Goal: Task Accomplishment & Management: Manage account settings

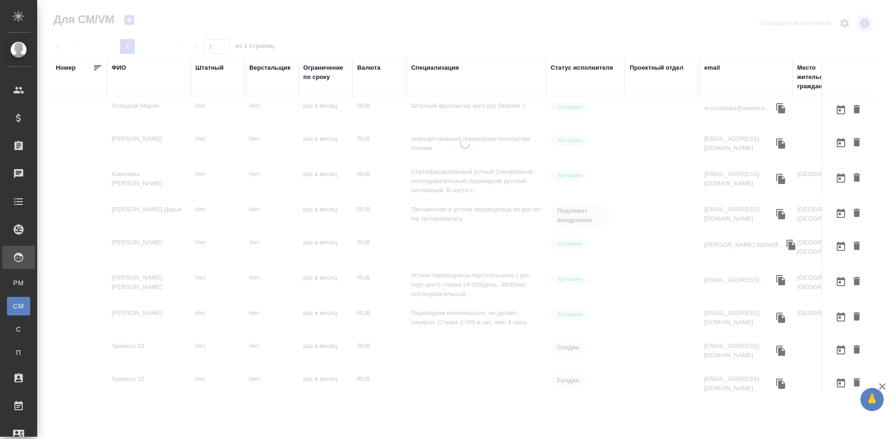
click at [119, 67] on div "ФИО" at bounding box center [119, 67] width 14 height 9
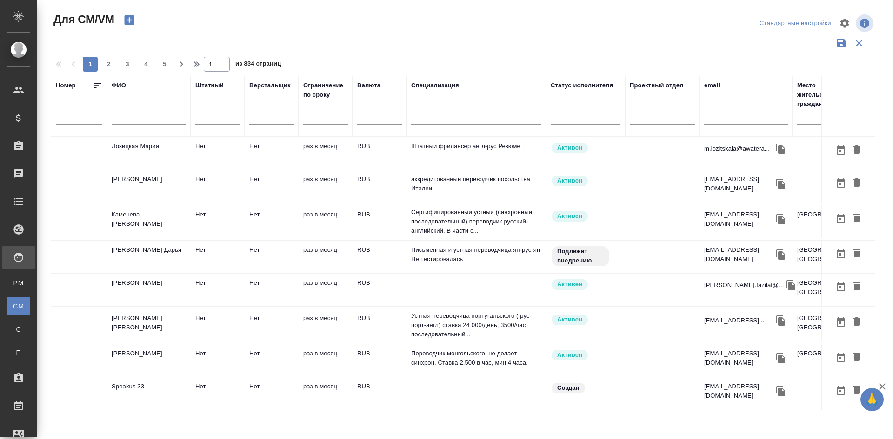
click at [125, 119] on input "text" at bounding box center [149, 119] width 74 height 12
type input "n"
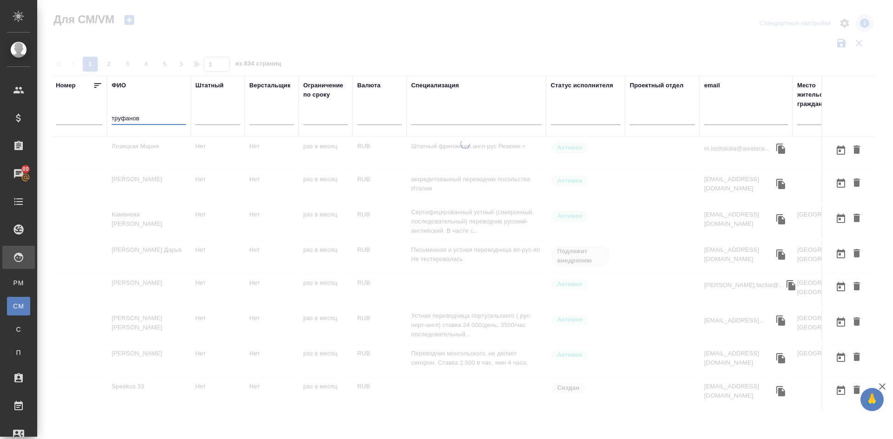
type input "труфанов"
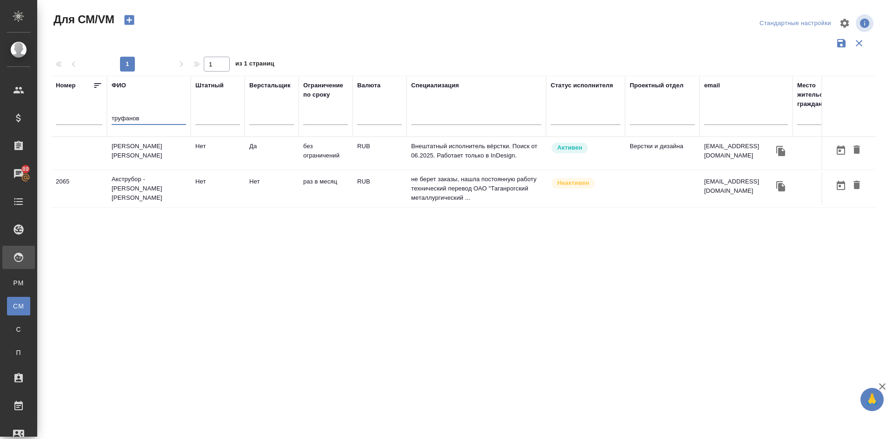
click at [152, 151] on td "Труфанов Владимир Иванович" at bounding box center [149, 153] width 84 height 33
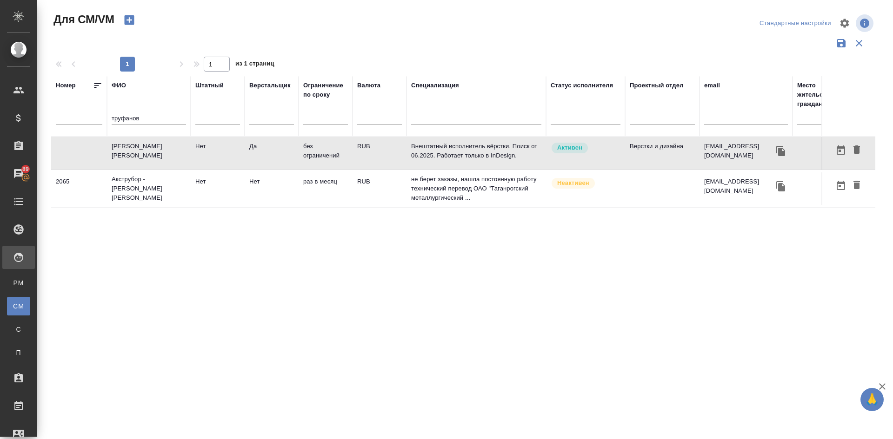
click at [152, 151] on td "Труфанов Владимир Иванович" at bounding box center [149, 153] width 84 height 33
click at [127, 21] on icon "button" at bounding box center [129, 20] width 10 height 10
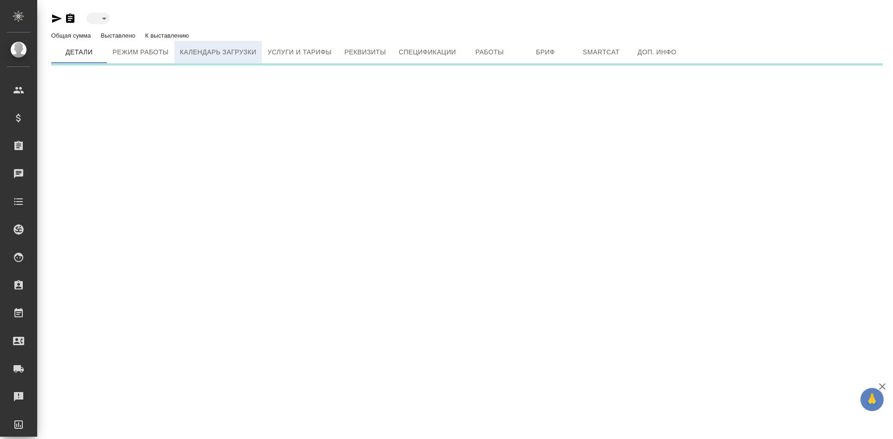
type input "active"
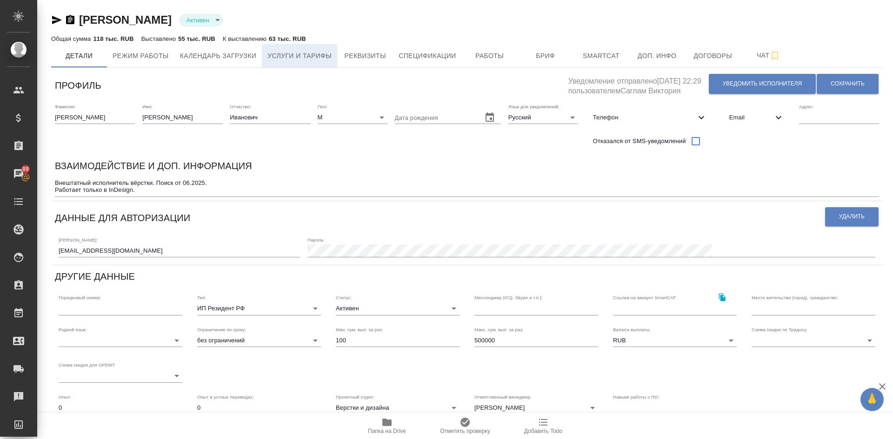
click at [280, 53] on span "Услуги и тарифы" at bounding box center [299, 56] width 64 height 12
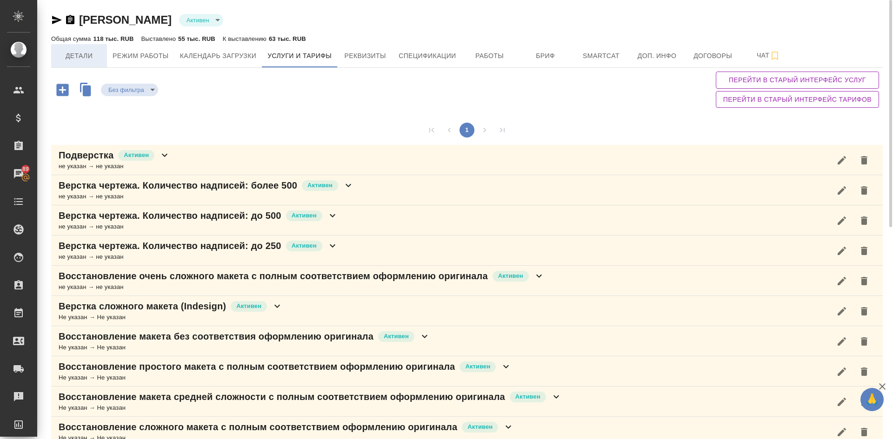
click at [82, 54] on span "Детали" at bounding box center [79, 56] width 45 height 12
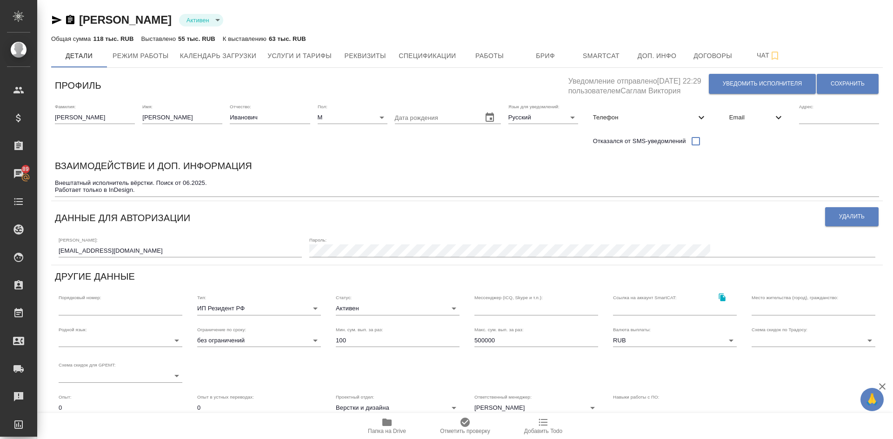
click at [632, 118] on span "Телефон" at bounding box center [644, 117] width 103 height 9
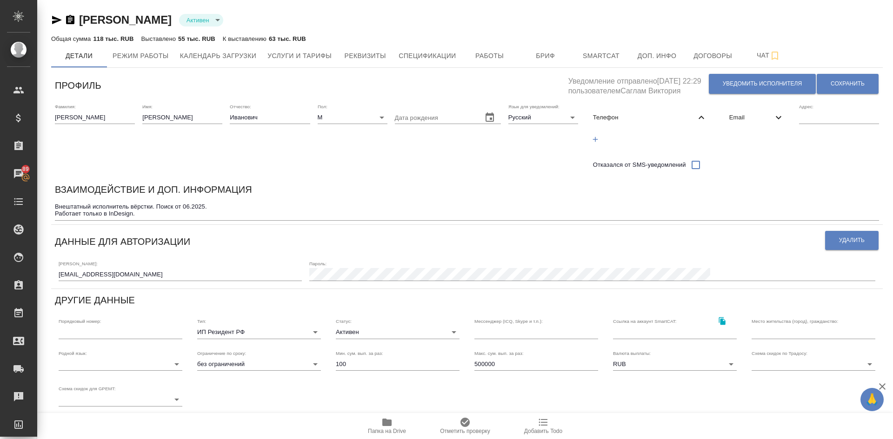
click at [594, 140] on icon "button" at bounding box center [595, 139] width 8 height 8
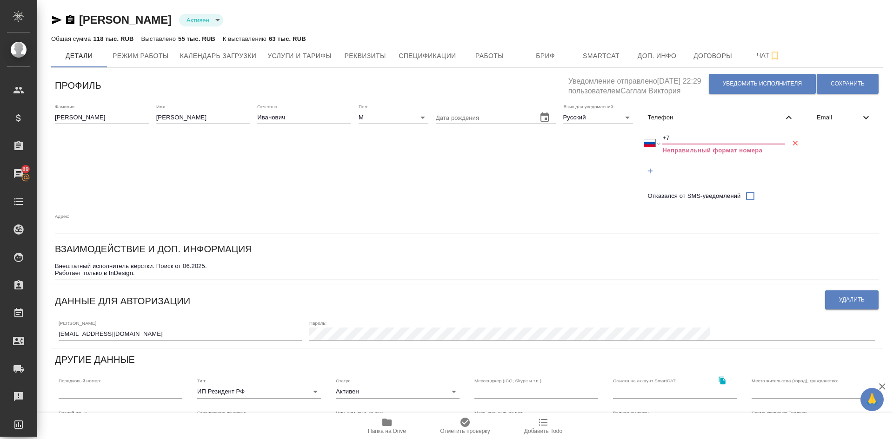
drag, startPoint x: 699, startPoint y: 136, endPoint x: 710, endPoint y: 136, distance: 10.2
click at [699, 136] on input "+7" at bounding box center [723, 138] width 123 height 13
paste input "79502020780"
select select "KZ"
type input "[PHONE_NUMBER]"
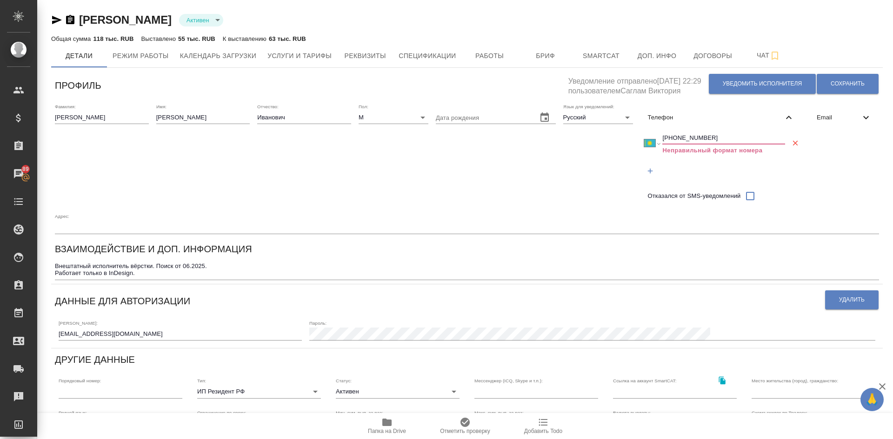
click at [669, 136] on input "[PHONE_NUMBER]" at bounding box center [723, 138] width 123 height 13
select select "RU"
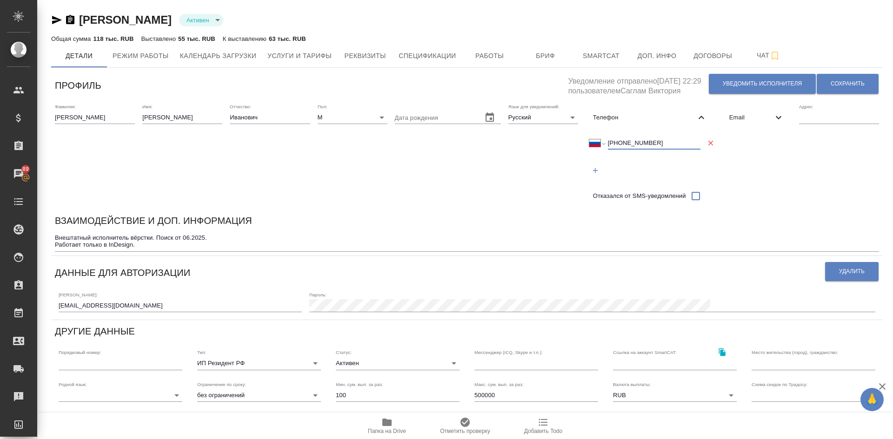
type input "[PHONE_NUMBER]"
click at [731, 118] on span "Email" at bounding box center [751, 117] width 44 height 9
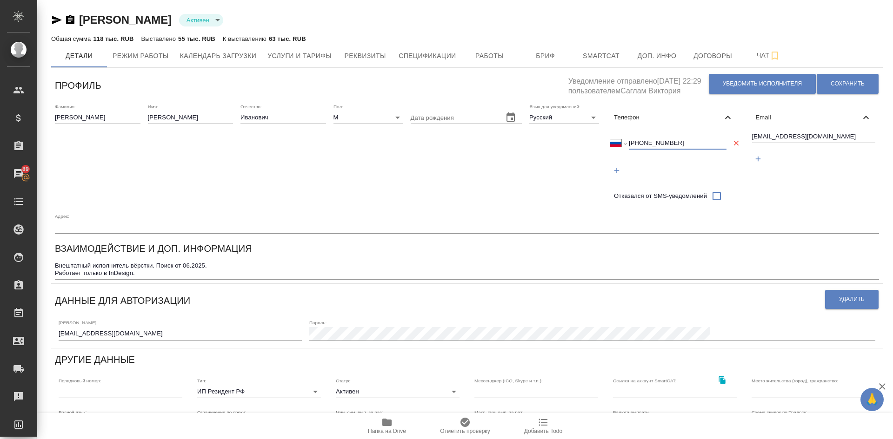
drag, startPoint x: 681, startPoint y: 137, endPoint x: 492, endPoint y: 147, distance: 189.6
click at [492, 147] on div "Фамилия: Труфанов Имя: Владимир Отчество: Иванович Пол: М male Дата рождения Яз…" at bounding box center [467, 169] width 832 height 138
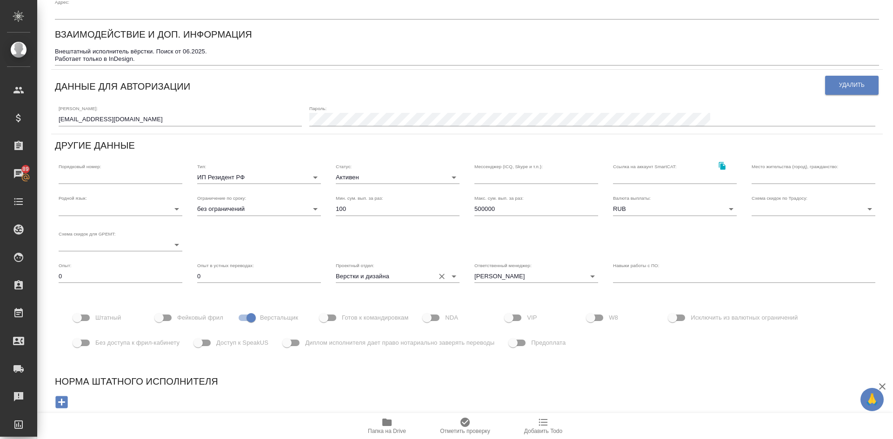
click at [396, 275] on input "Верстки и дизайна" at bounding box center [383, 276] width 94 height 13
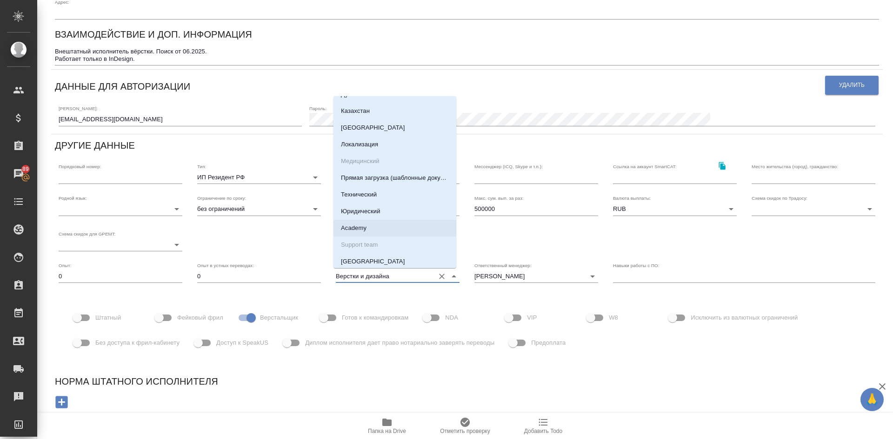
scroll to position [0, 0]
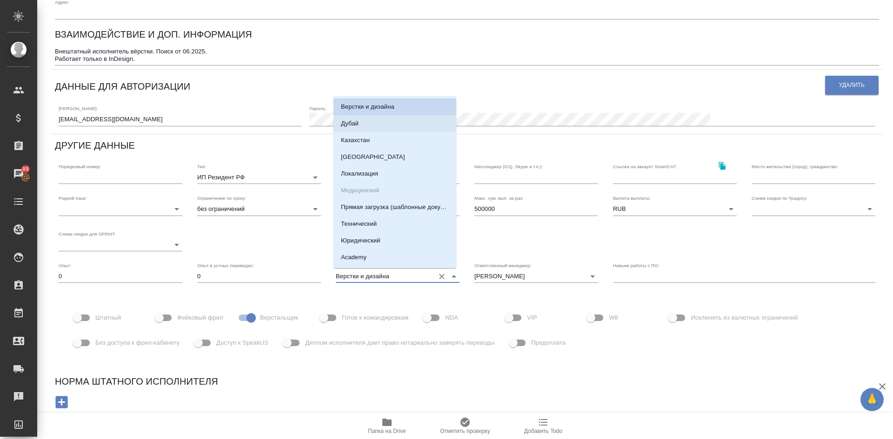
click at [465, 392] on div "Норма штатного исполнителя" at bounding box center [467, 395] width 843 height 60
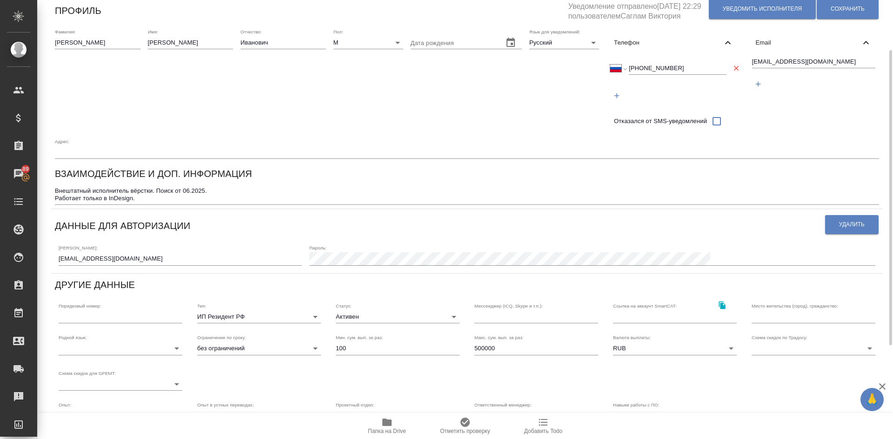
scroll to position [214, 0]
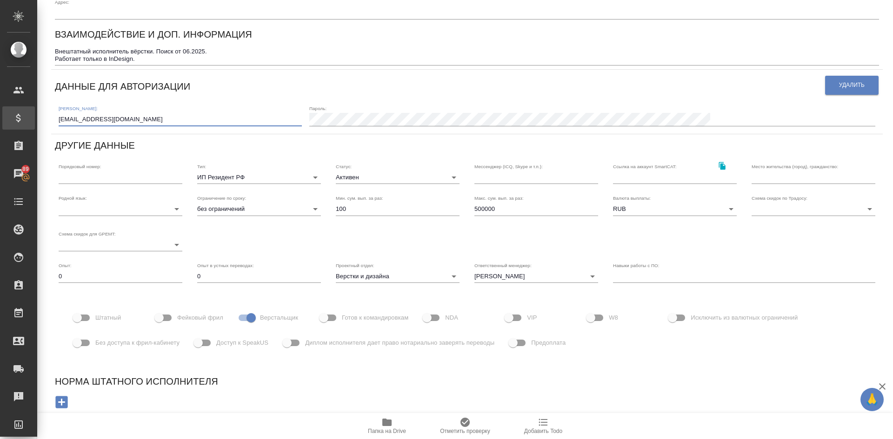
drag, startPoint x: 120, startPoint y: 117, endPoint x: 0, endPoint y: 118, distance: 119.5
click at [0, 118] on div ".cls-1 fill:#fff; AWATERA Demidova Tatyana Клиенты Спецификации Заказы 89 Чаты …" at bounding box center [446, 219] width 893 height 439
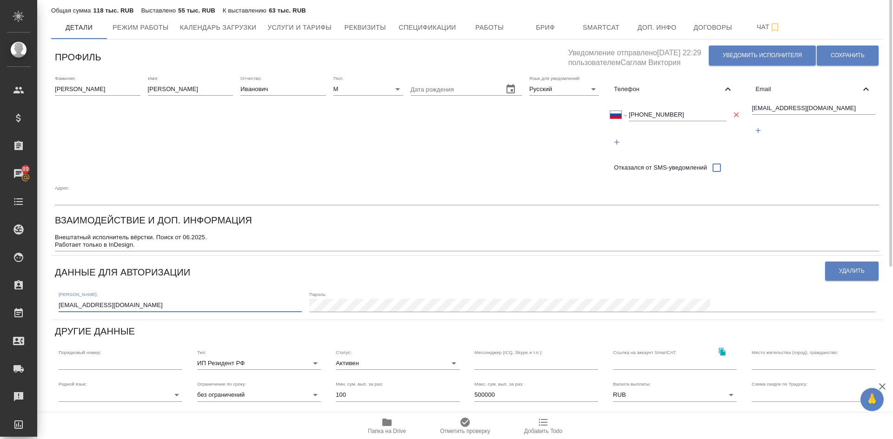
scroll to position [0, 0]
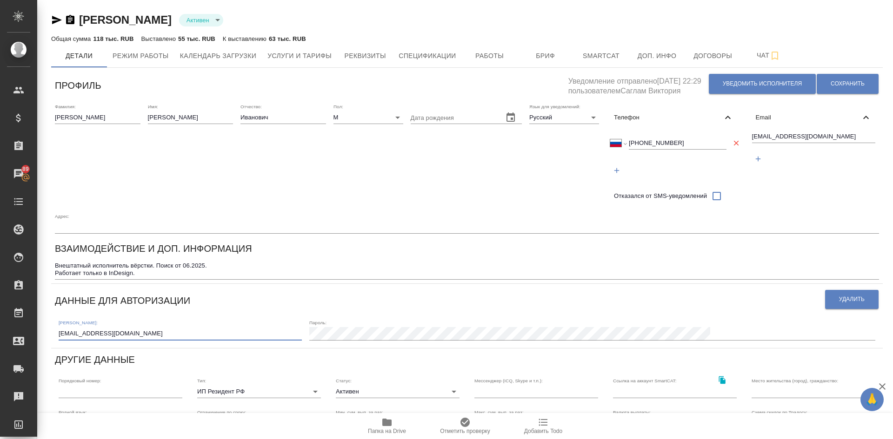
click at [56, 19] on icon "button" at bounding box center [57, 20] width 10 height 8
click at [161, 271] on textarea "Внештатный исполнитель вёрстки. Поиск от 06.2025. Работает только в InDesign." at bounding box center [467, 269] width 824 height 14
click at [344, 391] on body "🙏 .cls-1 fill:#fff; AWATERA Demidova Tatyana Клиенты Спецификации Заказы 89 Чат…" at bounding box center [446, 219] width 893 height 439
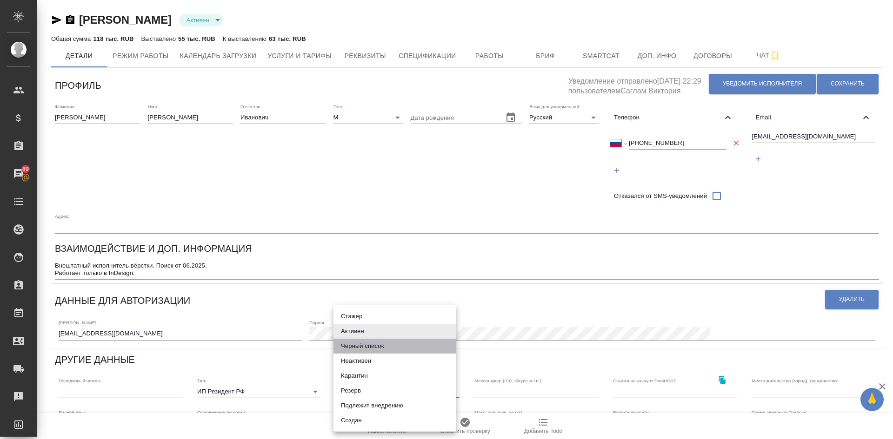
click at [352, 348] on li "Черный список" at bounding box center [394, 346] width 123 height 15
type input "blackList"
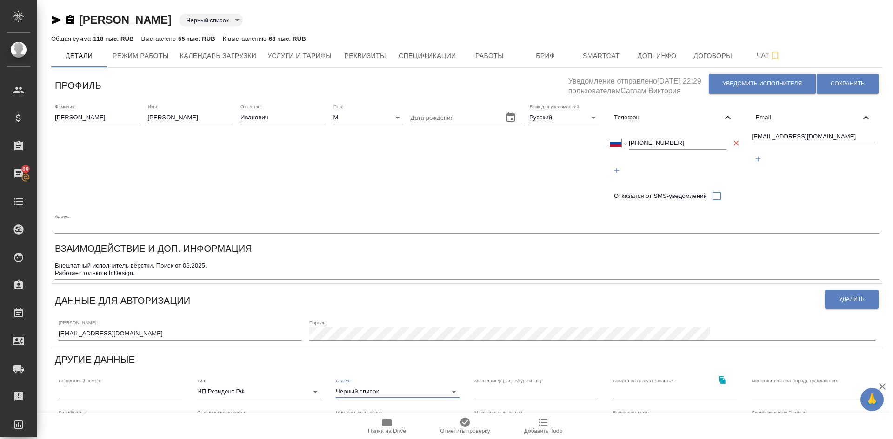
click at [152, 274] on textarea "Внештатный исполнитель вёрстки. Поиск от 06.2025. Работает только в InDesign." at bounding box center [467, 269] width 824 height 14
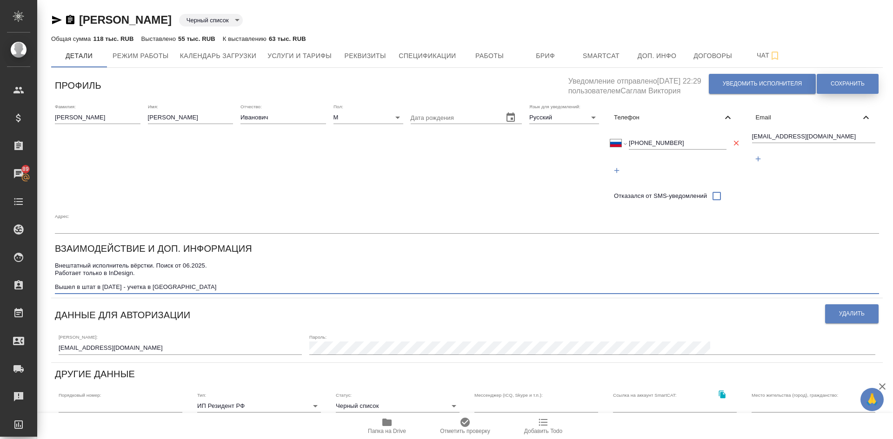
type textarea "Внештатный исполнитель вёрстки. Поиск от 06.2025. Работает только в InDesign. В…"
click at [831, 84] on span "Сохранить" at bounding box center [848, 84] width 34 height 8
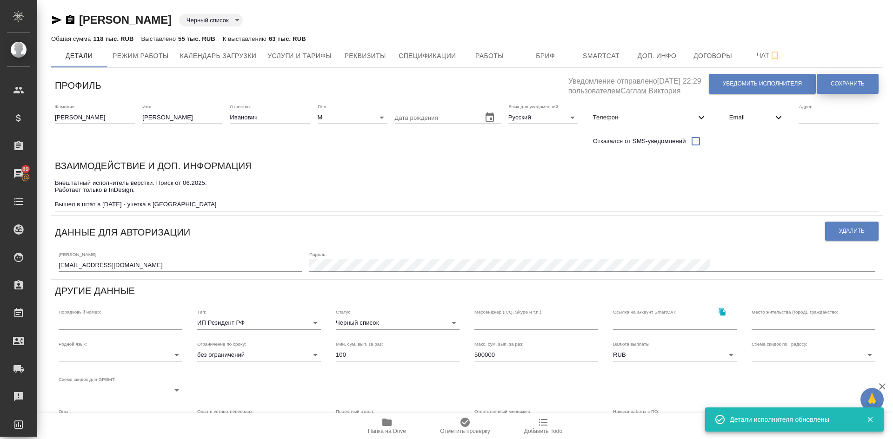
click at [855, 84] on span "Сохранить" at bounding box center [848, 84] width 34 height 8
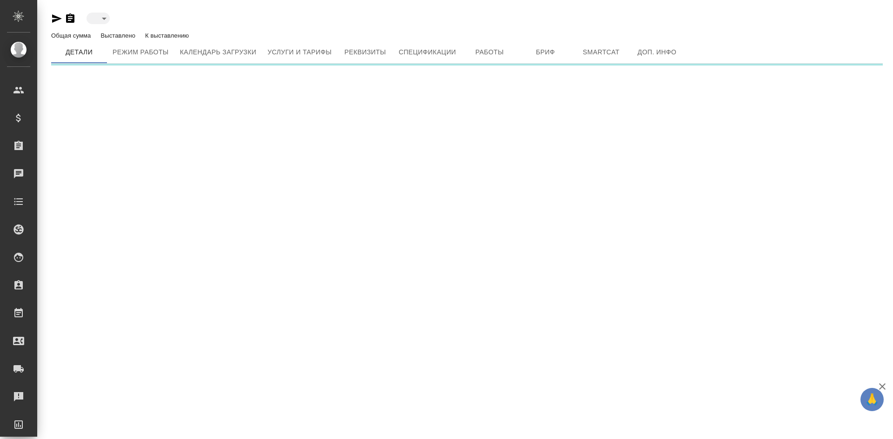
type input "created"
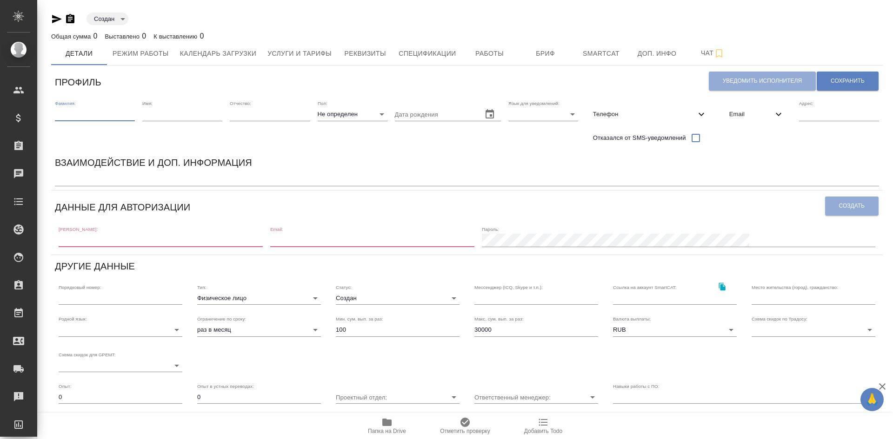
drag, startPoint x: 74, startPoint y: 115, endPoint x: 79, endPoint y: 111, distance: 6.0
click at [74, 115] on input "text" at bounding box center [95, 114] width 80 height 13
type input "[PERSON_NAME]"
click at [177, 117] on input "text" at bounding box center [182, 114] width 80 height 13
type input "[PERSON_NAME]"
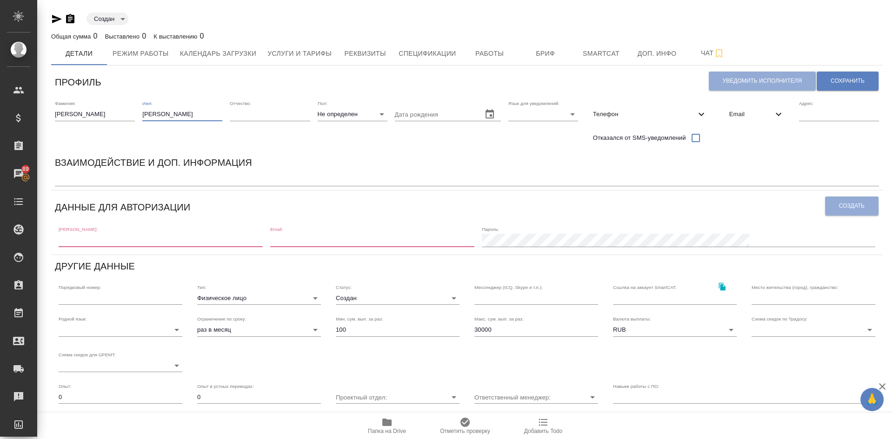
click at [71, 241] on input "text" at bounding box center [161, 240] width 204 height 13
paste input "[EMAIL_ADDRESS][DOMAIN_NAME]"
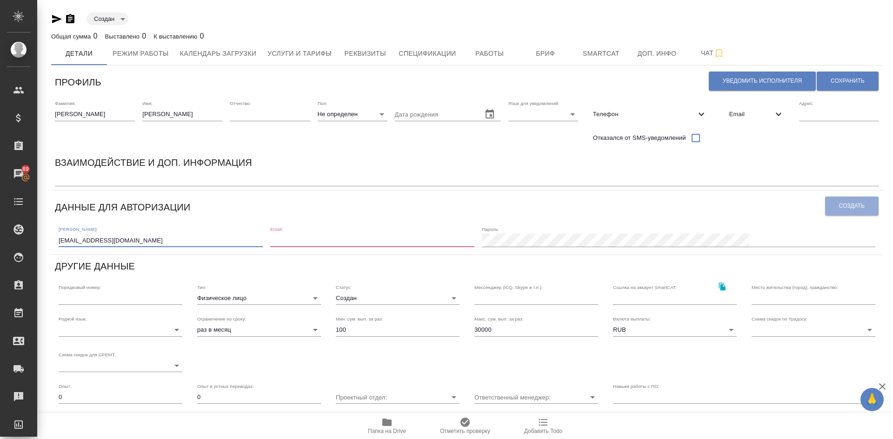
type input "[EMAIL_ADDRESS][DOMAIN_NAME]"
click at [353, 233] on div "Email:" at bounding box center [372, 236] width 204 height 20
click at [352, 233] on div "Email:" at bounding box center [372, 236] width 204 height 20
click at [352, 241] on input "email" at bounding box center [372, 240] width 204 height 13
paste input "[EMAIL_ADDRESS][DOMAIN_NAME]"
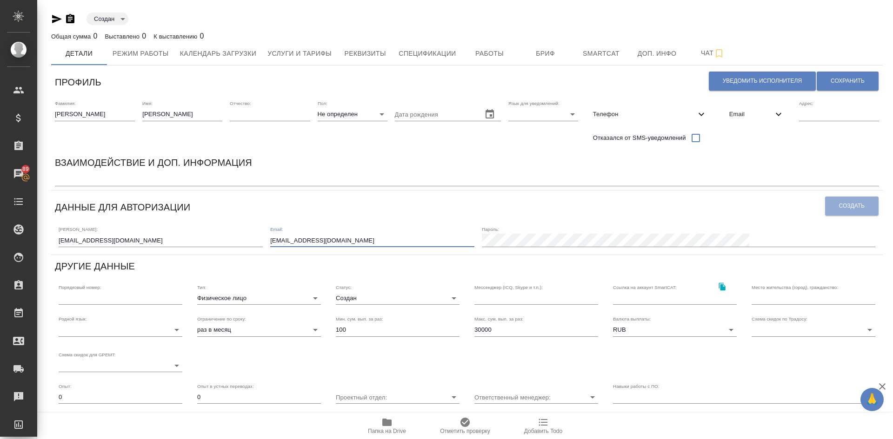
type input "[EMAIL_ADDRESS][DOMAIN_NAME]"
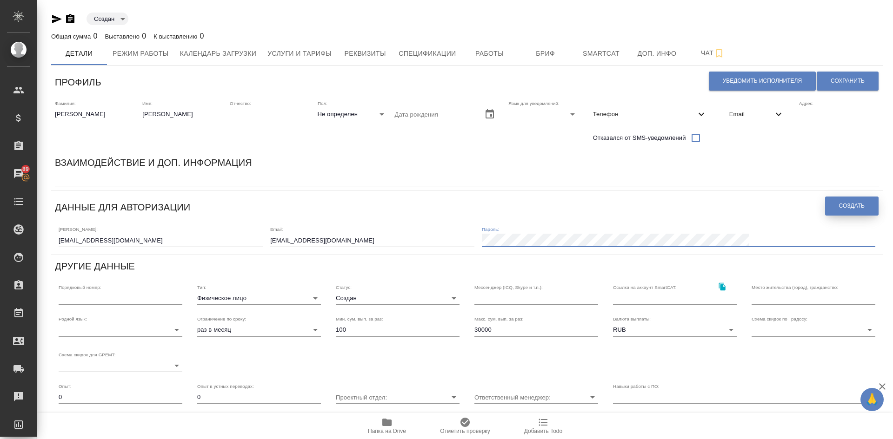
drag, startPoint x: 860, startPoint y: 205, endPoint x: 856, endPoint y: 202, distance: 5.0
click at [860, 205] on span "Создать" at bounding box center [852, 206] width 26 height 8
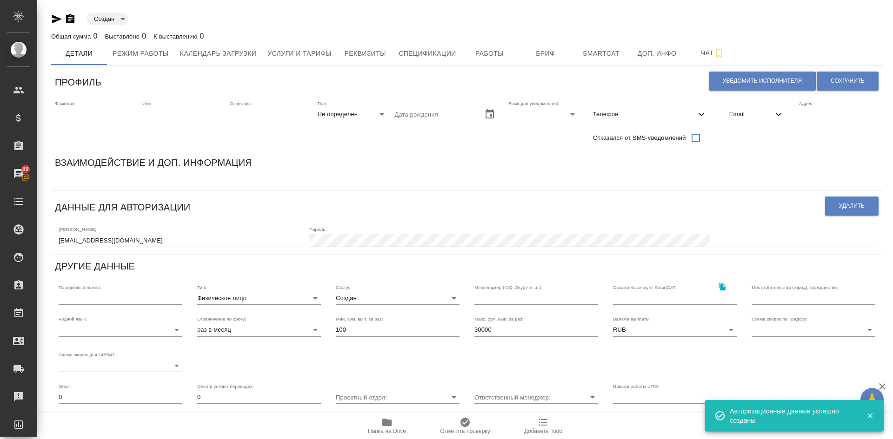
click at [73, 173] on div "Взаимодействие и доп. информация" at bounding box center [467, 164] width 824 height 18
click at [73, 180] on textarea at bounding box center [467, 179] width 824 height 7
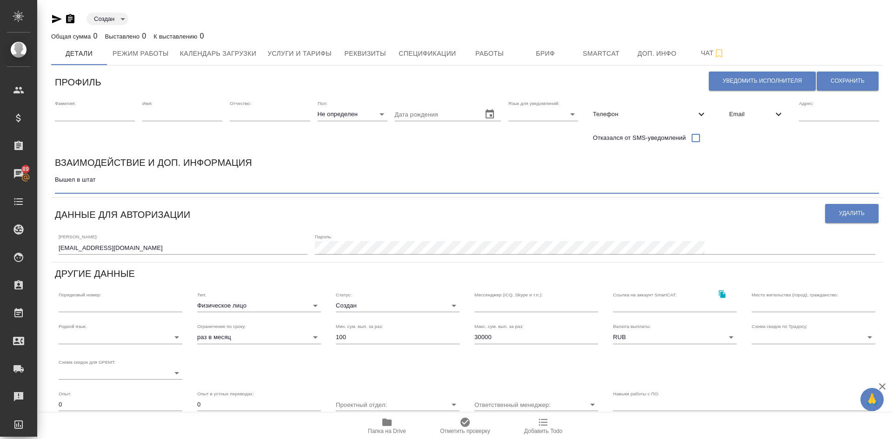
type textarea "Вышел в штат"
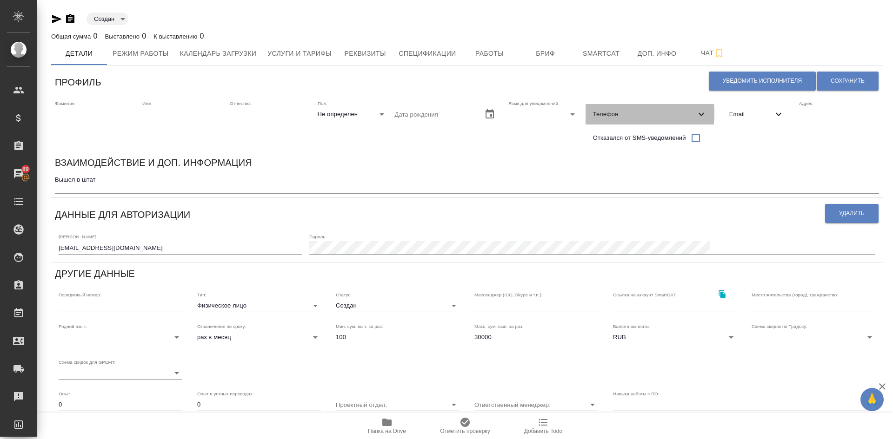
drag, startPoint x: 602, startPoint y: 113, endPoint x: 664, endPoint y: 146, distance: 69.7
click at [602, 113] on span "Телефон" at bounding box center [644, 114] width 103 height 9
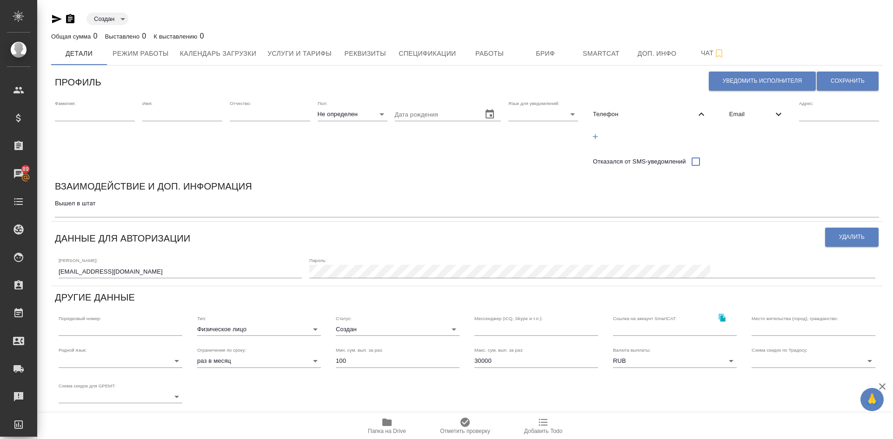
click at [592, 135] on icon "button" at bounding box center [595, 137] width 8 height 8
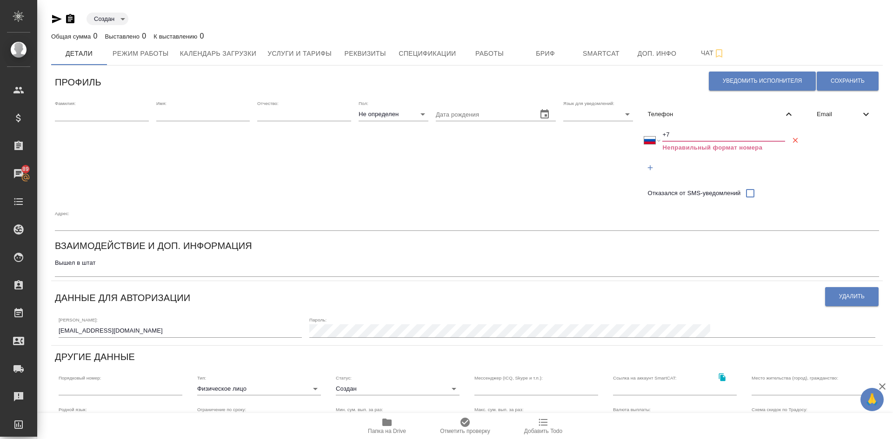
click at [687, 135] on input "+7" at bounding box center [723, 134] width 123 height 13
paste input "79502020780"
select select "KZ"
type input "[PHONE_NUMBER]"
drag, startPoint x: 668, startPoint y: 132, endPoint x: 674, endPoint y: 123, distance: 10.6
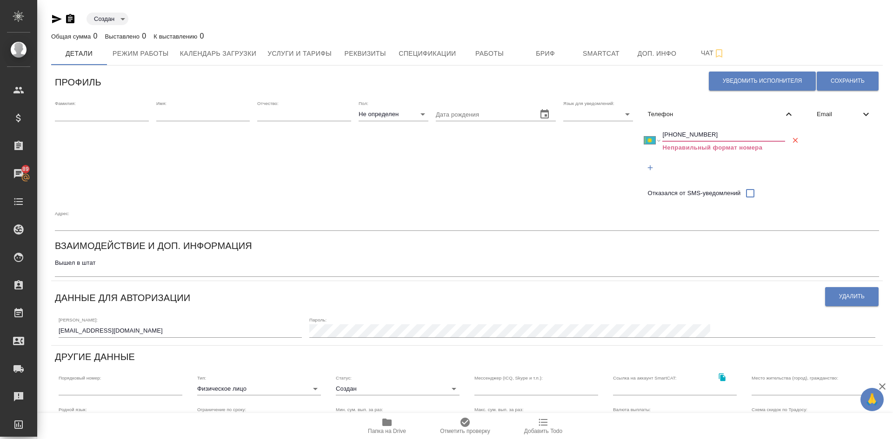
click at [668, 132] on input "[PHONE_NUMBER]" at bounding box center [723, 134] width 123 height 13
select select "RU"
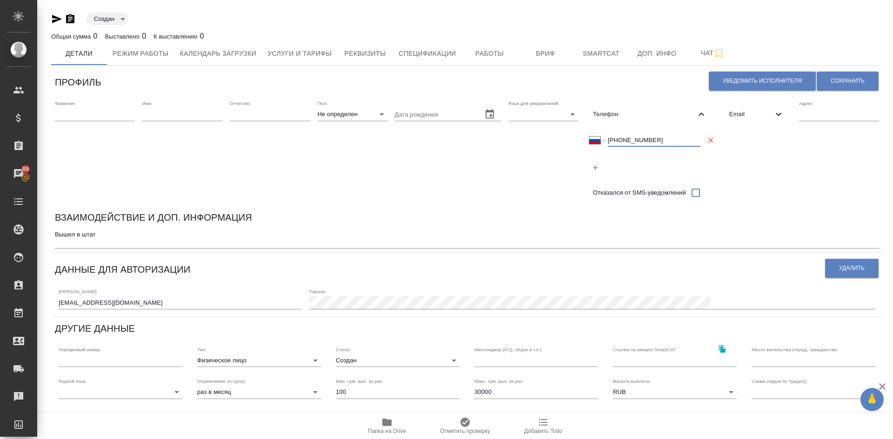
type input "[PHONE_NUMBER]"
click at [740, 118] on span "Email" at bounding box center [751, 114] width 44 height 9
click at [727, 135] on icon "button" at bounding box center [731, 137] width 8 height 8
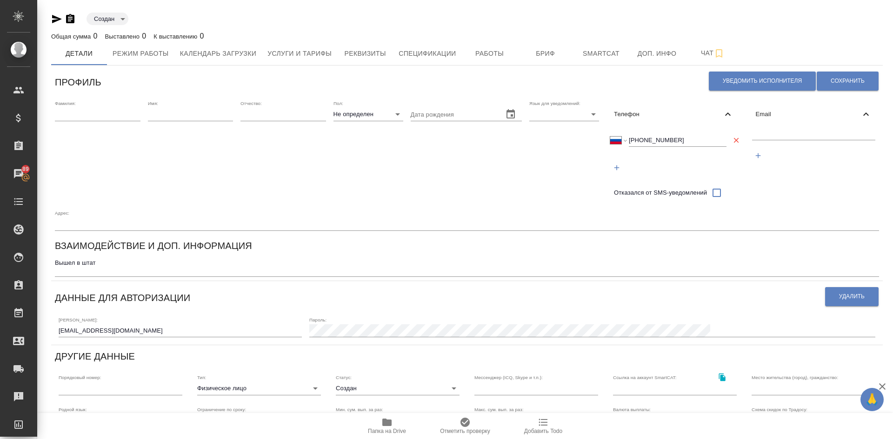
click at [811, 133] on input "text" at bounding box center [814, 134] width 124 height 12
drag, startPoint x: 151, startPoint y: 333, endPoint x: 0, endPoint y: 334, distance: 150.7
click at [14, 337] on div ".cls-1 fill:#fff; AWATERA [PERSON_NAME] Спецификации Заказы 89 Чаты Todo Проект…" at bounding box center [446, 219] width 893 height 439
click at [779, 140] on input "text" at bounding box center [814, 134] width 124 height 12
paste input "[EMAIL_ADDRESS][DOMAIN_NAME]"
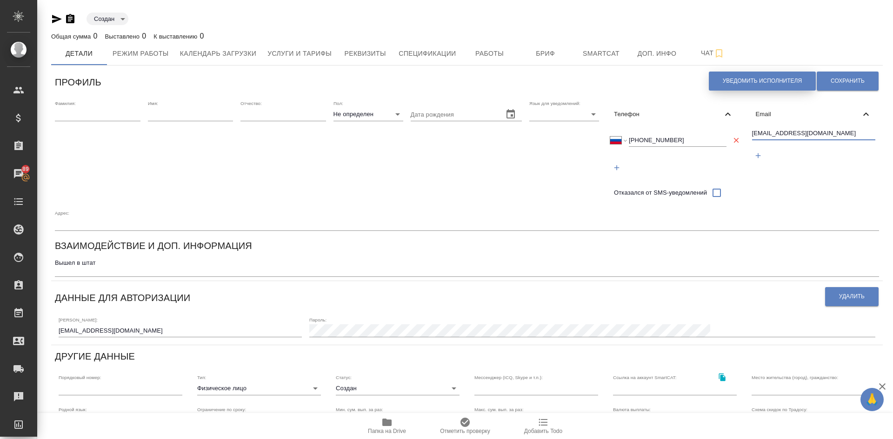
type input "[EMAIL_ADDRESS][DOMAIN_NAME]"
click at [831, 81] on span "Сохранить" at bounding box center [848, 81] width 34 height 8
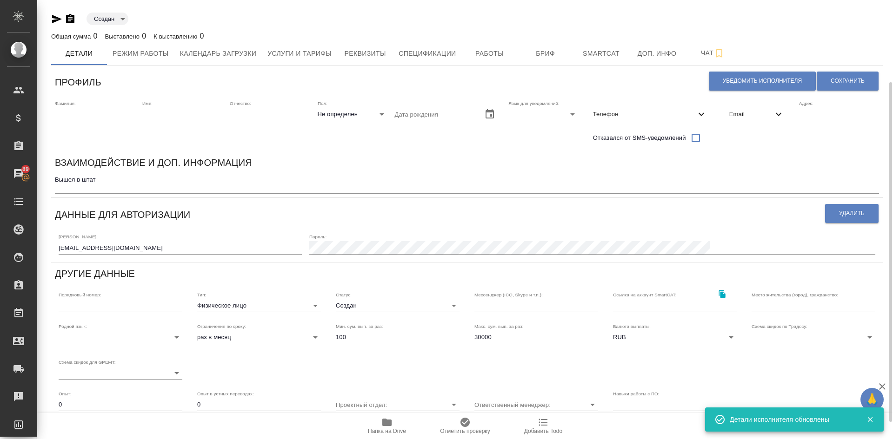
scroll to position [128, 0]
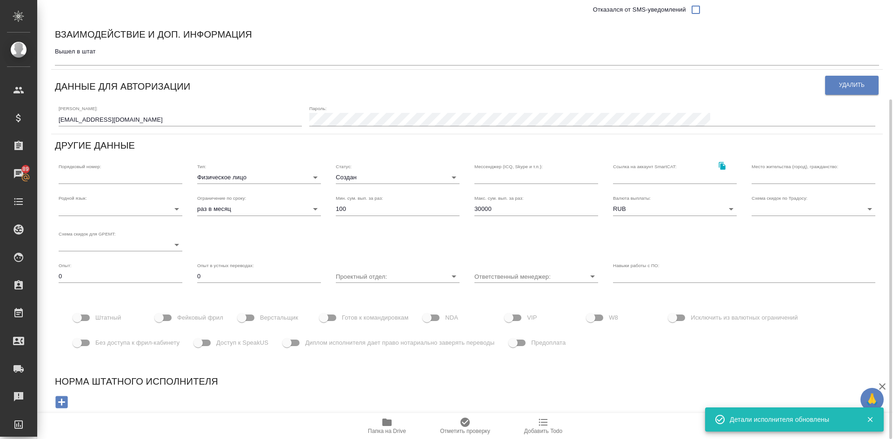
click at [340, 174] on body "🙏 .cls-1 fill:#fff; AWATERA [PERSON_NAME] Спецификации Заказы 89 Чаты Todo Прое…" at bounding box center [446, 219] width 893 height 439
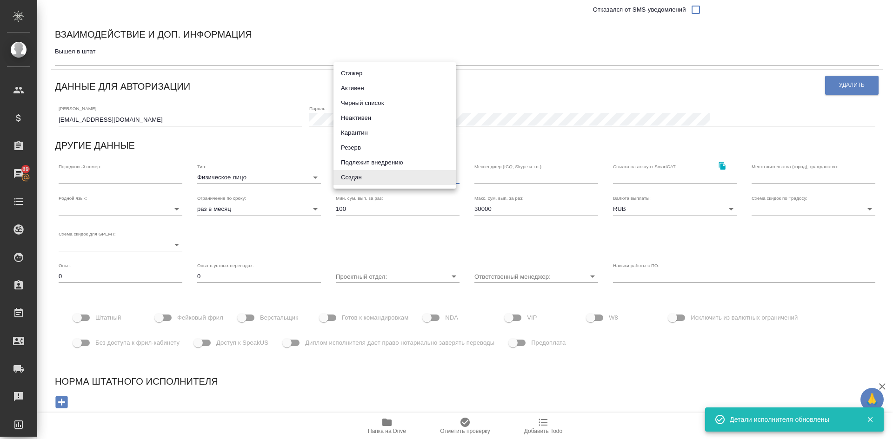
click at [344, 84] on li "Активен" at bounding box center [394, 88] width 123 height 15
type input "active"
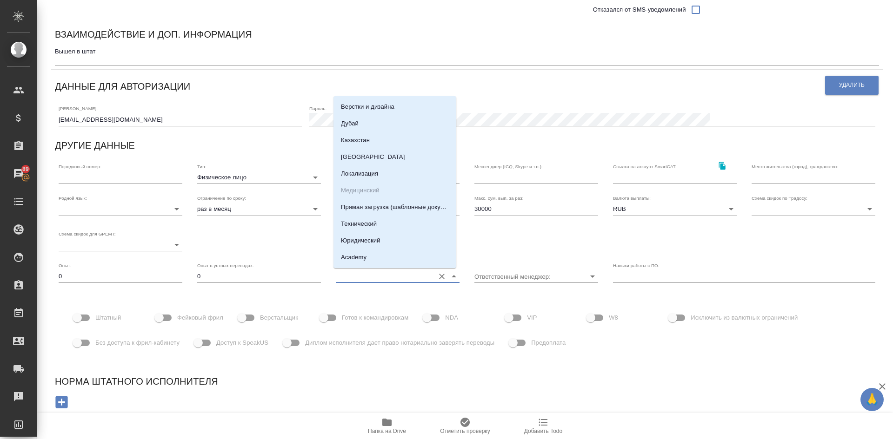
click at [379, 278] on input "Проектный отдел:" at bounding box center [383, 276] width 94 height 13
click at [521, 278] on input "Ответственный менеджер:" at bounding box center [521, 276] width 94 height 13
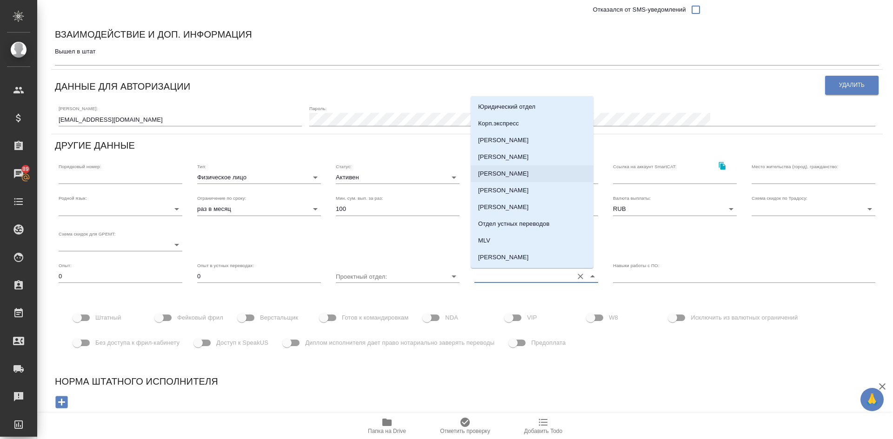
click at [494, 174] on p "[PERSON_NAME]" at bounding box center [503, 173] width 51 height 9
type input "[PERSON_NAME]"
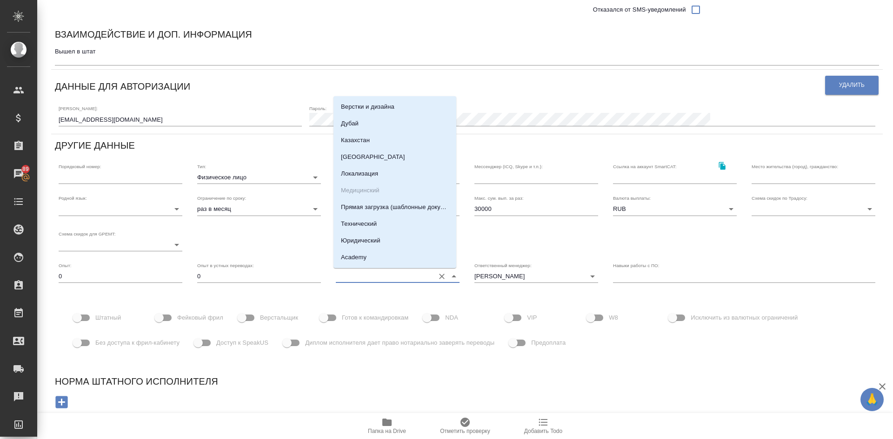
click at [365, 274] on input "Проектный отдел:" at bounding box center [383, 276] width 94 height 13
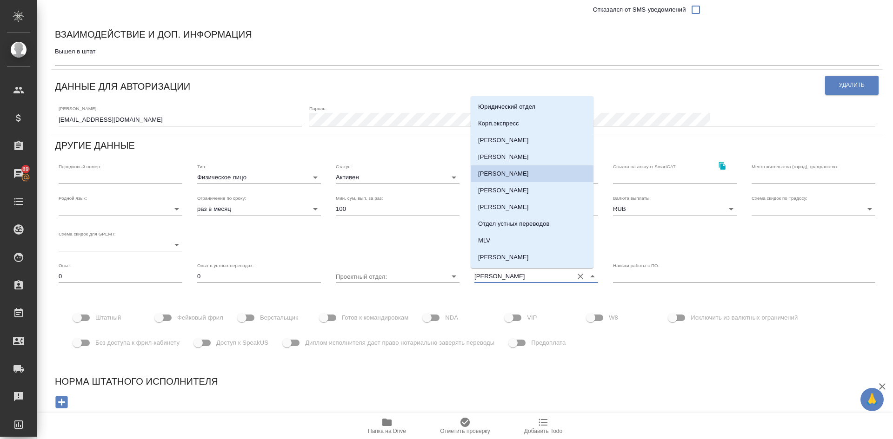
click at [497, 274] on input "[PERSON_NAME]" at bounding box center [521, 276] width 94 height 13
click at [576, 278] on icon "Очистить" at bounding box center [580, 276] width 9 height 9
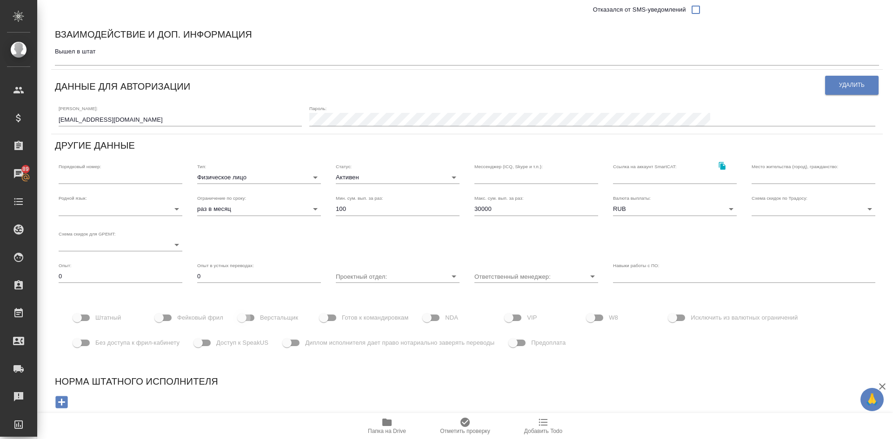
click at [252, 318] on input "Верстальщик" at bounding box center [241, 318] width 53 height 18
checkbox input "true"
click at [387, 279] on input "Проектный отдел:" at bounding box center [383, 276] width 94 height 13
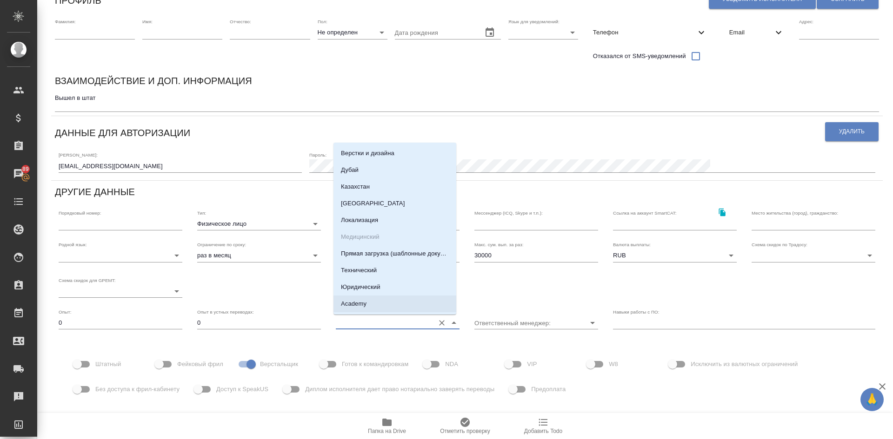
click at [129, 100] on textarea "Вышел в штат" at bounding box center [467, 101] width 824 height 14
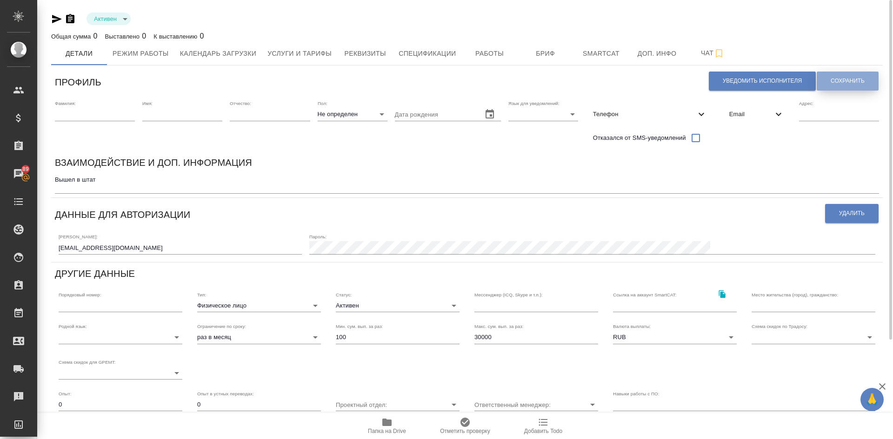
click at [825, 77] on button "Сохранить" at bounding box center [848, 81] width 62 height 19
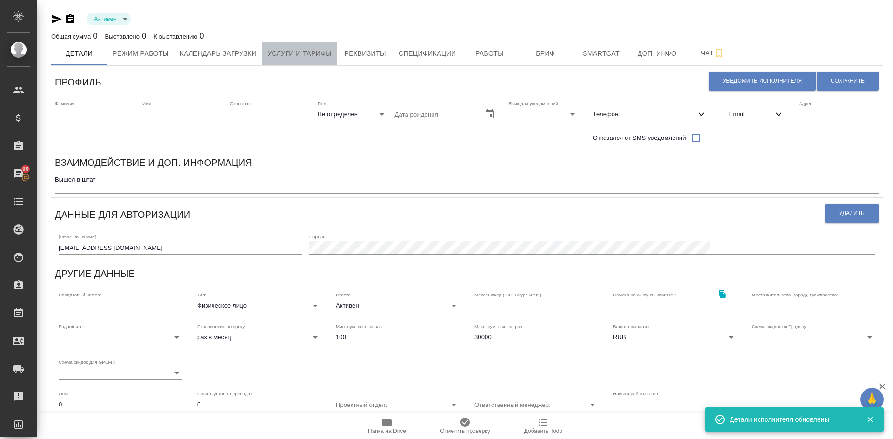
click at [295, 53] on span "Услуги и тарифы" at bounding box center [299, 54] width 64 height 12
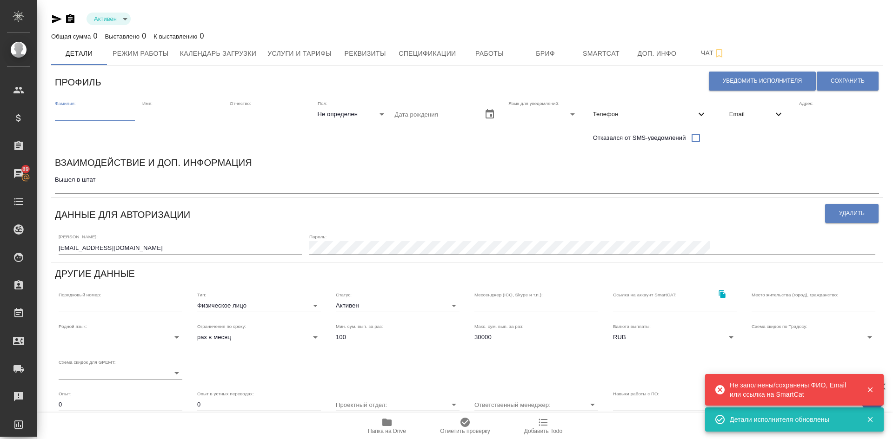
click at [69, 108] on input "text" at bounding box center [95, 114] width 80 height 13
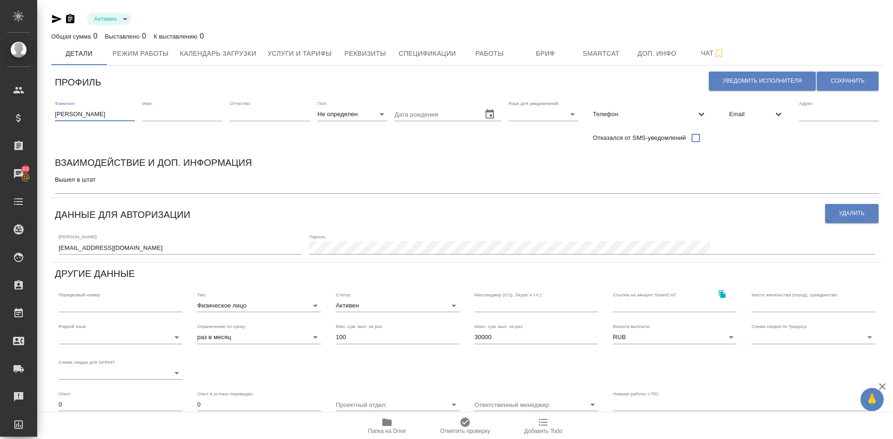
type input "[PERSON_NAME]"
click at [172, 117] on input "text" at bounding box center [182, 114] width 80 height 13
type input "[PERSON_NAME]"
click at [847, 78] on span "Сохранить" at bounding box center [848, 81] width 34 height 8
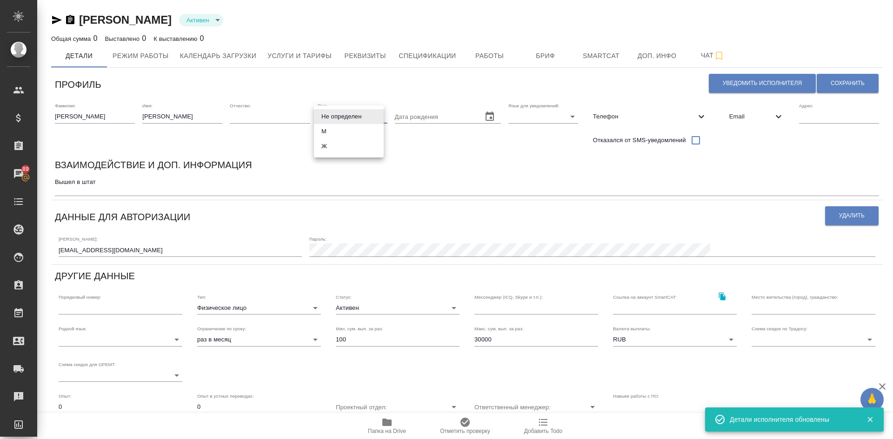
click at [343, 116] on body "🙏 .cls-1 fill:#fff; AWATERA [PERSON_NAME] Спецификации Заказы 89 Чаты Todo Прое…" at bounding box center [446, 219] width 893 height 439
click at [337, 134] on li "М" at bounding box center [349, 131] width 70 height 15
type input "[DEMOGRAPHIC_DATA]"
click at [537, 116] on body "🙏 .cls-1 fill:#fff; AWATERA [PERSON_NAME] Спецификации Заказы 89 Чаты Todo Прое…" at bounding box center [446, 219] width 893 height 439
click at [537, 113] on li "Русский" at bounding box center [539, 116] width 70 height 15
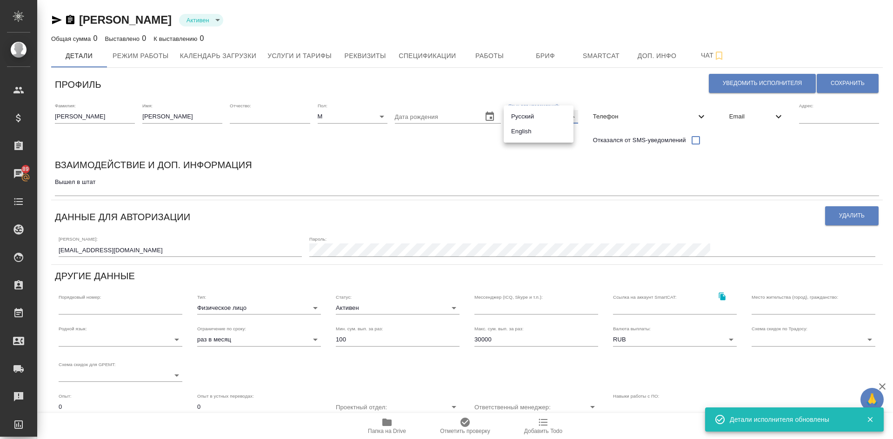
type input "RU"
click at [651, 110] on div "Телефон" at bounding box center [649, 116] width 129 height 20
select select "RU"
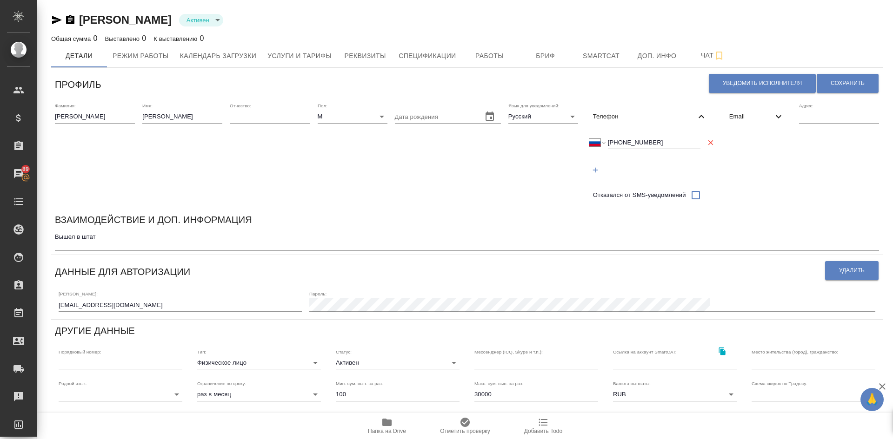
click at [651, 112] on div "Телефон" at bounding box center [649, 116] width 129 height 20
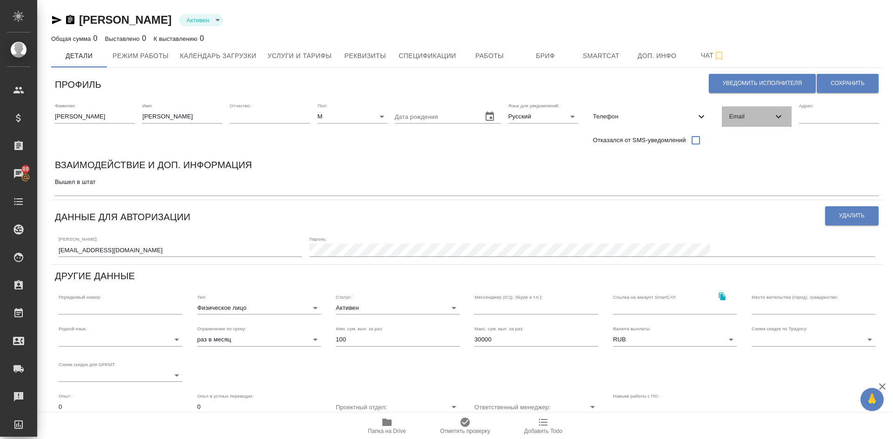
click at [731, 116] on span "Email" at bounding box center [751, 116] width 44 height 9
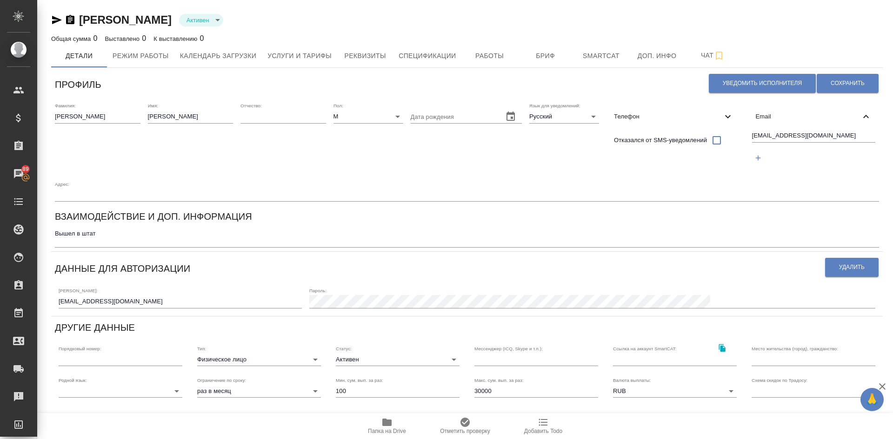
click at [757, 114] on span "Email" at bounding box center [808, 116] width 105 height 9
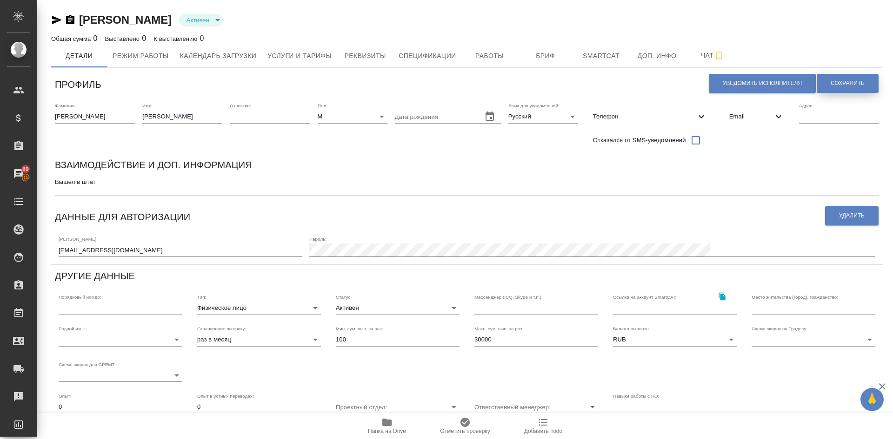
click at [832, 81] on span "Сохранить" at bounding box center [848, 84] width 34 height 8
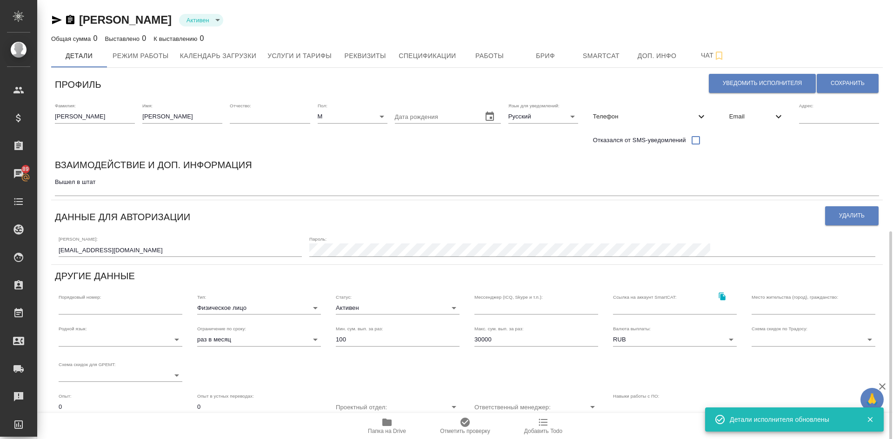
scroll to position [131, 0]
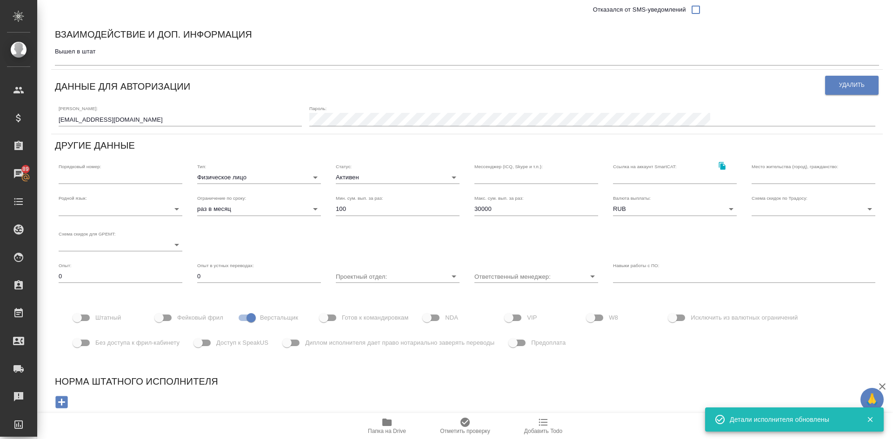
click at [113, 51] on textarea "Вышел в штат" at bounding box center [467, 55] width 824 height 14
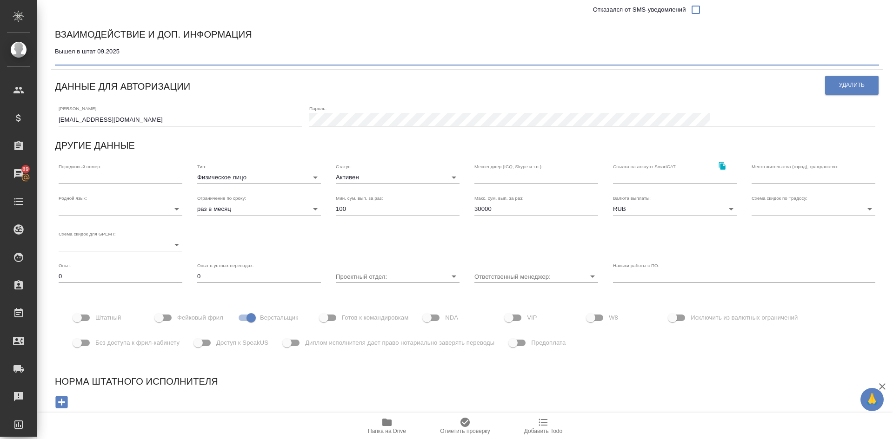
click at [96, 45] on div "Взаимодействие и доп. информация" at bounding box center [467, 36] width 824 height 18
click at [97, 54] on textarea "Вышел в штат 09.2025" at bounding box center [467, 55] width 824 height 14
click at [97, 50] on textarea "Вышел в штат 09.2025" at bounding box center [467, 55] width 824 height 14
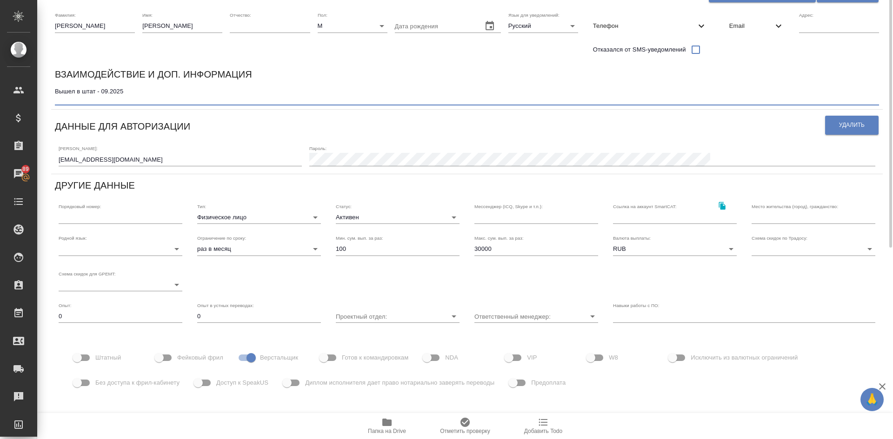
scroll to position [0, 0]
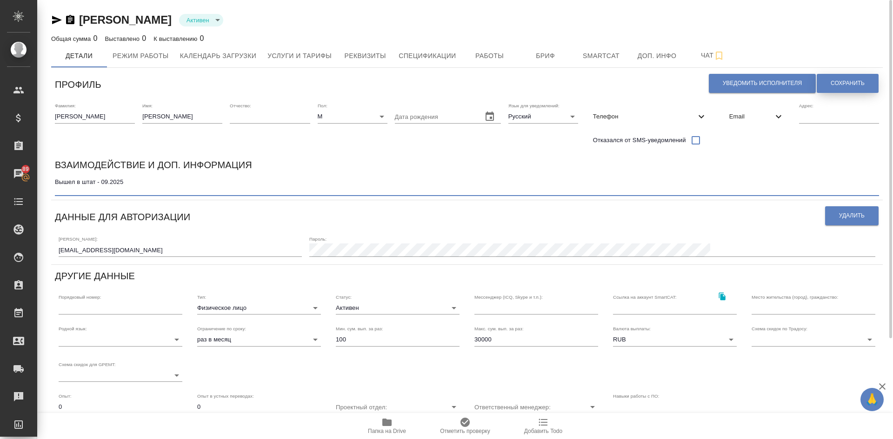
type textarea "Вышел в штат - 09.2025"
click at [834, 83] on span "Сохранить" at bounding box center [848, 84] width 34 height 8
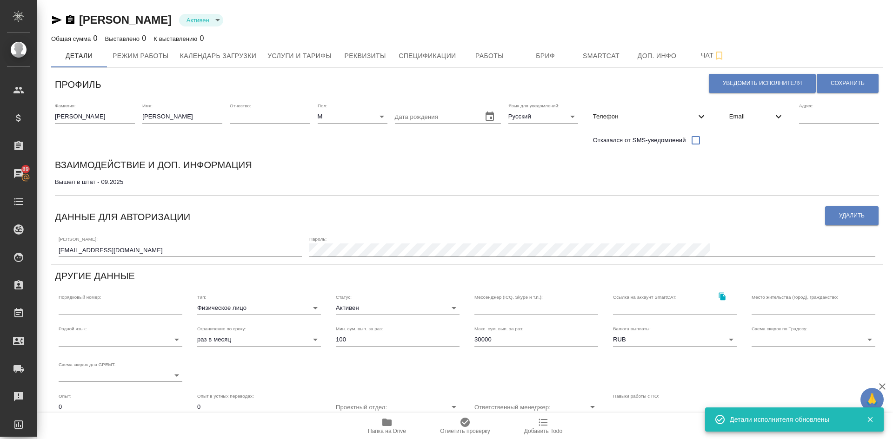
click at [232, 308] on body "🙏 .cls-1 fill:#fff; AWATERA [PERSON_NAME] Спецификации Заказы 89 Чаты Todo Прое…" at bounding box center [446, 219] width 893 height 439
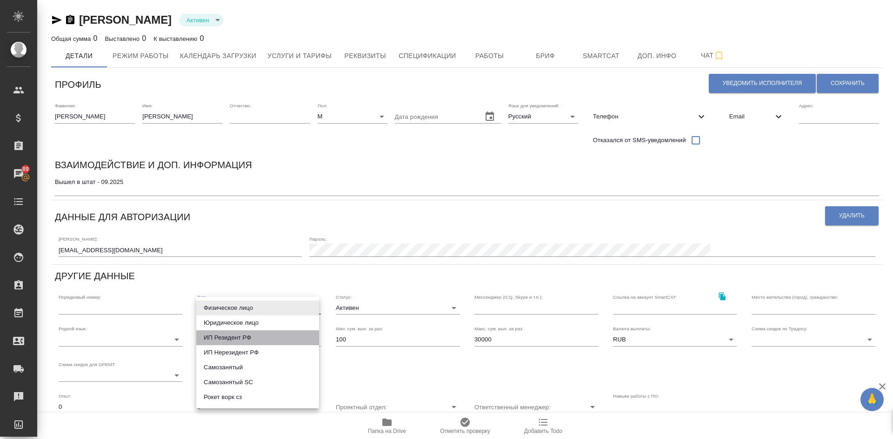
click at [223, 339] on li "ИП Резидент РФ" at bounding box center [257, 338] width 123 height 15
type input "individualResidentRF"
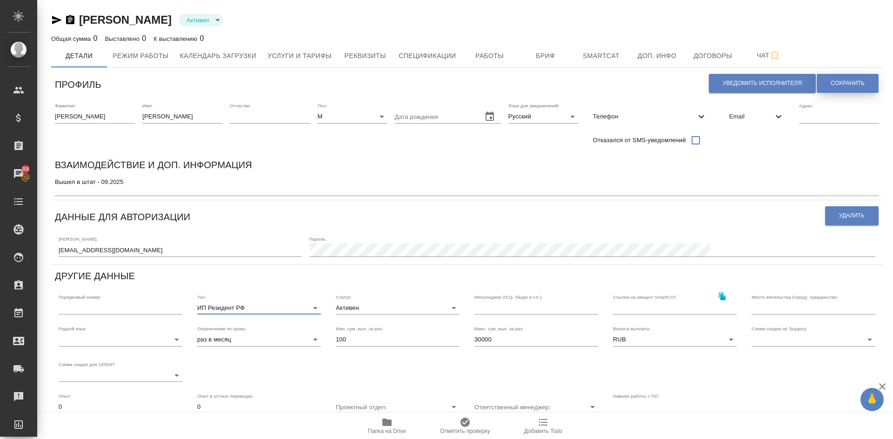
click at [853, 81] on span "Сохранить" at bounding box center [848, 84] width 34 height 8
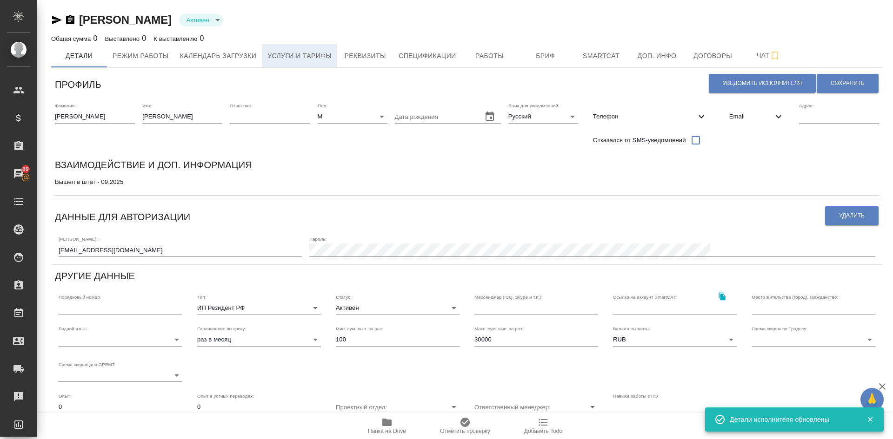
click at [294, 58] on span "Услуги и тарифы" at bounding box center [299, 56] width 64 height 12
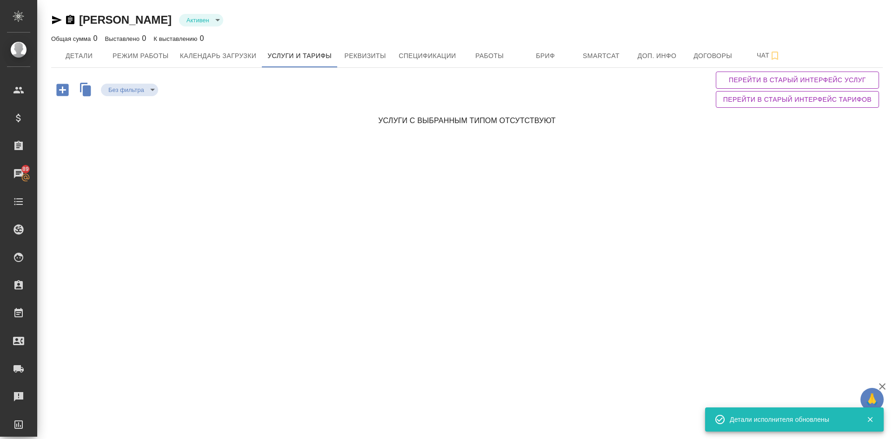
click at [87, 92] on icon "button" at bounding box center [87, 90] width 8 height 11
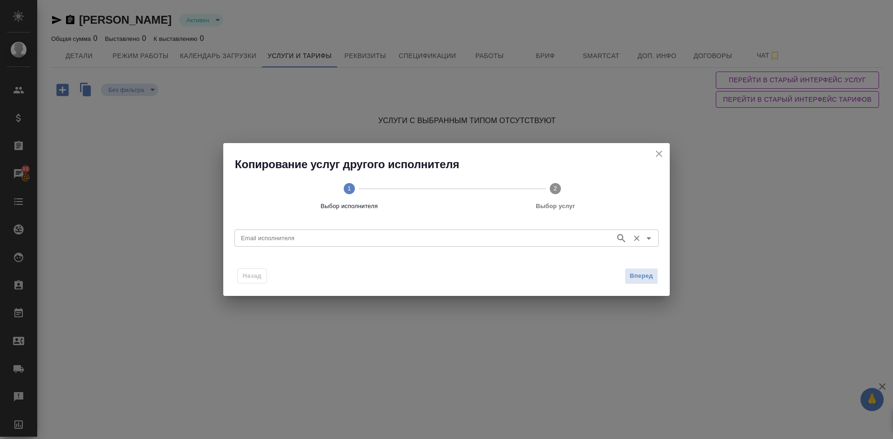
click at [259, 241] on input "Email исполнителя" at bounding box center [423, 238] width 373 height 11
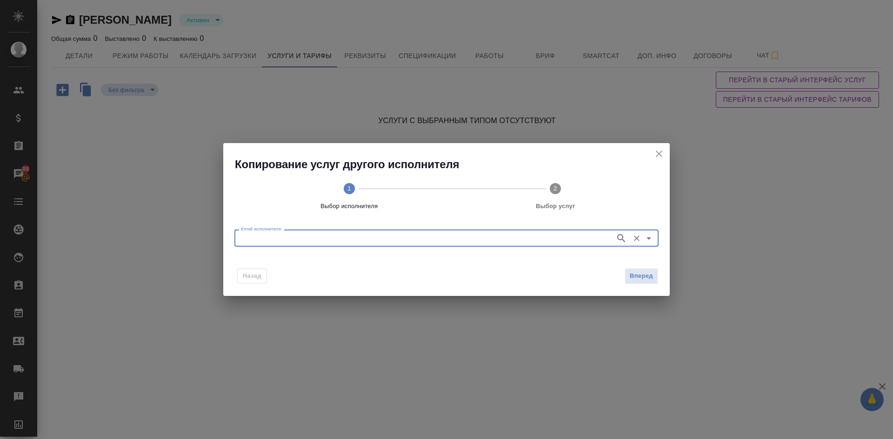
paste input "[EMAIL_ADDRESS][DOMAIN_NAME]"
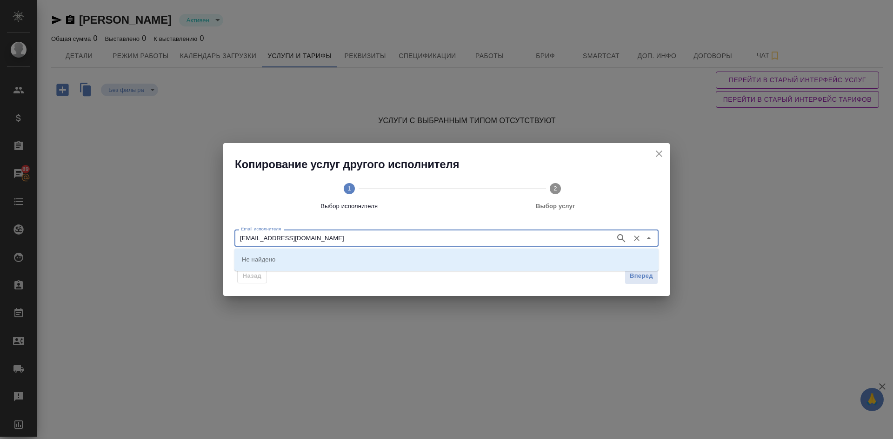
type input "[EMAIL_ADDRESS][DOMAIN_NAME]"
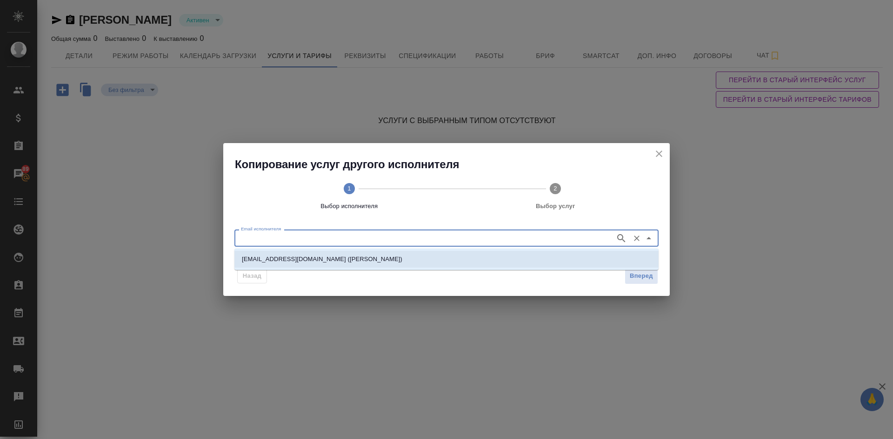
click at [296, 259] on p "[EMAIL_ADDRESS][DOMAIN_NAME] ([PERSON_NAME])" at bounding box center [322, 259] width 160 height 9
type input "[EMAIL_ADDRESS][DOMAIN_NAME] ([PERSON_NAME])"
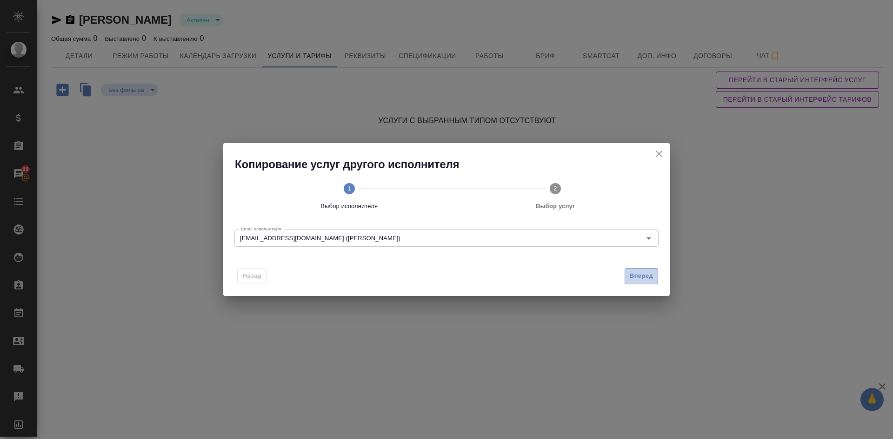
click at [640, 278] on span "Вперед" at bounding box center [641, 276] width 23 height 11
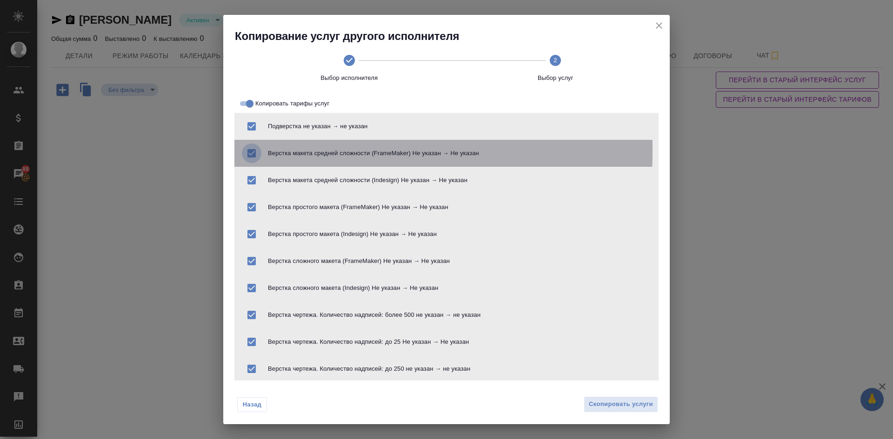
click at [249, 151] on input "checkbox" at bounding box center [252, 154] width 20 height 20
checkbox input "false"
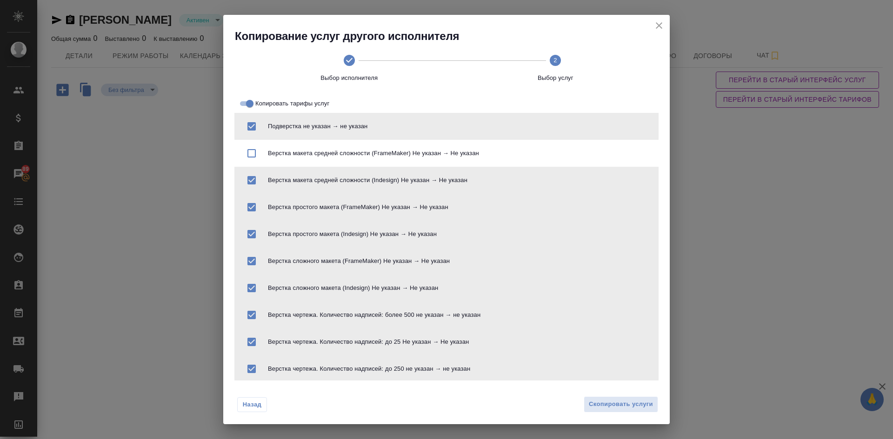
click at [249, 208] on input "checkbox" at bounding box center [252, 208] width 20 height 20
checkbox input "false"
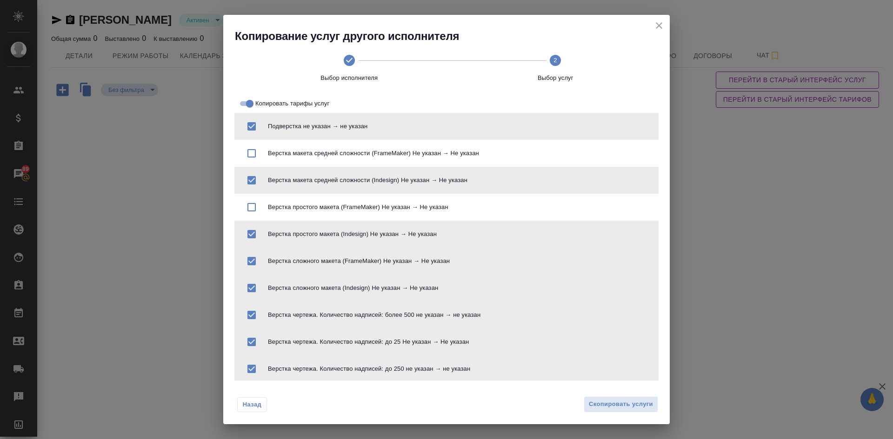
click at [253, 262] on input "checkbox" at bounding box center [252, 262] width 20 height 20
checkbox input "false"
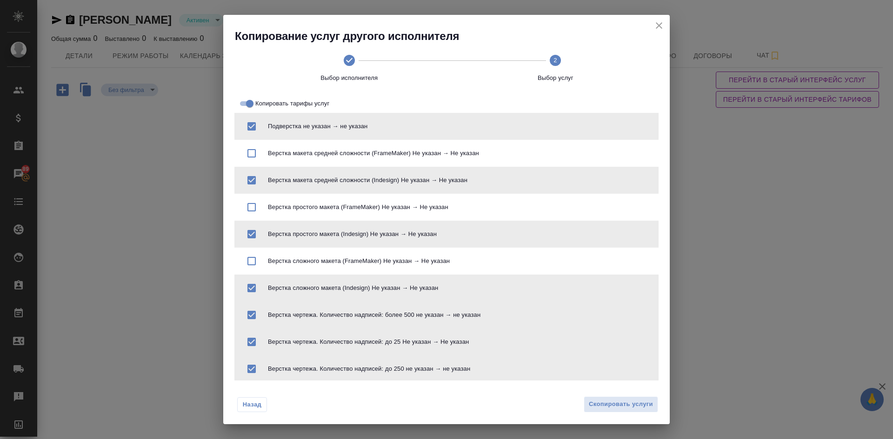
click at [253, 315] on input "checkbox" at bounding box center [252, 316] width 20 height 20
checkbox input "false"
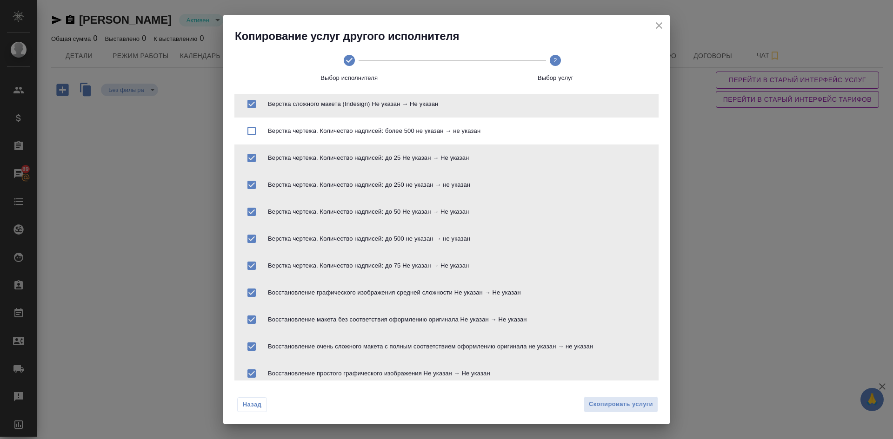
scroll to position [233, 0]
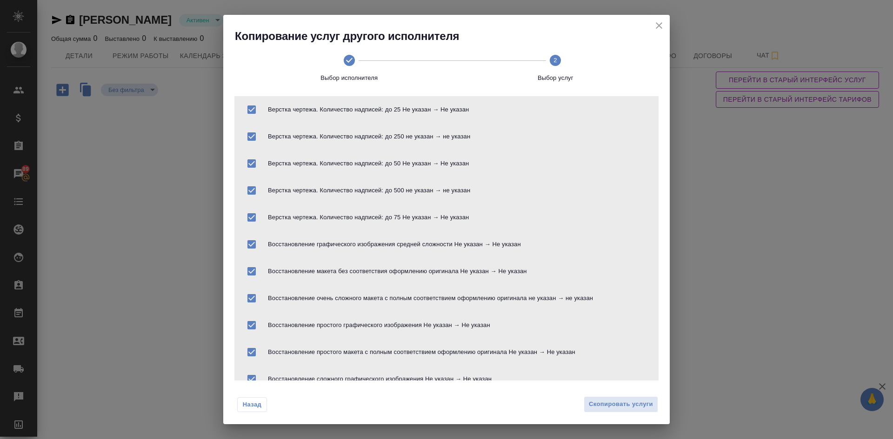
click at [253, 270] on input "checkbox" at bounding box center [252, 272] width 20 height 20
checkbox input "false"
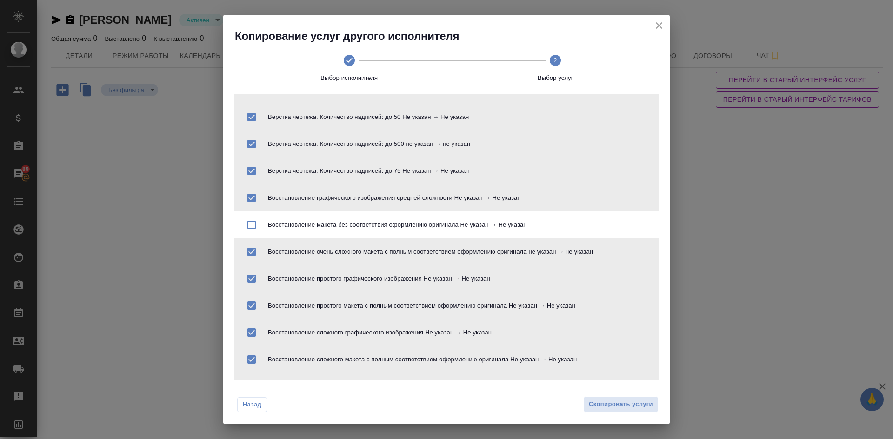
scroll to position [360, 0]
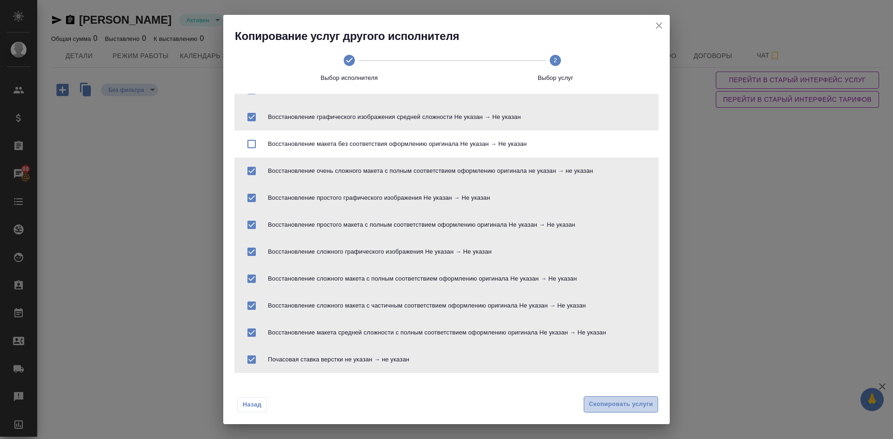
click at [608, 407] on span "Скопировать услуги" at bounding box center [621, 404] width 64 height 11
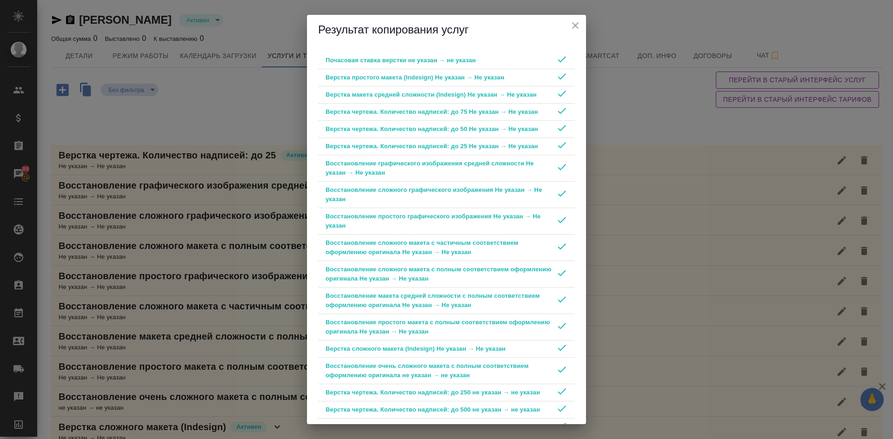
click at [577, 27] on icon "close" at bounding box center [575, 25] width 7 height 7
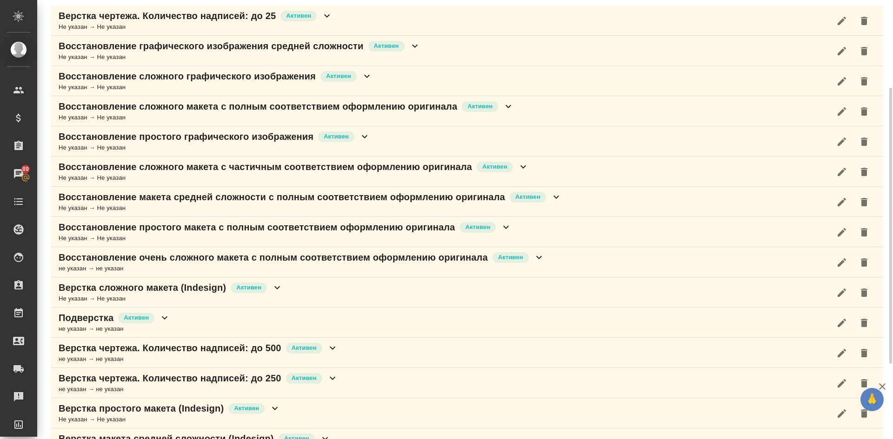
scroll to position [0, 0]
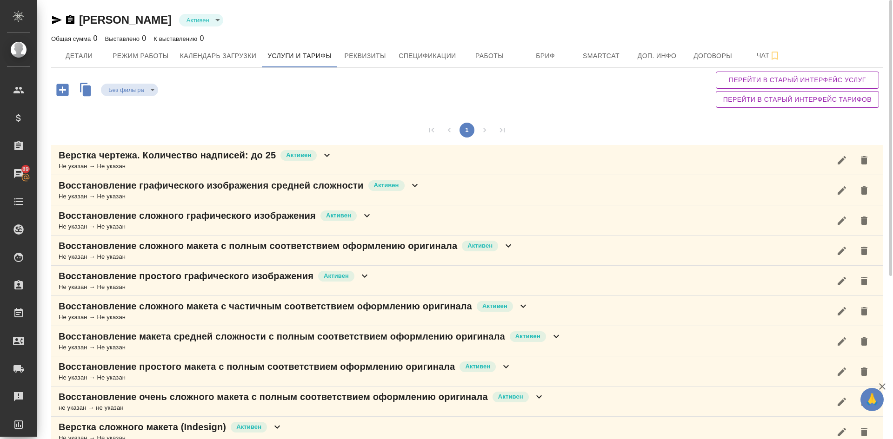
click at [166, 152] on p "Верстка чертежа. Количество надписей: до 25" at bounding box center [167, 155] width 217 height 13
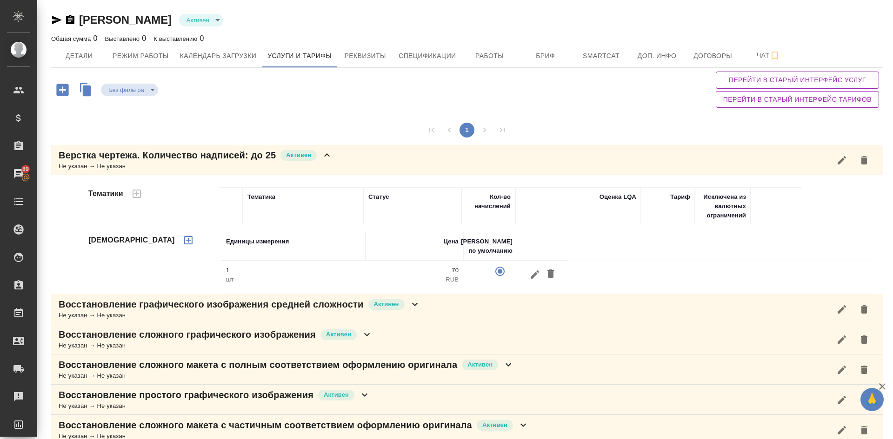
click at [131, 155] on p "Верстка чертежа. Количество надписей: до 25" at bounding box center [167, 155] width 217 height 13
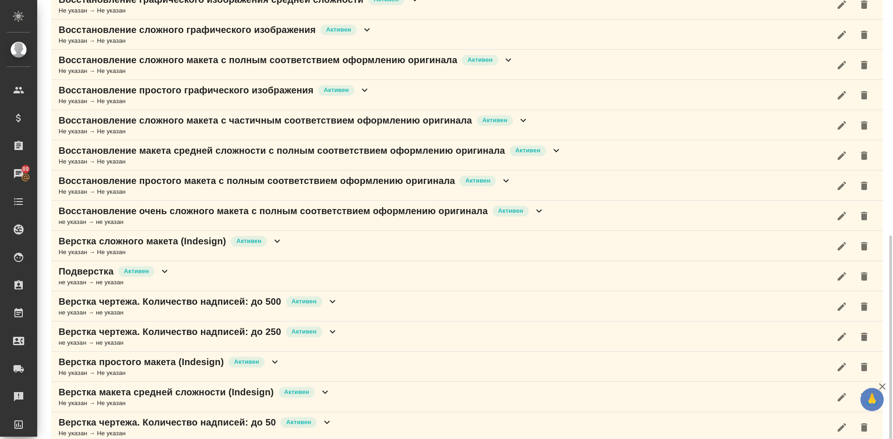
scroll to position [259, 0]
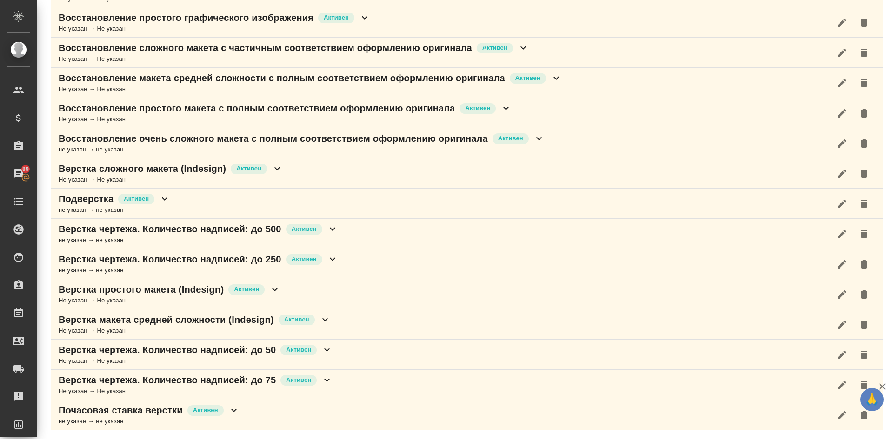
click at [345, 409] on div "Почасовая ставка верстки [PERSON_NAME] не указан → не указан" at bounding box center [467, 415] width 832 height 30
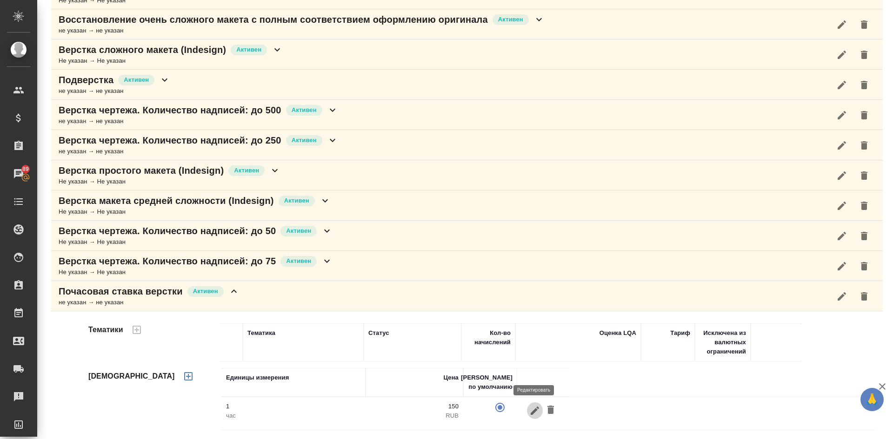
click at [532, 412] on icon "button" at bounding box center [535, 410] width 8 height 8
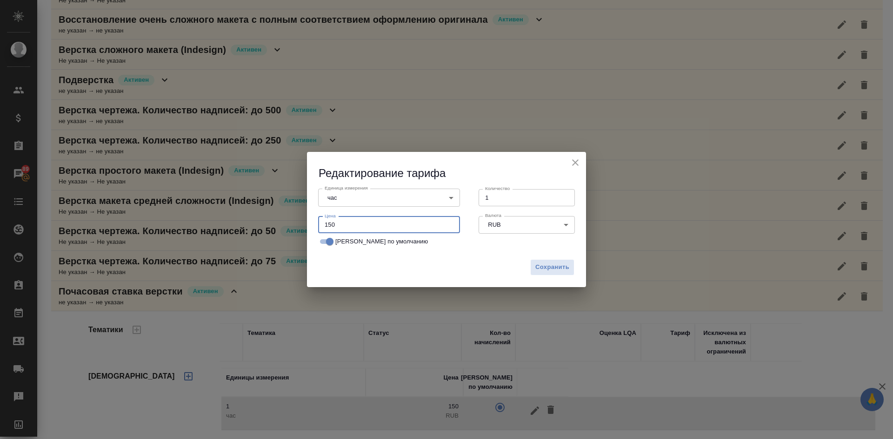
drag, startPoint x: 349, startPoint y: 233, endPoint x: 286, endPoint y: 220, distance: 64.1
click at [288, 220] on div "Редактирование тарифа Единица измерения час 5a8b1489cc6b4906c91bfd93 Единица из…" at bounding box center [446, 219] width 893 height 439
type input "238"
click at [530, 267] on button "Сохранить" at bounding box center [552, 267] width 44 height 16
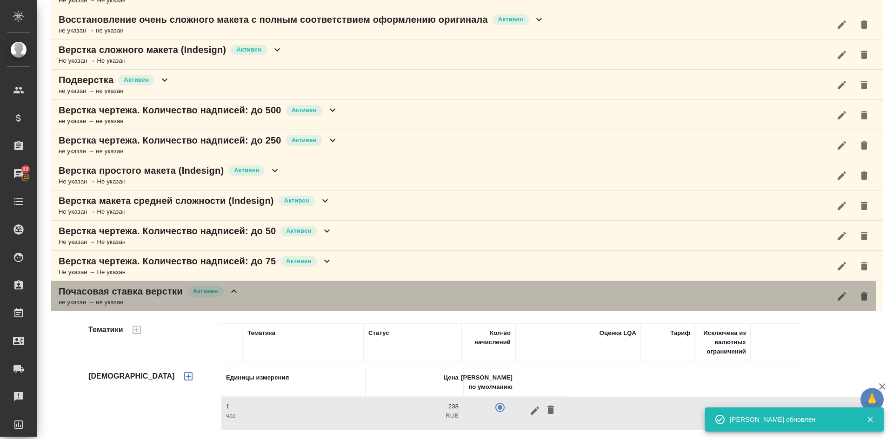
click at [100, 299] on div "не указан → не указан" at bounding box center [149, 302] width 181 height 9
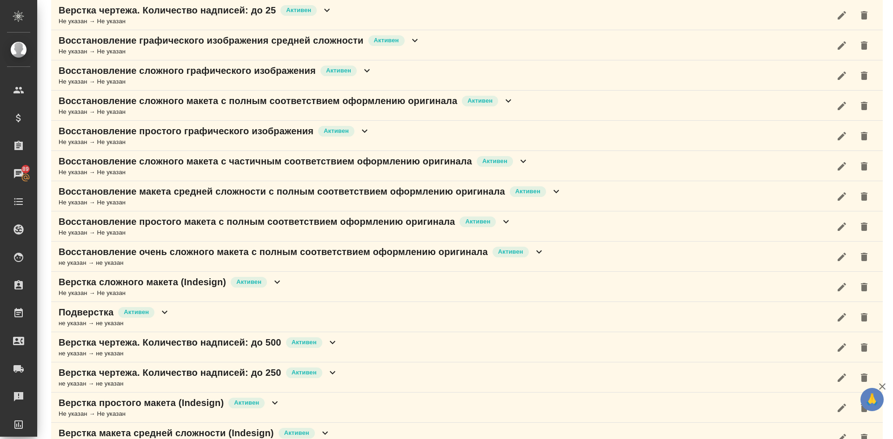
scroll to position [238, 0]
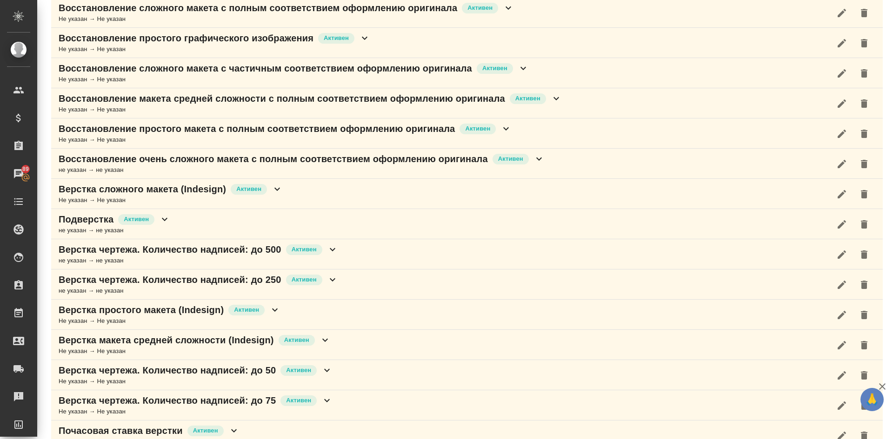
click at [141, 312] on p "Верстка простого макета (Indesign)" at bounding box center [141, 310] width 165 height 13
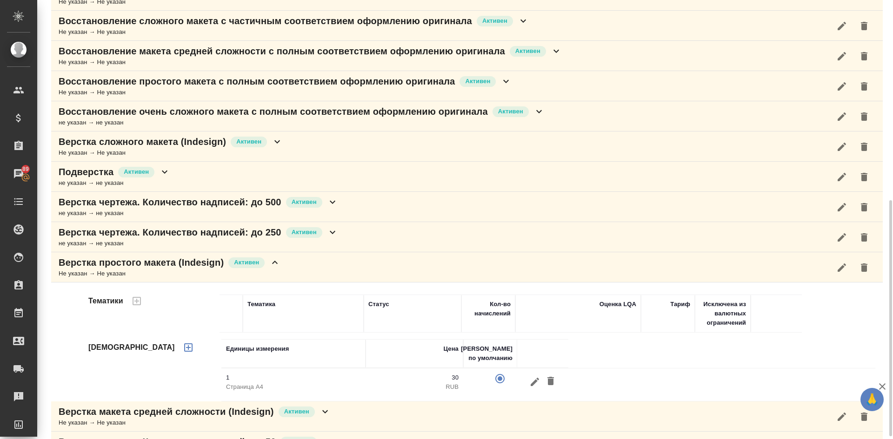
scroll to position [378, 0]
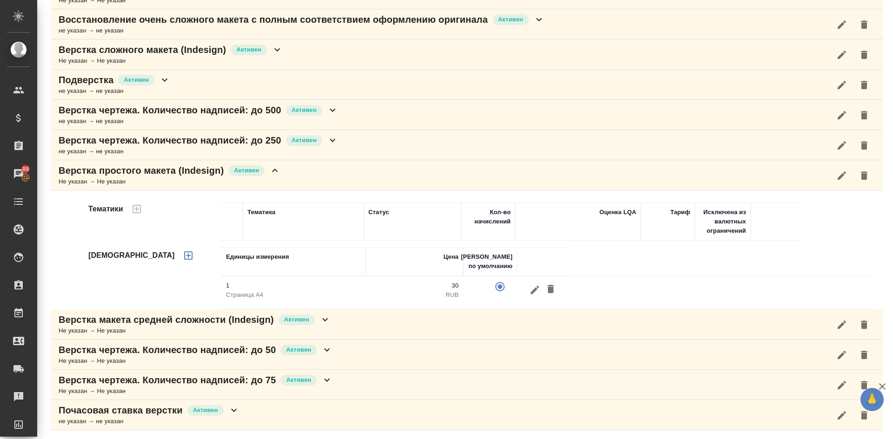
click at [117, 177] on p "Верстка простого макета (Indesign)" at bounding box center [141, 170] width 165 height 13
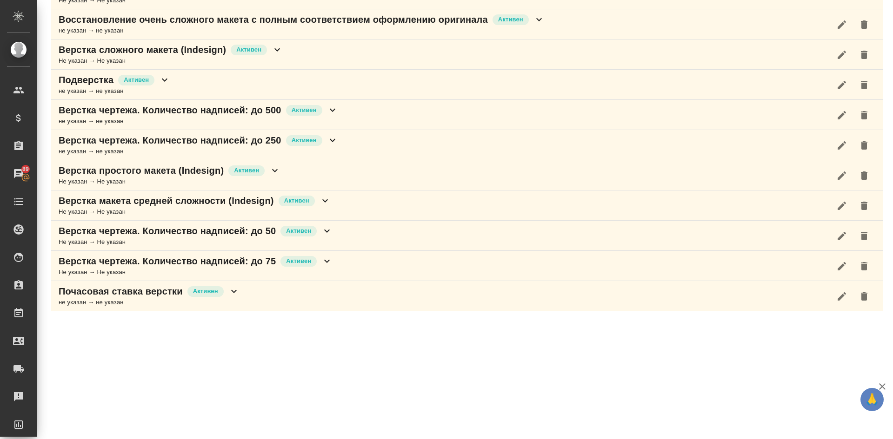
click at [215, 205] on p "Верстка макета средней сложности (Indesign)" at bounding box center [166, 200] width 215 height 13
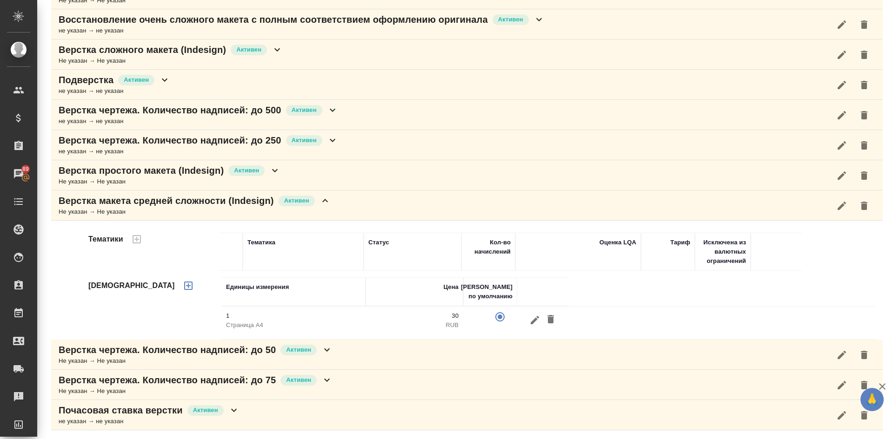
click at [191, 203] on p "Верстка макета средней сложности (Indesign)" at bounding box center [166, 200] width 215 height 13
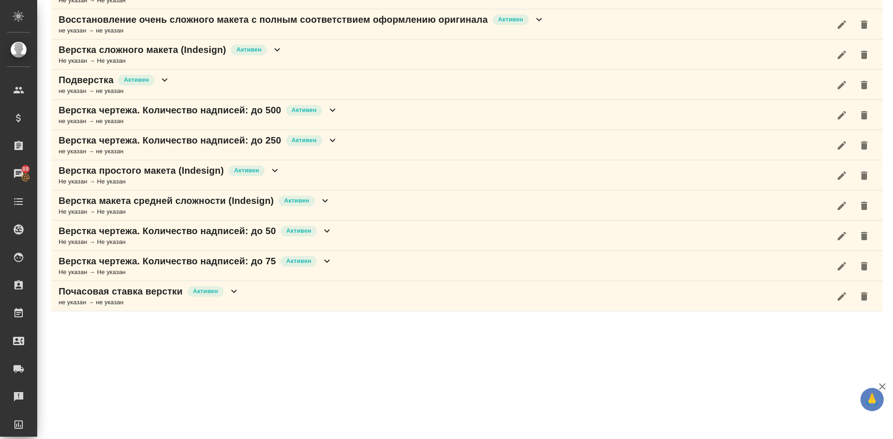
click at [153, 52] on p "Верстка сложного макета (Indesign)" at bounding box center [142, 49] width 167 height 13
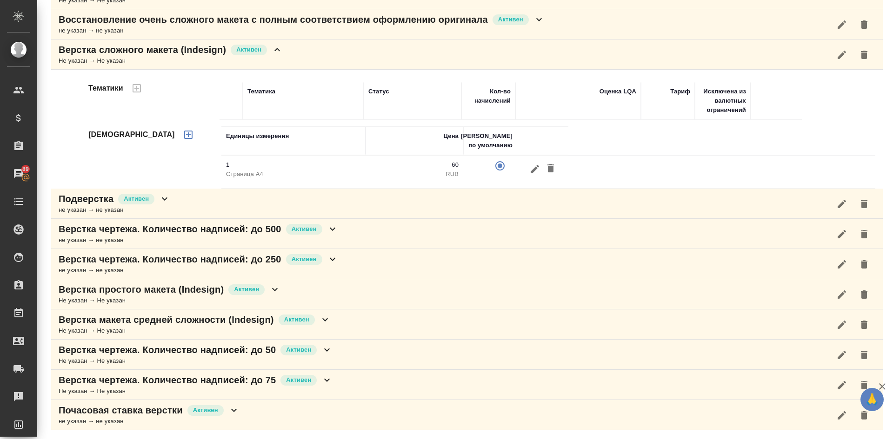
click at [126, 53] on p "Верстка сложного макета (Indesign)" at bounding box center [142, 49] width 167 height 13
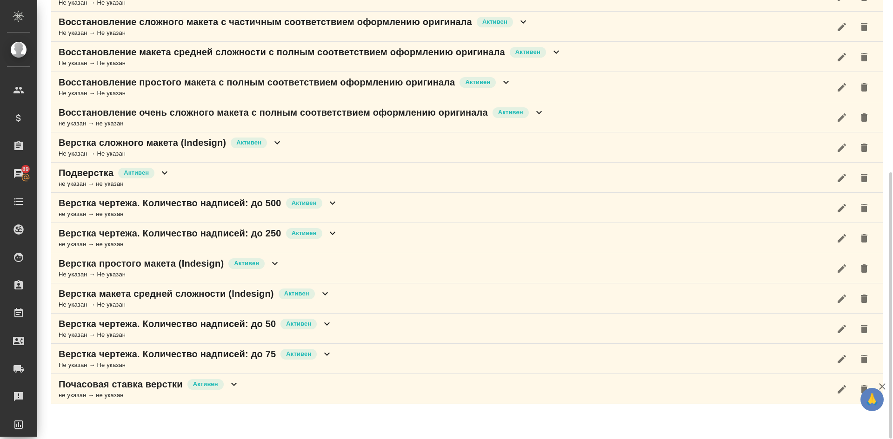
scroll to position [238, 0]
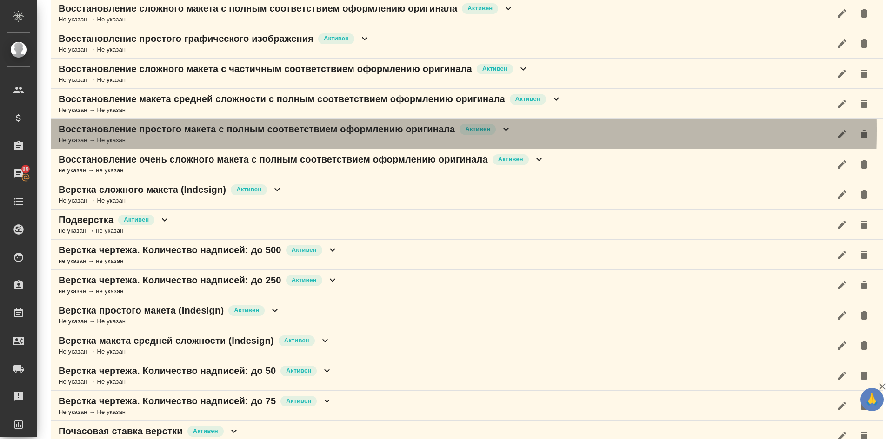
click at [211, 130] on p "Восстановление простого макета с полным соответствием оформлению оригинала" at bounding box center [257, 129] width 396 height 13
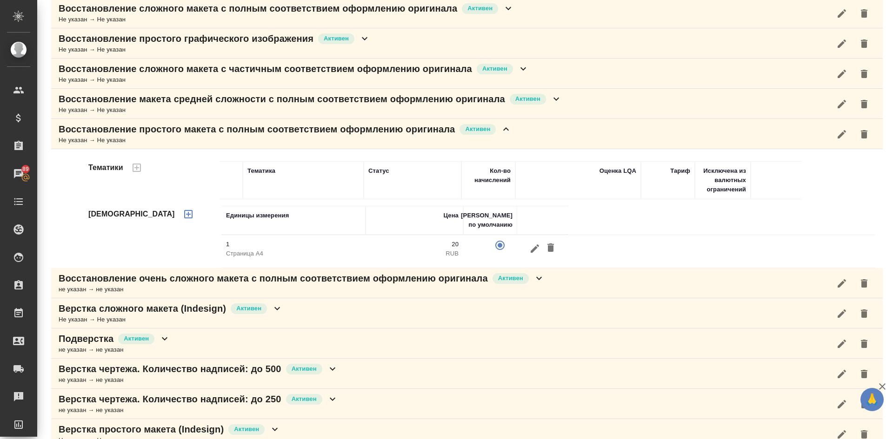
click at [131, 129] on p "Восстановление простого макета с полным соответствием оформлению оригинала" at bounding box center [257, 129] width 396 height 13
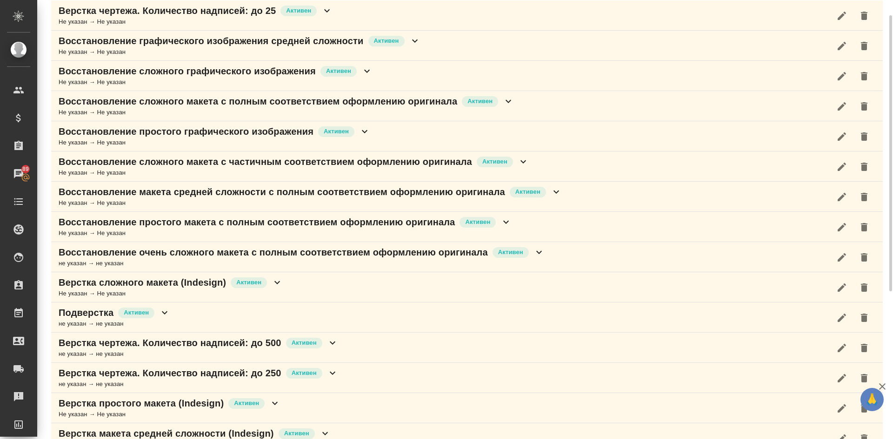
scroll to position [98, 0]
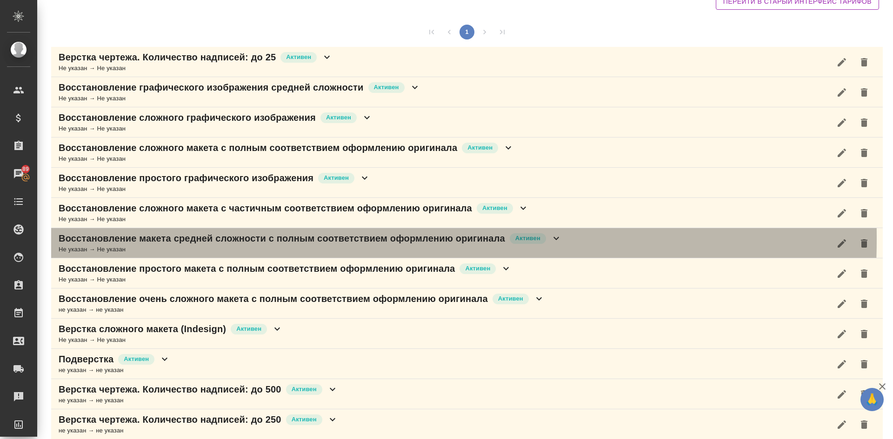
click at [216, 239] on p "Восстановление макета средней сложности с полным соответствием оформлению ориги…" at bounding box center [282, 238] width 446 height 13
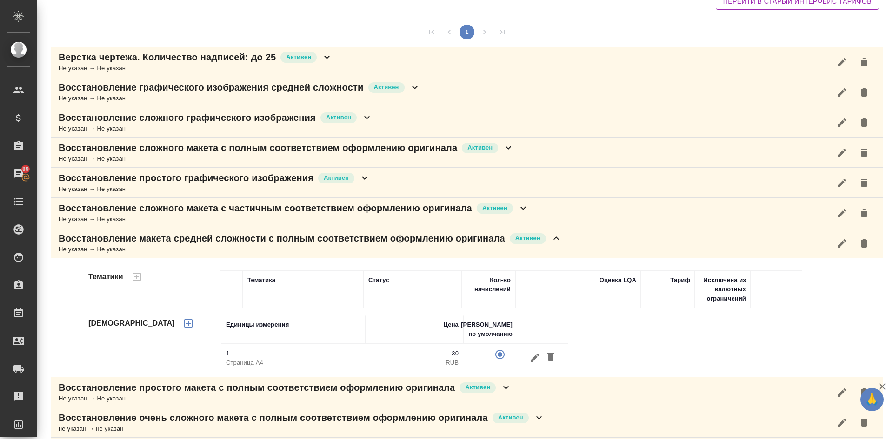
click at [139, 243] on p "Восстановление макета средней сложности с полным соответствием оформлению ориги…" at bounding box center [282, 238] width 446 height 13
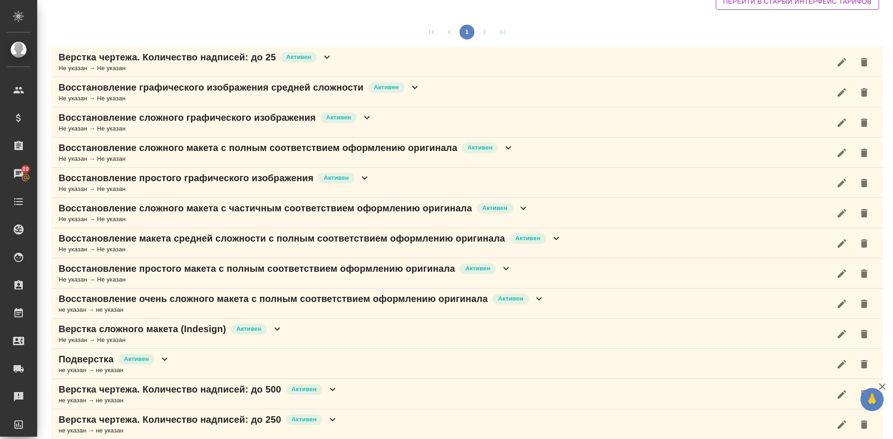
click at [178, 149] on p "Восстановление сложного макета с полным соответствием оформлению оригинала" at bounding box center [258, 147] width 399 height 13
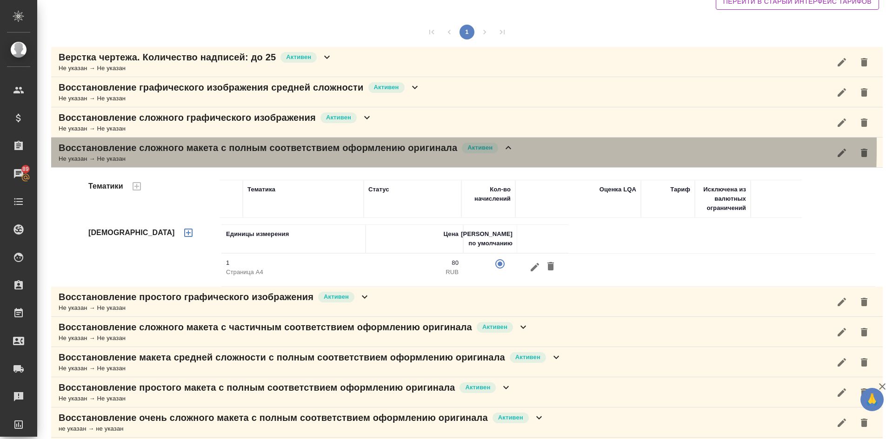
click at [177, 146] on p "Восстановление сложного макета с полным соответствием оформлению оригинала" at bounding box center [258, 147] width 399 height 13
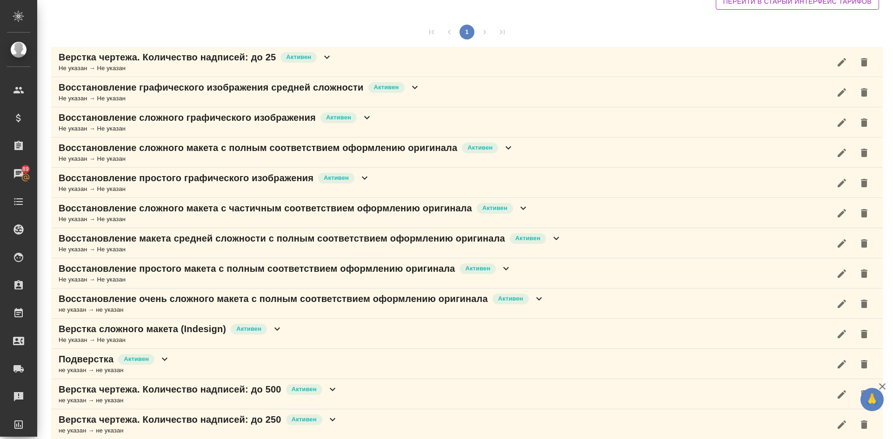
click at [221, 214] on p "Восстановление сложного макета с частичным соответствием оформлению оригинала" at bounding box center [265, 208] width 413 height 13
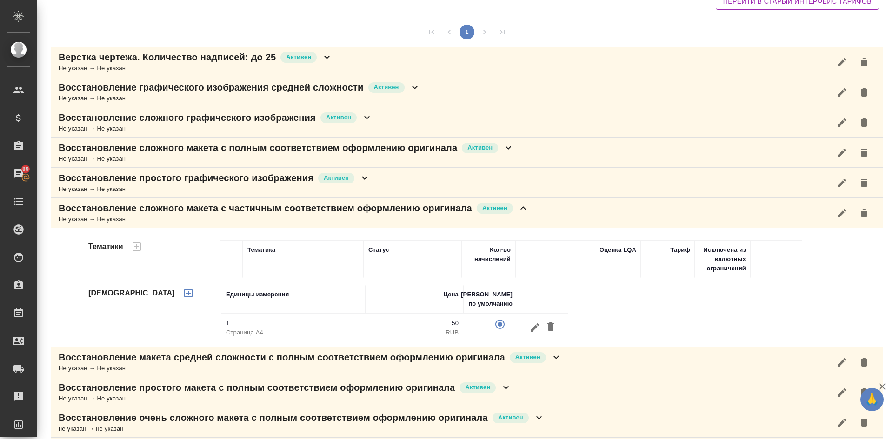
click at [200, 214] on p "Восстановление сложного макета с частичным соответствием оформлению оригинала" at bounding box center [265, 208] width 413 height 13
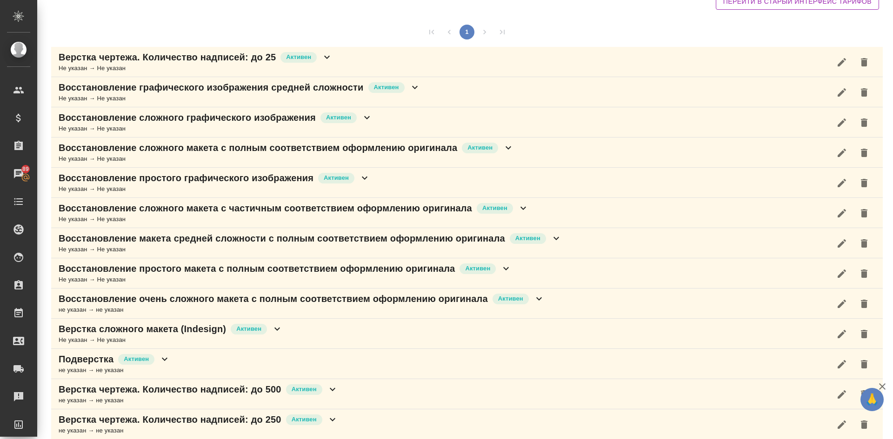
click at [203, 152] on p "Восстановление сложного макета с полным соответствием оформлению оригинала" at bounding box center [258, 147] width 399 height 13
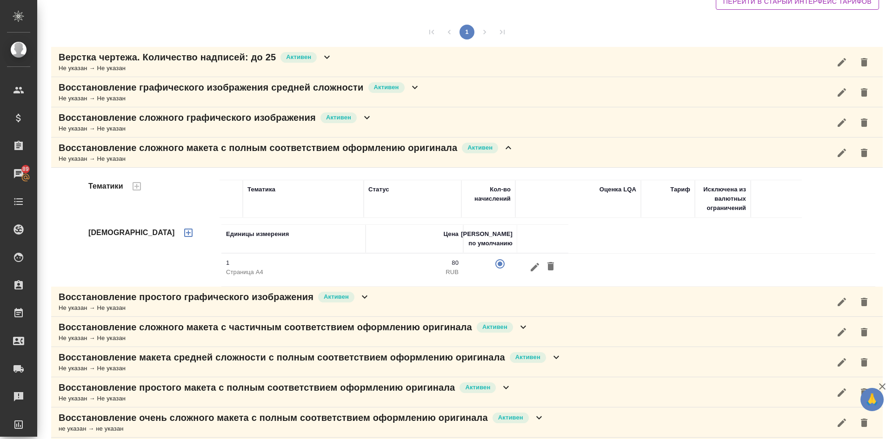
click at [204, 150] on p "Восстановление сложного макета с полным соответствием оформлению оригинала" at bounding box center [258, 147] width 399 height 13
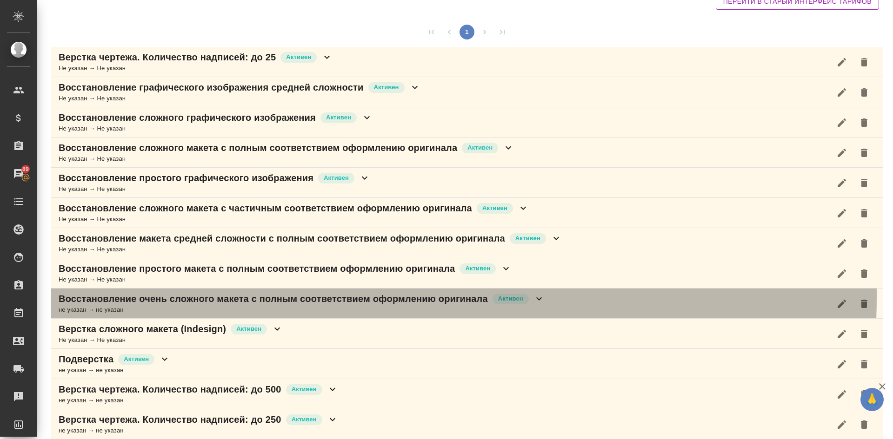
click at [178, 295] on p "Восстановление очень сложного макета с полным соответствием оформлению оригинала" at bounding box center [273, 299] width 429 height 13
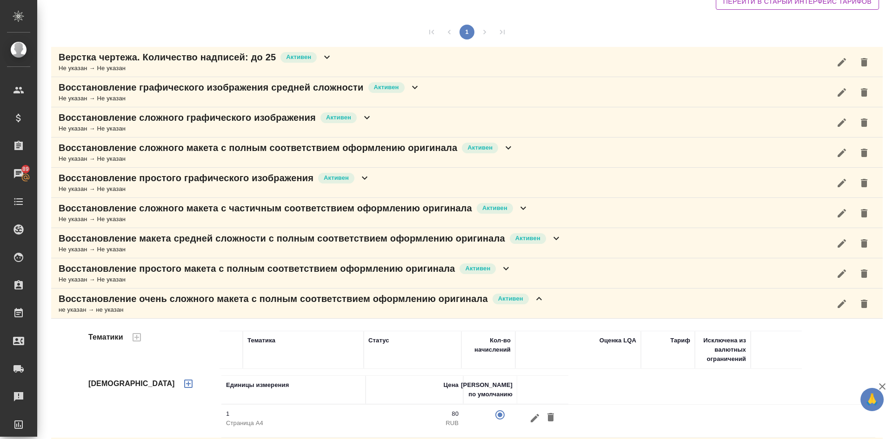
scroll to position [191, 0]
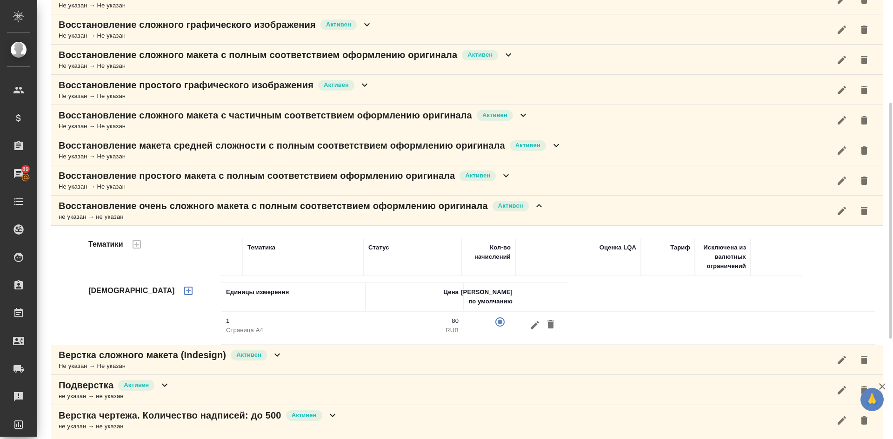
click at [162, 209] on p "Восстановление очень сложного макета с полным соответствием оформлению оригинала" at bounding box center [273, 206] width 429 height 13
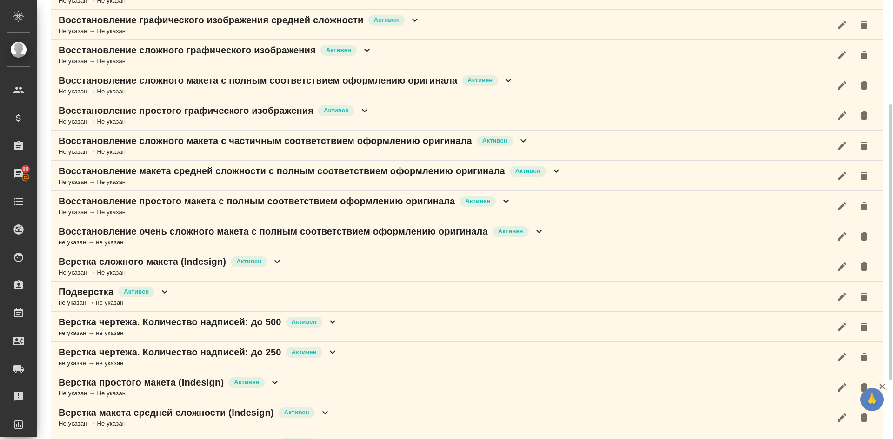
scroll to position [26, 0]
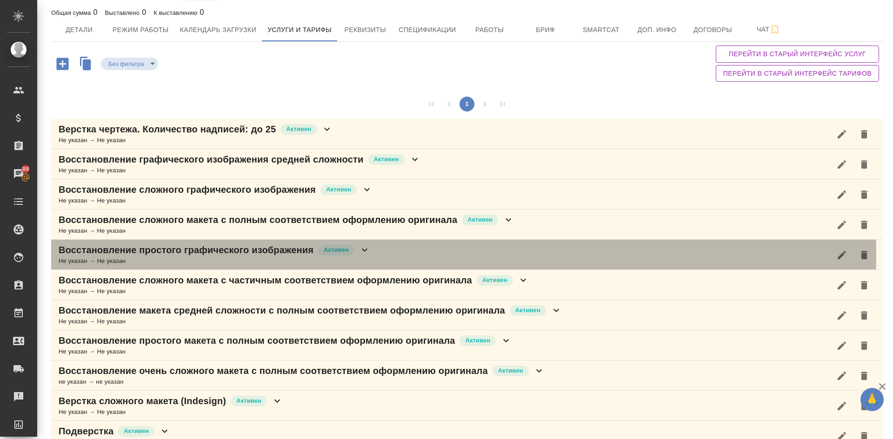
click at [174, 255] on p "Восстановление простого графического изображения" at bounding box center [186, 250] width 255 height 13
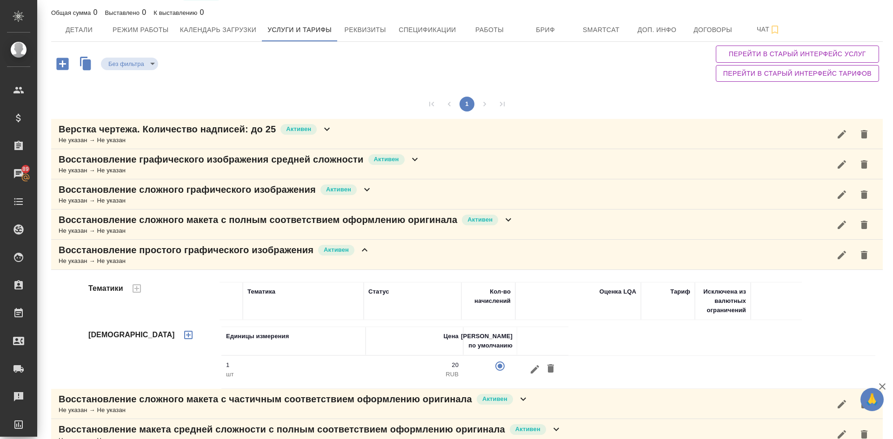
click at [101, 256] on p "Восстановление простого графического изображения" at bounding box center [186, 250] width 255 height 13
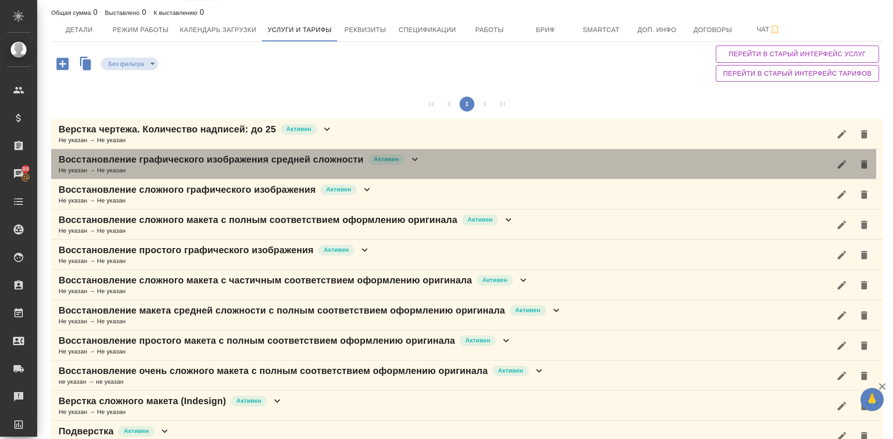
click at [199, 162] on p "Восстановление графического изображения средней сложности" at bounding box center [211, 159] width 305 height 13
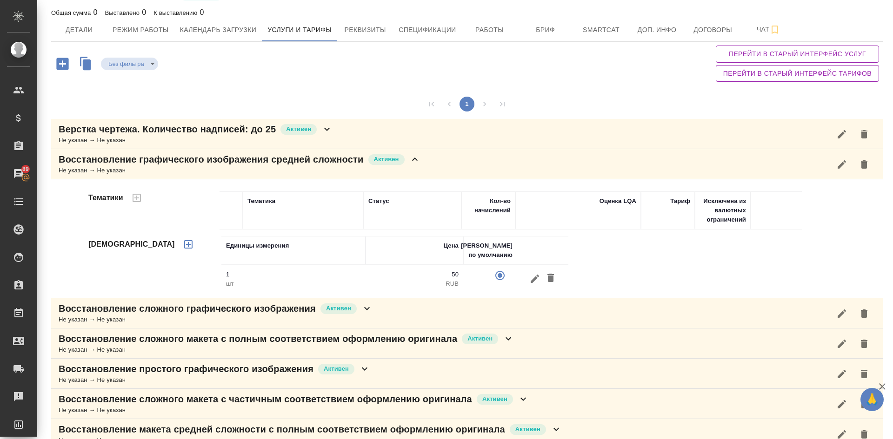
click at [200, 163] on p "Восстановление графического изображения средней сложности" at bounding box center [211, 159] width 305 height 13
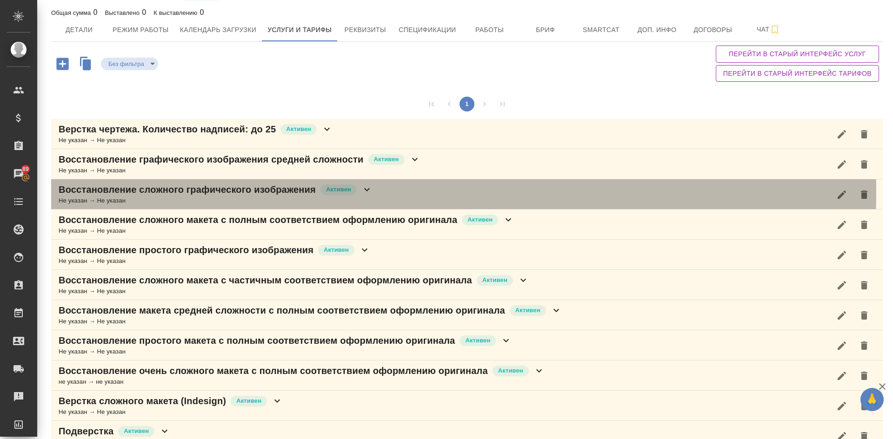
click at [201, 193] on p "Восстановление сложного графического изображения" at bounding box center [187, 189] width 257 height 13
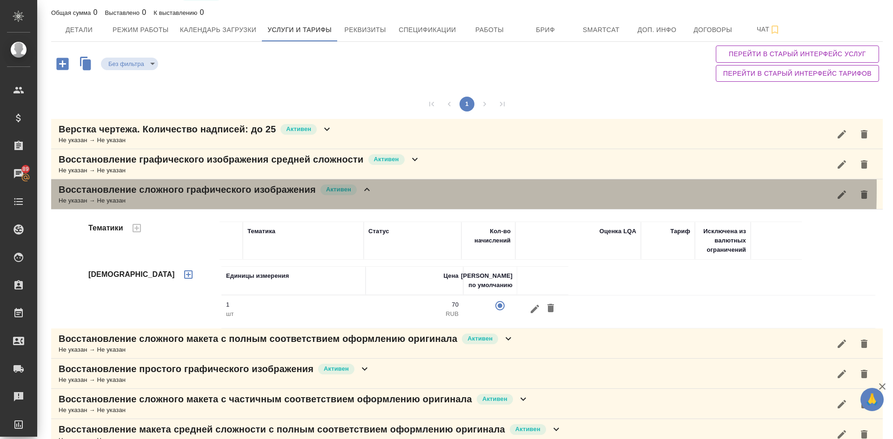
click at [174, 188] on p "Восстановление сложного графического изображения" at bounding box center [187, 189] width 257 height 13
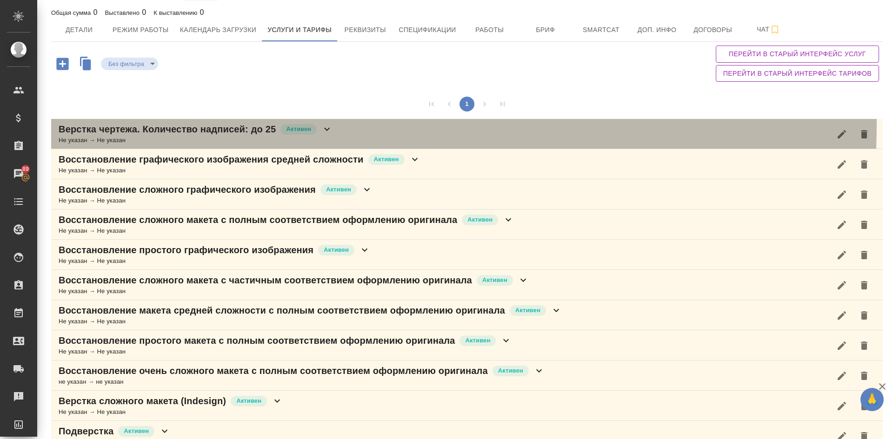
click at [214, 123] on p "Верстка чертежа. Количество надписей: до 25" at bounding box center [167, 129] width 217 height 13
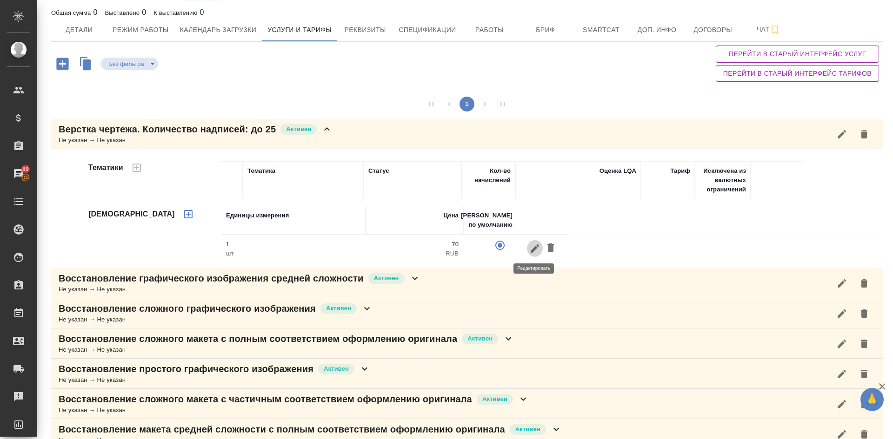
click at [531, 246] on icon "button" at bounding box center [534, 248] width 11 height 11
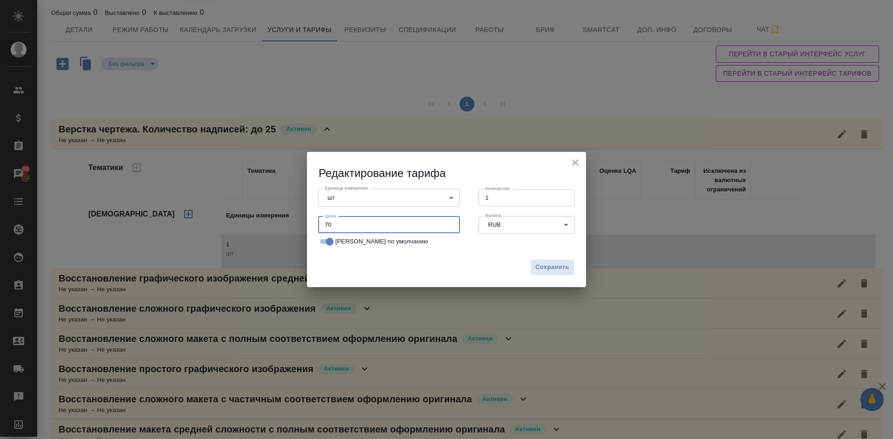
drag, startPoint x: 350, startPoint y: 229, endPoint x: 281, endPoint y: 212, distance: 71.3
click at [289, 216] on div "Редактирование тарифа Единица измерения шт 5a8b1489cc6b4906c91bfdc1 Единица изм…" at bounding box center [446, 219] width 893 height 439
type input "56"
click at [542, 263] on span "Сохранить" at bounding box center [552, 267] width 34 height 11
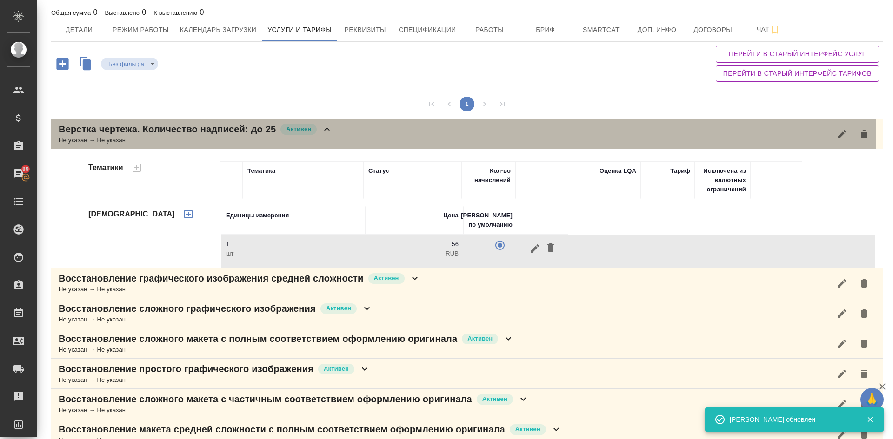
click at [224, 134] on p "Верстка чертежа. Количество надписей: до 25" at bounding box center [167, 129] width 217 height 13
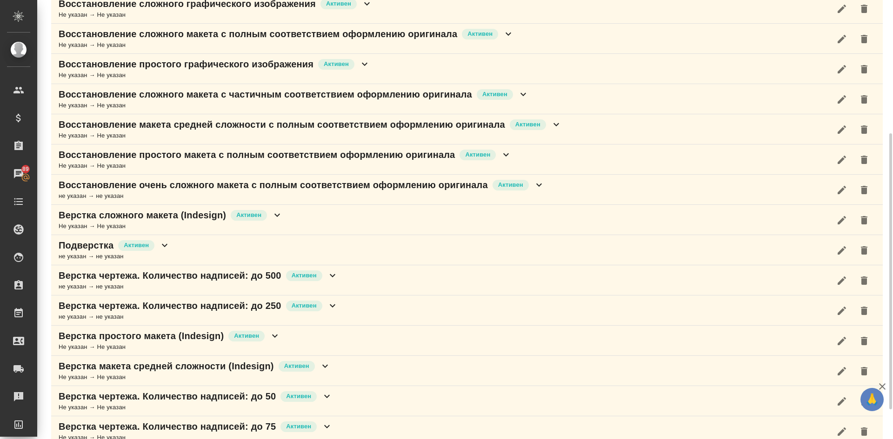
scroll to position [259, 0]
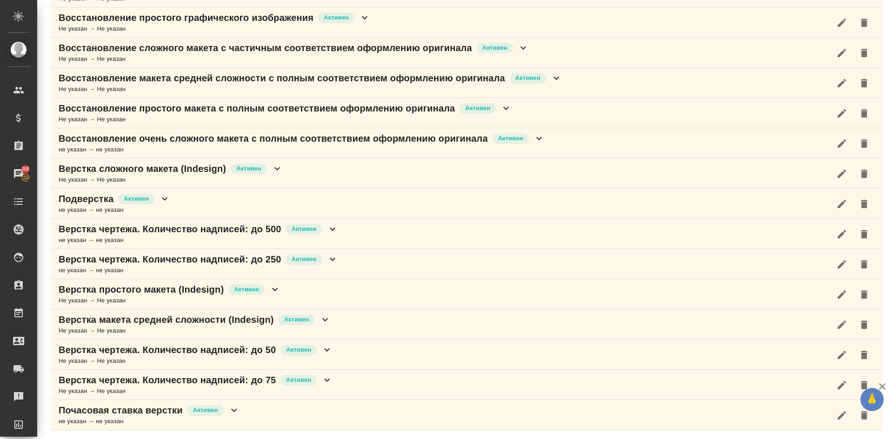
click at [203, 359] on div "Не указан → Не указан" at bounding box center [196, 361] width 274 height 9
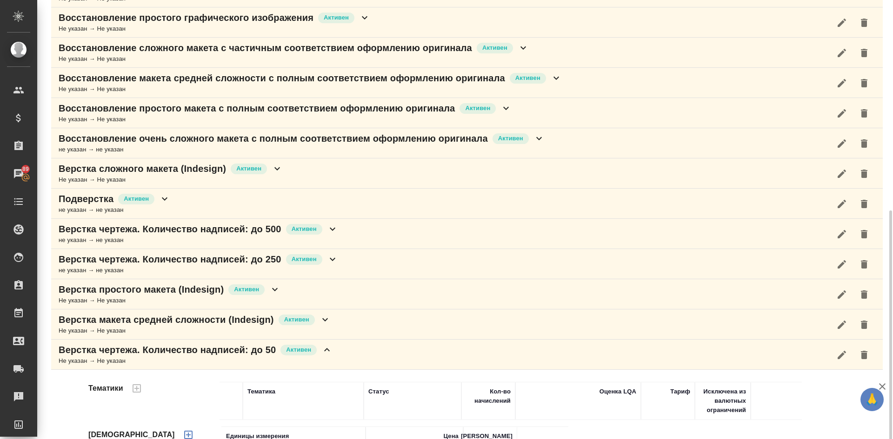
scroll to position [378, 0]
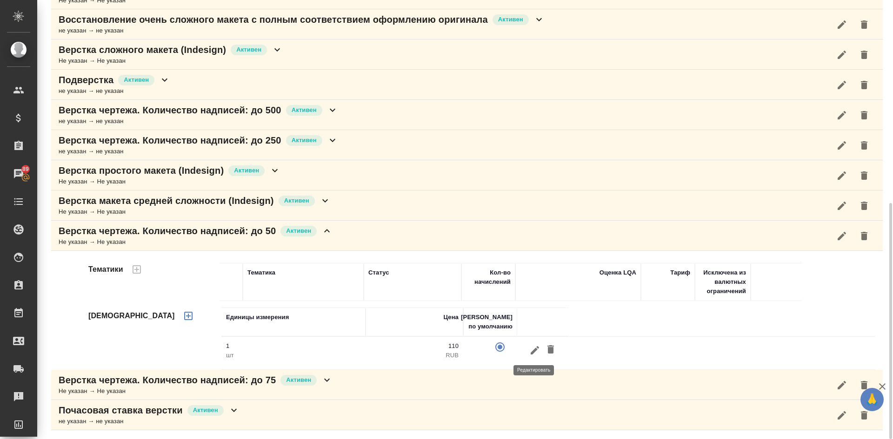
click at [532, 350] on icon "button" at bounding box center [534, 350] width 11 height 11
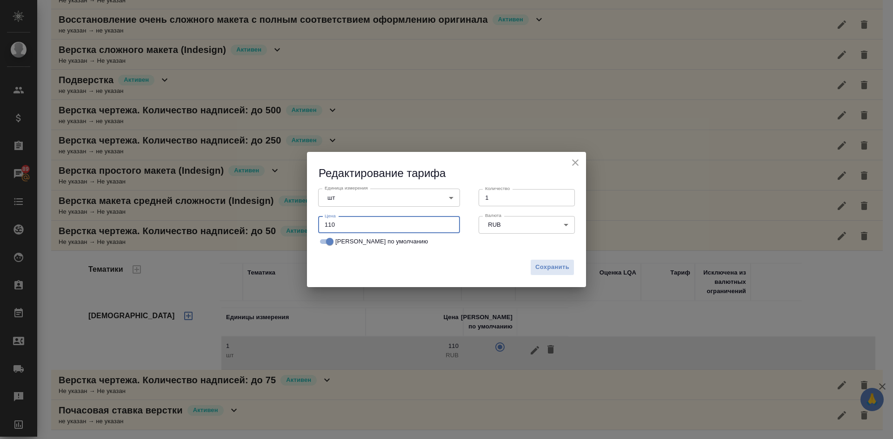
drag, startPoint x: 349, startPoint y: 222, endPoint x: 296, endPoint y: 216, distance: 53.4
click at [303, 219] on div "Редактирование тарифа Единица измерения шт 5a8b1489cc6b4906c91bfdc1 Единица изм…" at bounding box center [446, 219] width 893 height 439
type input "56"
click at [546, 266] on span "Сохранить" at bounding box center [552, 267] width 34 height 11
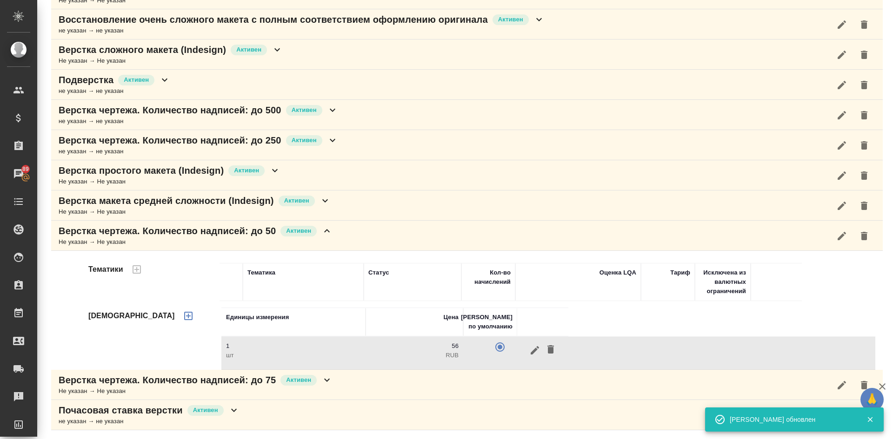
click at [251, 235] on p "Верстка чертежа. Количество надписей: до 50" at bounding box center [167, 231] width 217 height 13
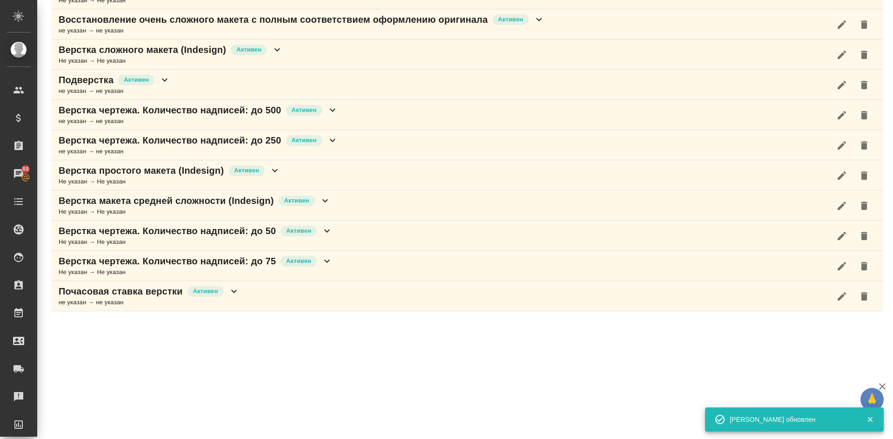
click at [256, 265] on p "Верстка чертежа. Количество надписей: до 75" at bounding box center [167, 261] width 217 height 13
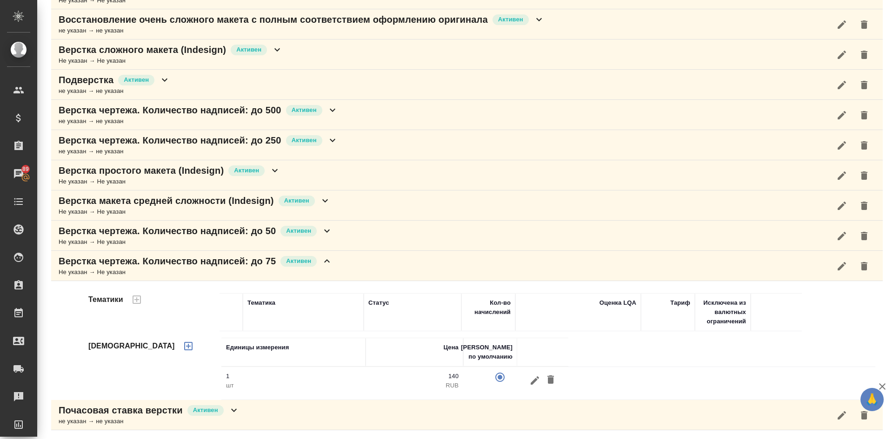
click at [533, 381] on icon "button" at bounding box center [535, 380] width 8 height 8
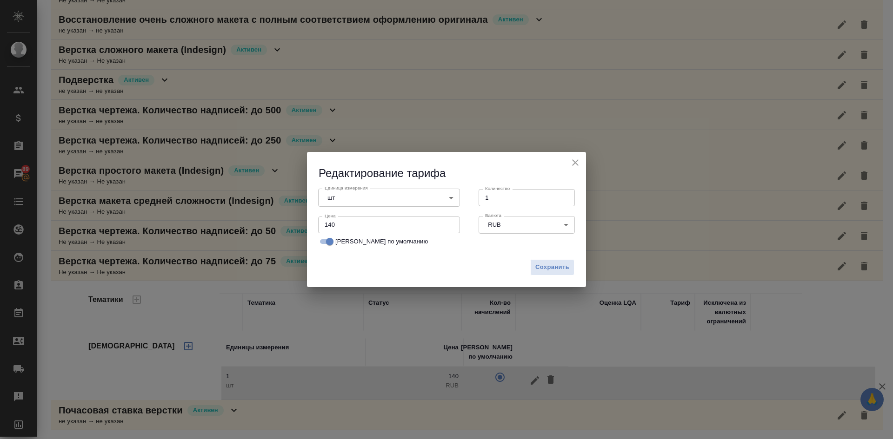
drag, startPoint x: 345, startPoint y: 223, endPoint x: 268, endPoint y: 200, distance: 80.2
click at [275, 207] on div "Редактирование тарифа Единица измерения шт 5a8b1489cc6b4906c91bfdc1 Единица изм…" at bounding box center [446, 219] width 893 height 439
type input "112"
click at [537, 267] on span "Сохранить" at bounding box center [552, 267] width 34 height 11
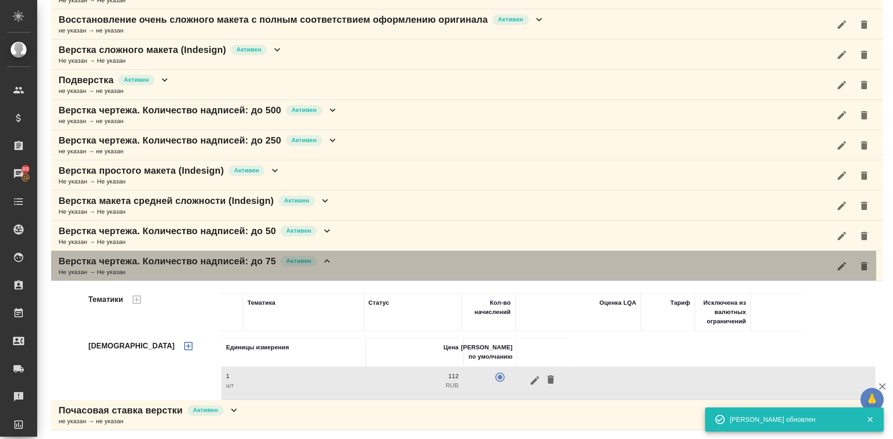
click at [241, 267] on p "Верстка чертежа. Количество надписей: до 75" at bounding box center [167, 261] width 217 height 13
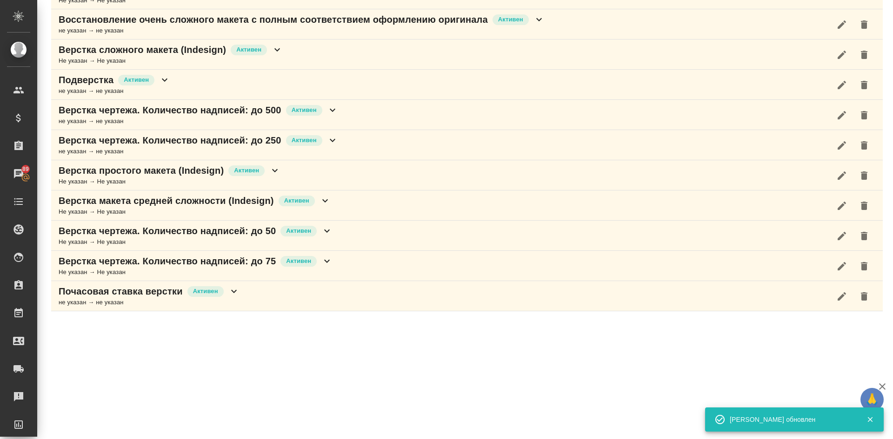
click at [237, 140] on p "Верстка чертежа. Количество надписей: до 250" at bounding box center [170, 140] width 223 height 13
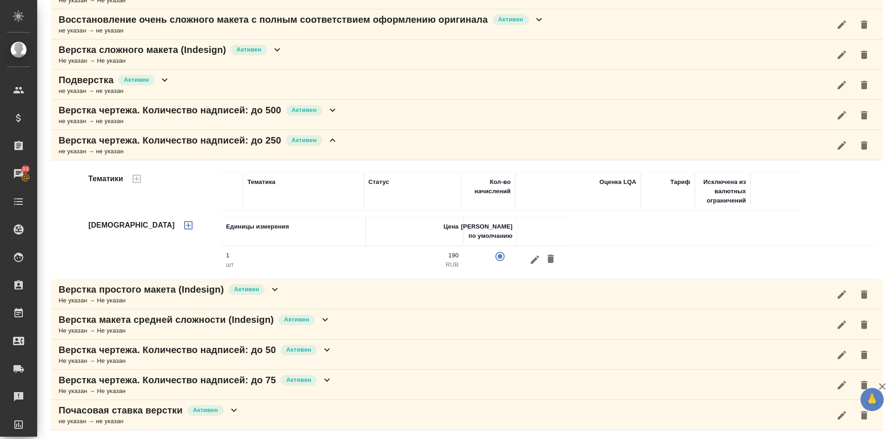
click at [248, 138] on p "Верстка чертежа. Количество надписей: до 250" at bounding box center [170, 140] width 223 height 13
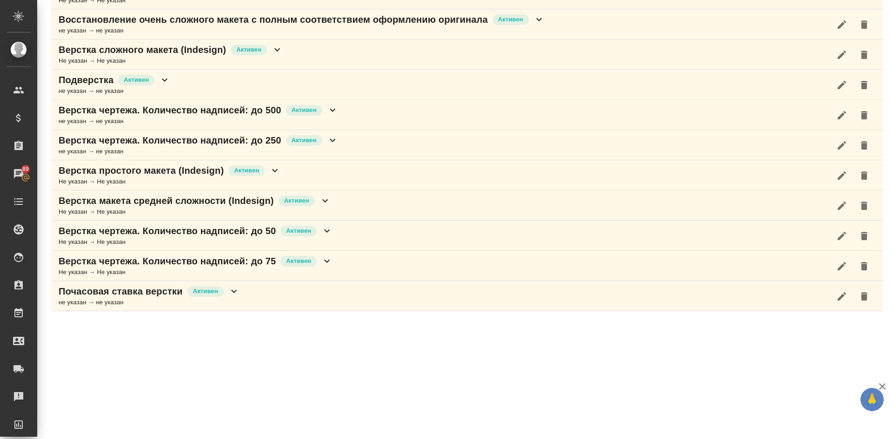
click at [248, 115] on p "Верстка чертежа. Количество надписей: до 500" at bounding box center [170, 110] width 223 height 13
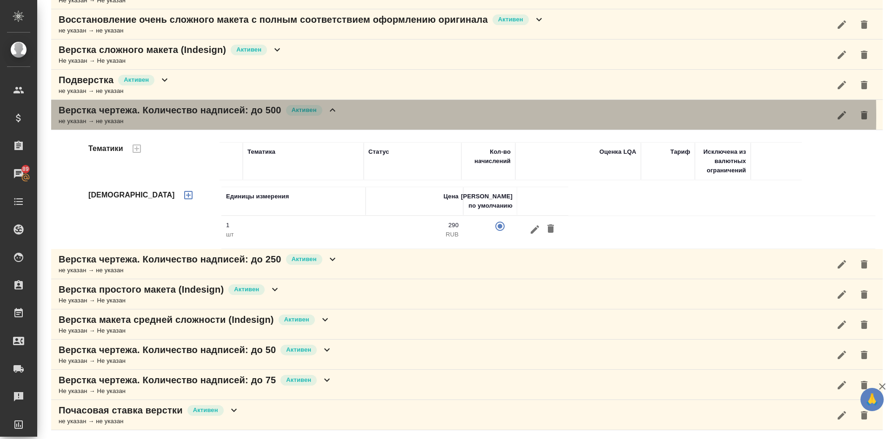
click at [259, 115] on p "Верстка чертежа. Количество надписей: до 500" at bounding box center [170, 110] width 223 height 13
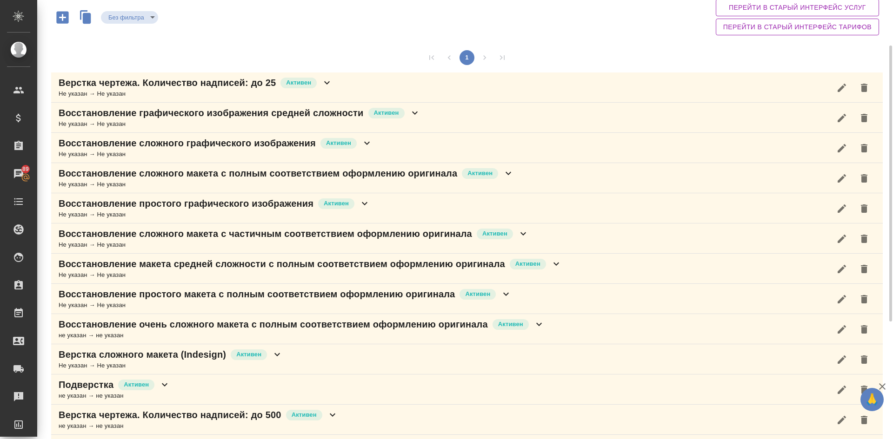
scroll to position [0, 0]
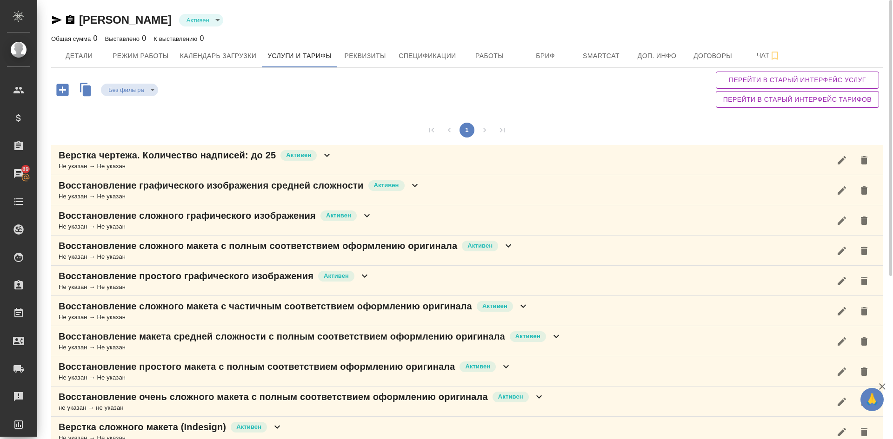
click at [60, 88] on icon "button" at bounding box center [62, 90] width 12 height 12
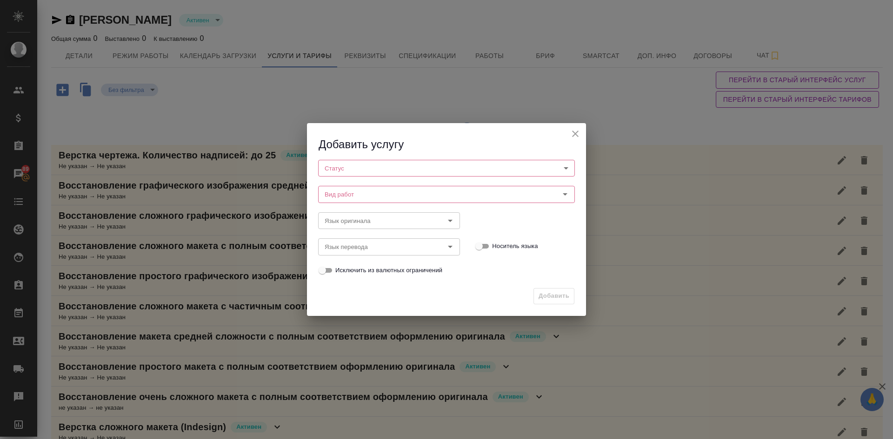
click at [376, 171] on body "🙏 .cls-1 fill:#fff; AWATERA [PERSON_NAME] Спецификации Заказы 89 Чаты Todo Прое…" at bounding box center [446, 219] width 893 height 439
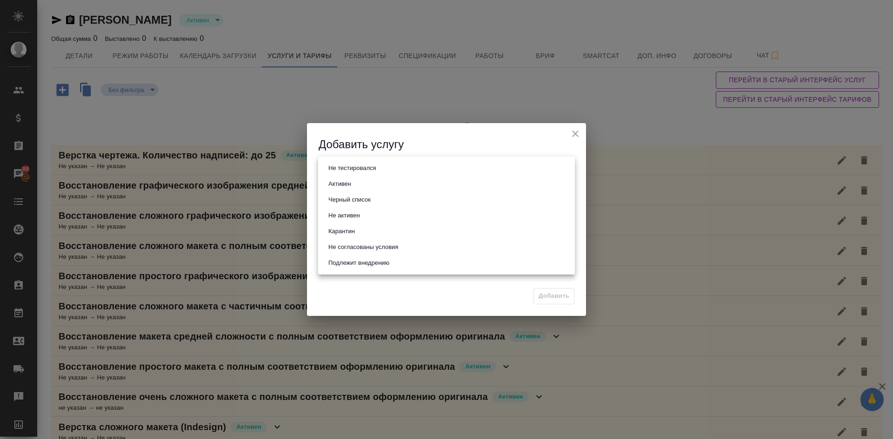
click at [353, 182] on button "Активен" at bounding box center [340, 184] width 28 height 10
type input "active"
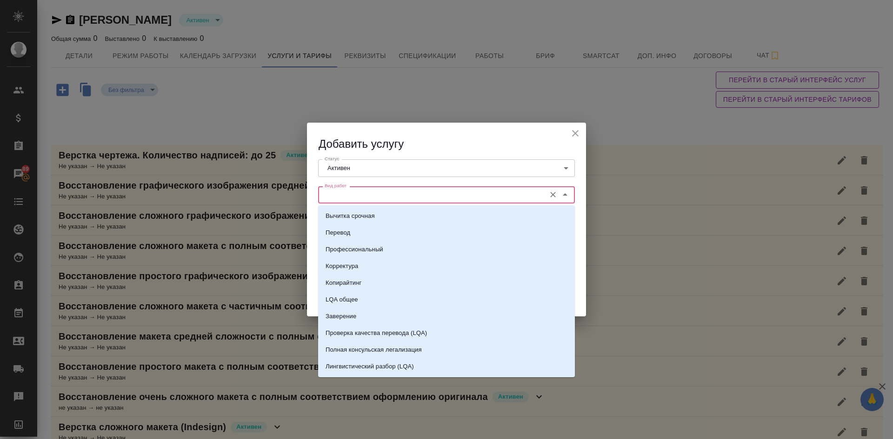
click at [348, 193] on input "Вид работ" at bounding box center [431, 194] width 220 height 11
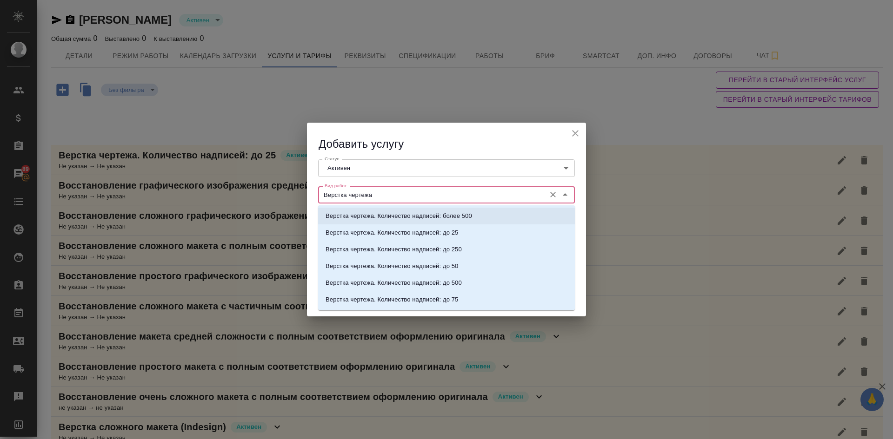
click at [457, 217] on p "Верстка чертежа. Количество надписей: более 500" at bounding box center [399, 216] width 146 height 9
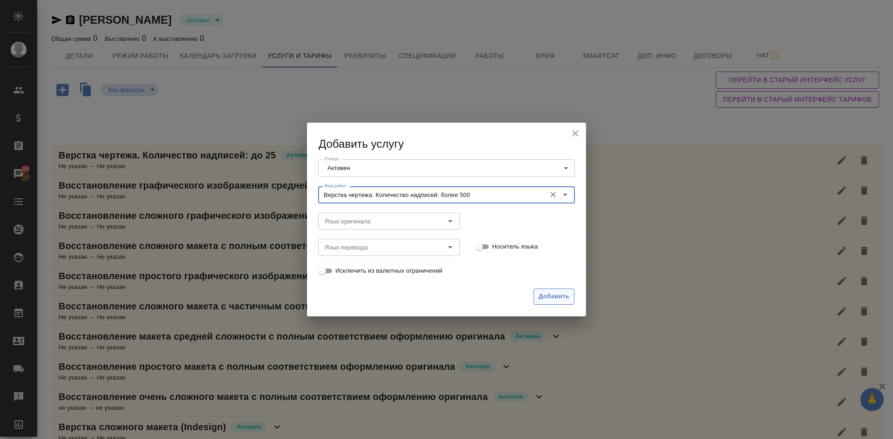
type input "Верстка чертежа. Количество надписей: более 500"
click at [555, 299] on span "Добавить" at bounding box center [554, 297] width 31 height 11
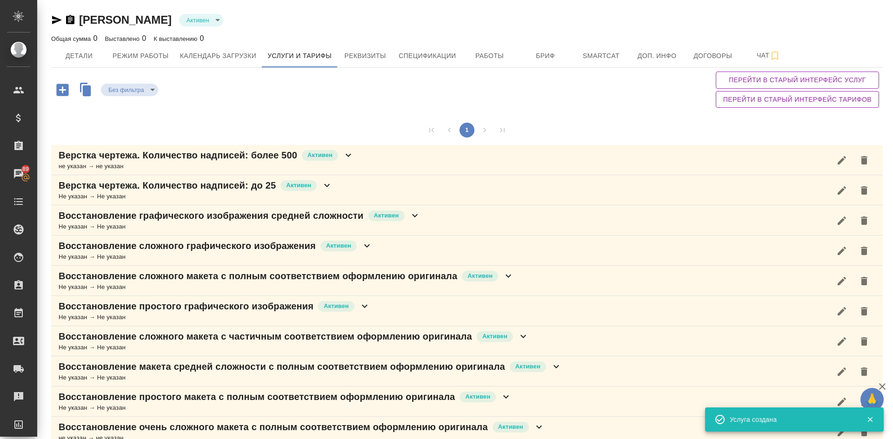
click at [271, 158] on p "Верстка чертежа. Количество надписей: более 500" at bounding box center [178, 155] width 239 height 13
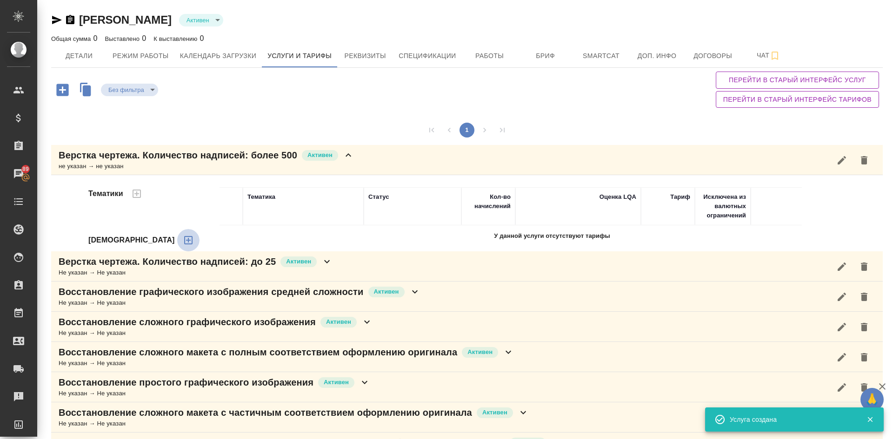
click at [183, 242] on icon "button" at bounding box center [188, 240] width 11 height 11
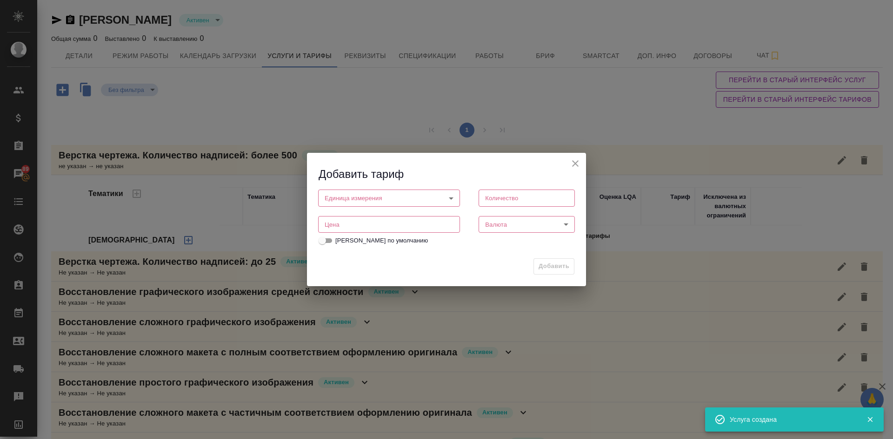
click at [359, 193] on body "🙏 .cls-1 fill:#fff; AWATERA [PERSON_NAME] Спецификации Заказы 89 Чаты Todo Прое…" at bounding box center [446, 219] width 893 height 439
click at [342, 260] on li "шт" at bounding box center [389, 261] width 142 height 16
type input "5a8b1489cc6b4906c91bfdc1"
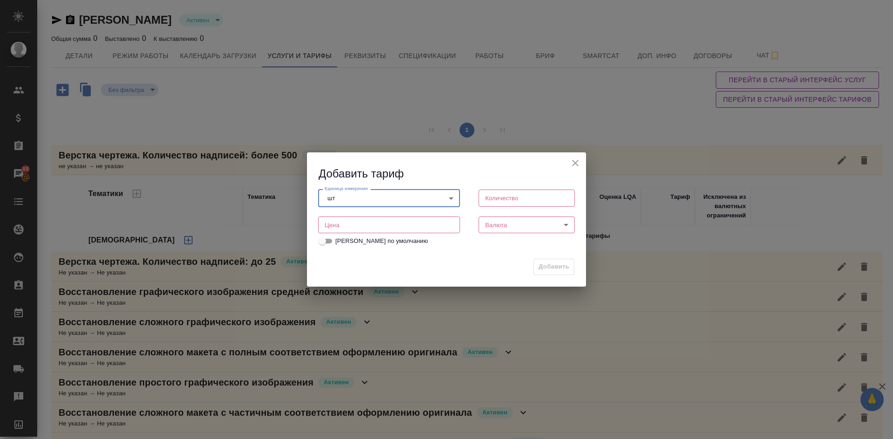
click at [352, 223] on input "number" at bounding box center [389, 225] width 142 height 17
type input "290"
click at [492, 192] on input "number" at bounding box center [527, 198] width 96 height 17
type input "1"
click at [501, 230] on body "🙏 .cls-1 fill:#fff; AWATERA [PERSON_NAME] Спецификации Заказы 89 Чаты Todo Прое…" at bounding box center [446, 219] width 893 height 439
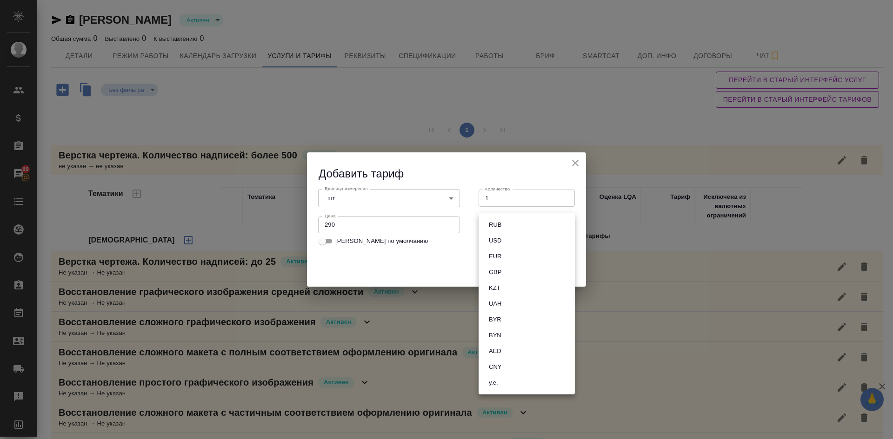
click at [501, 226] on button "RUB" at bounding box center [495, 225] width 18 height 10
type input "RUB"
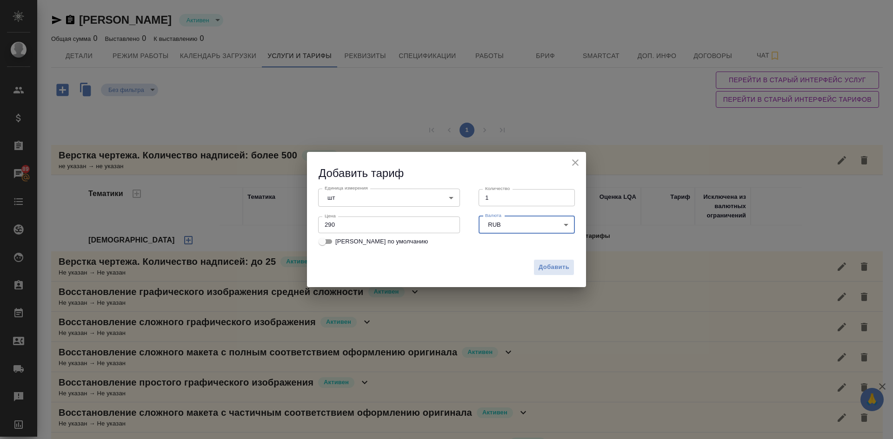
click at [543, 277] on div "Добавить" at bounding box center [446, 271] width 279 height 33
click at [543, 269] on span "Добавить" at bounding box center [554, 267] width 31 height 11
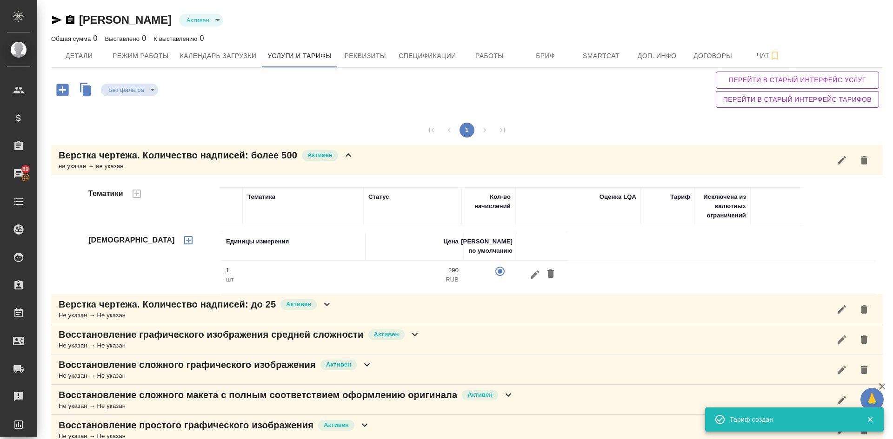
click at [106, 161] on p "Верстка чертежа. Количество надписей: более 500" at bounding box center [178, 155] width 239 height 13
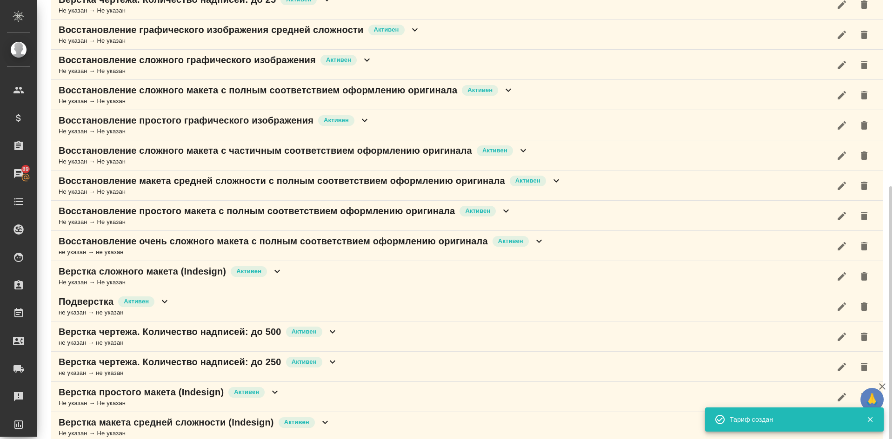
scroll to position [289, 0]
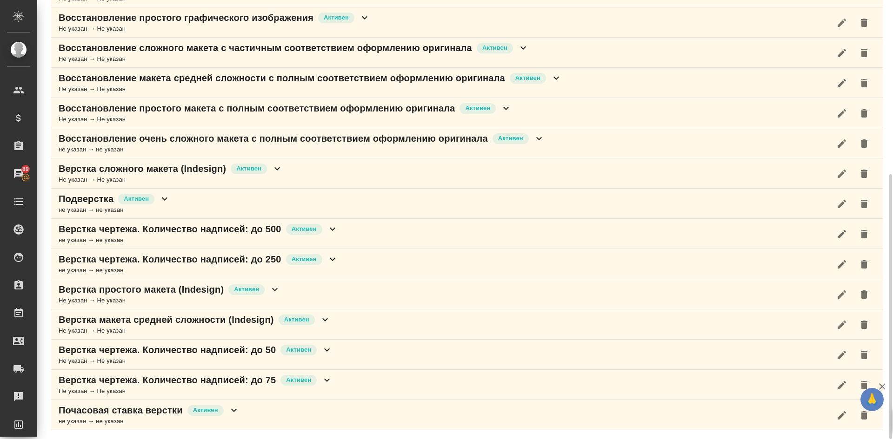
click at [119, 207] on div "не указан → не указан" at bounding box center [115, 210] width 112 height 9
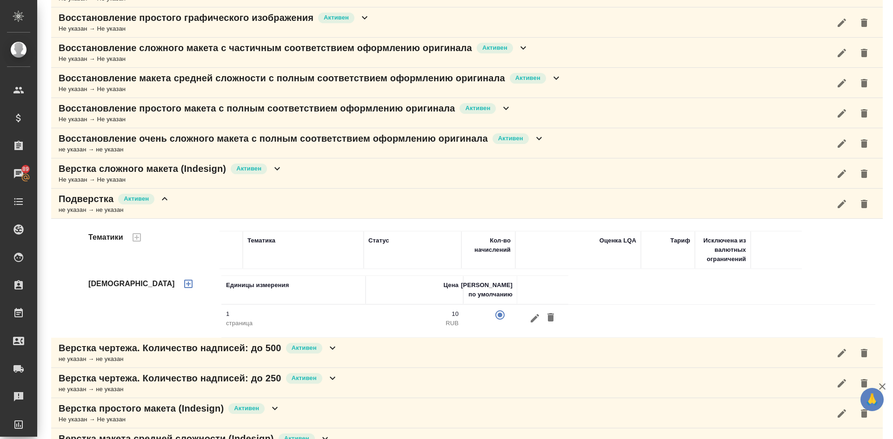
click at [90, 194] on p "Подверстка" at bounding box center [86, 199] width 55 height 13
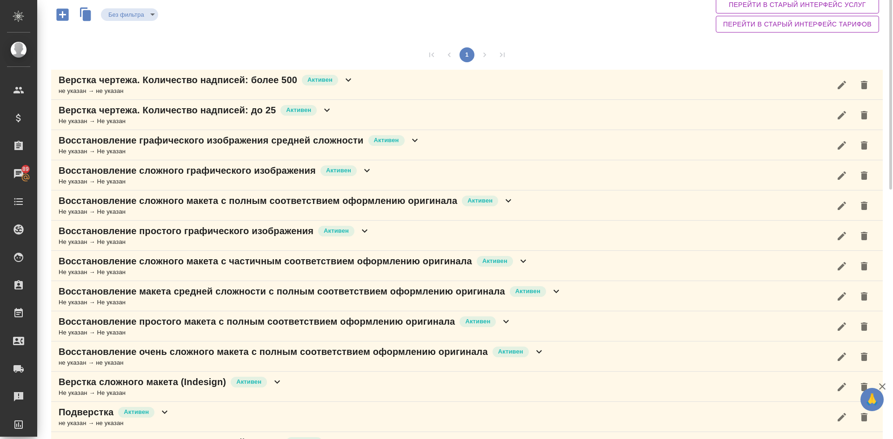
scroll to position [0, 0]
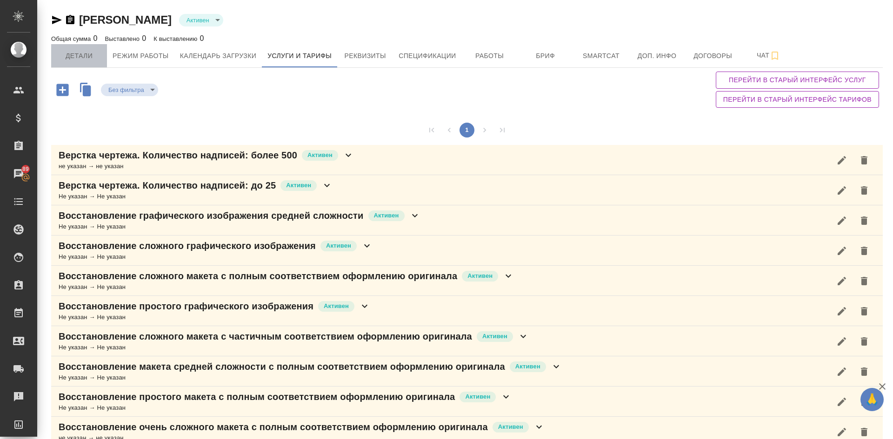
click at [77, 57] on span "Детали" at bounding box center [79, 56] width 45 height 12
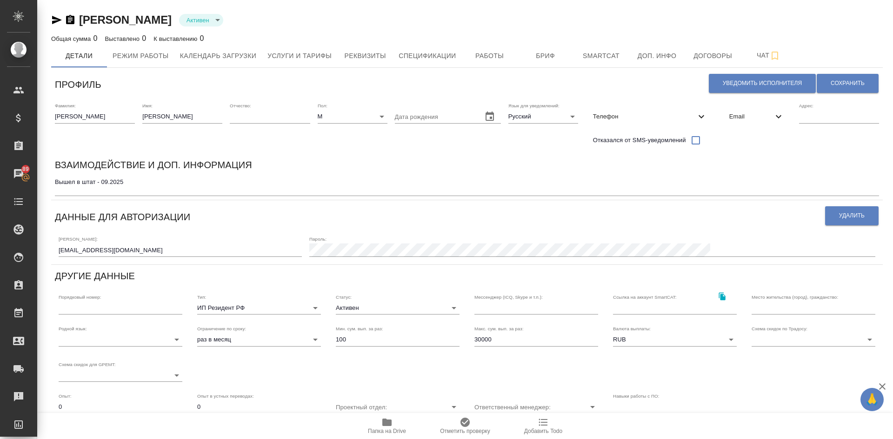
click at [77, 193] on textarea "Вышел в штат - 09.2025" at bounding box center [467, 186] width 824 height 14
click at [136, 180] on textarea "Вышел в штат - 09.2025" at bounding box center [467, 186] width 824 height 14
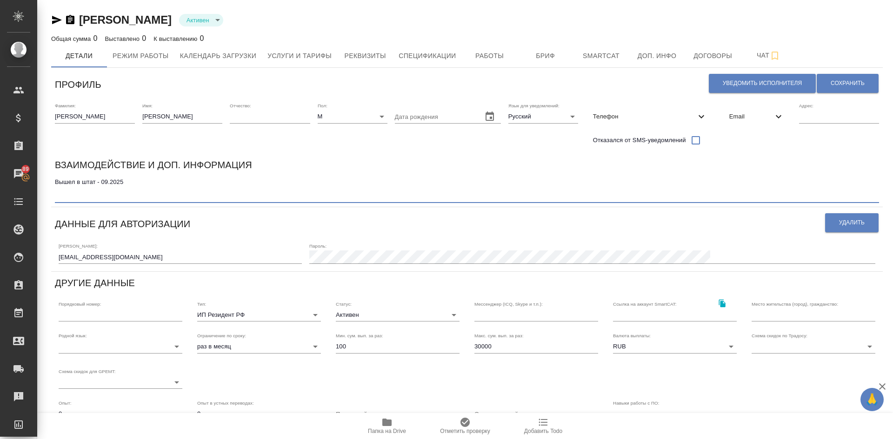
click at [146, 179] on textarea "Вышел в штат - 09.2025" at bounding box center [467, 189] width 824 height 21
type textarea "Вышел в штат - 09.2025 - штатная учетка"
click at [832, 86] on span "Сохранить" at bounding box center [848, 84] width 34 height 8
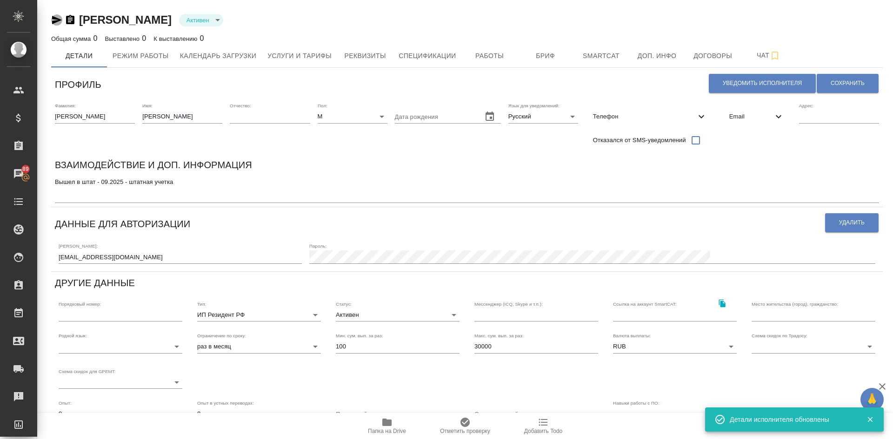
click at [53, 17] on icon "button" at bounding box center [57, 20] width 10 height 8
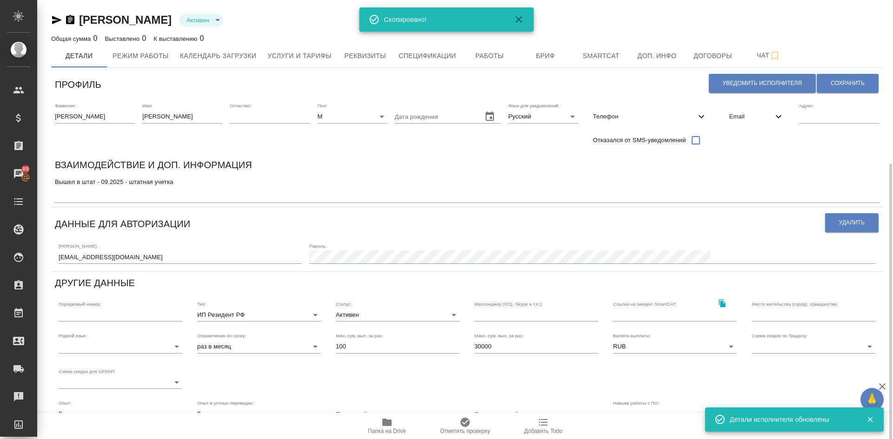
scroll to position [93, 0]
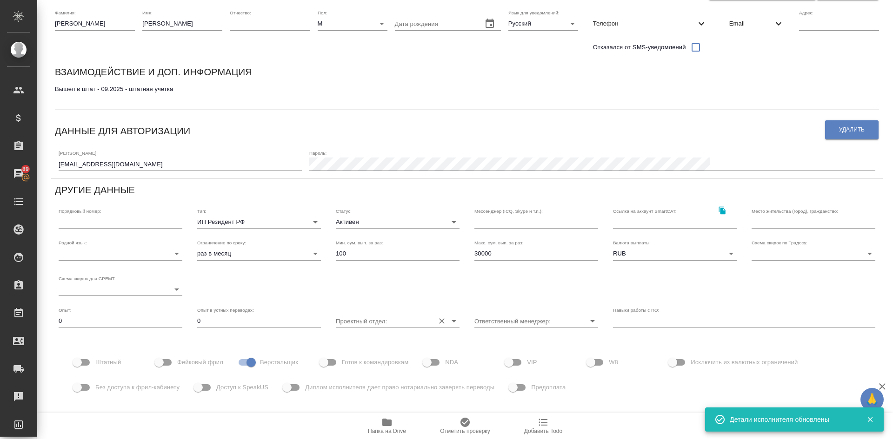
click at [375, 317] on input "Проектный отдел:" at bounding box center [383, 321] width 94 height 13
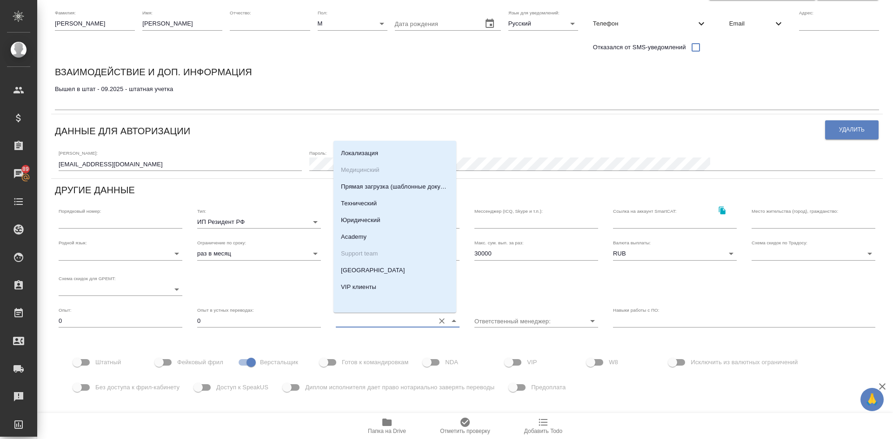
scroll to position [0, 0]
click at [555, 323] on input "Ответственный менеджер:" at bounding box center [521, 321] width 94 height 13
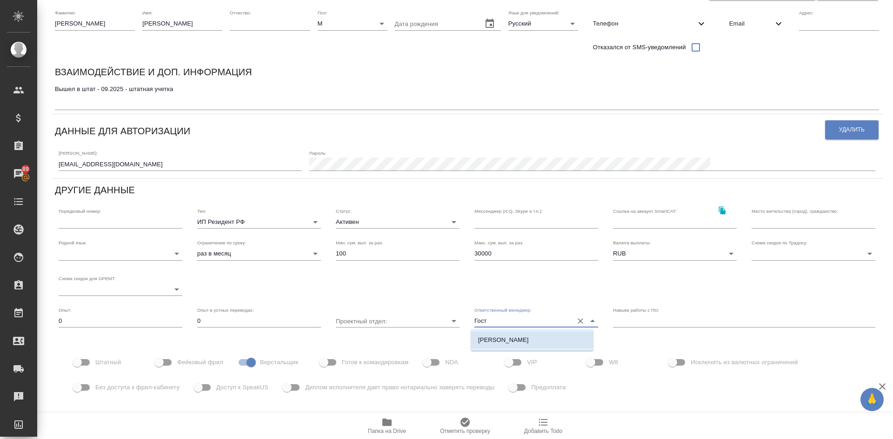
click at [485, 339] on p "[PERSON_NAME]" at bounding box center [503, 340] width 51 height 9
type input "[PERSON_NAME]"
click at [391, 320] on input "Проектный отдел:" at bounding box center [383, 321] width 94 height 13
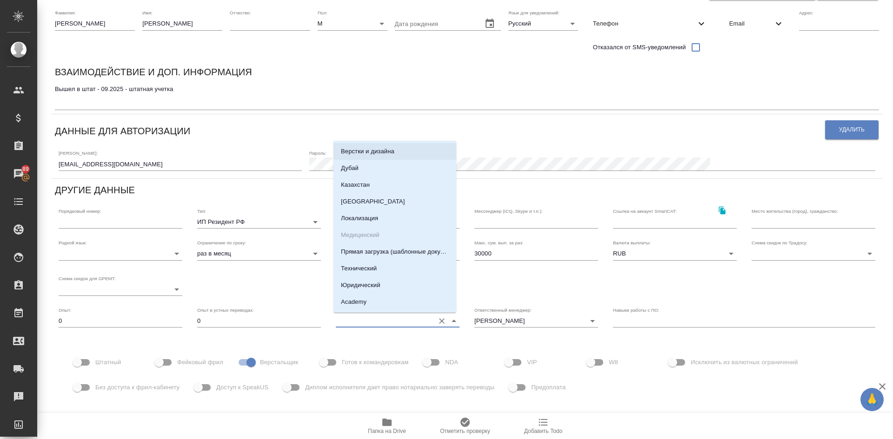
click at [385, 150] on p "Верстки и дизайна" at bounding box center [367, 151] width 53 height 9
type input "Верстки и дизайна"
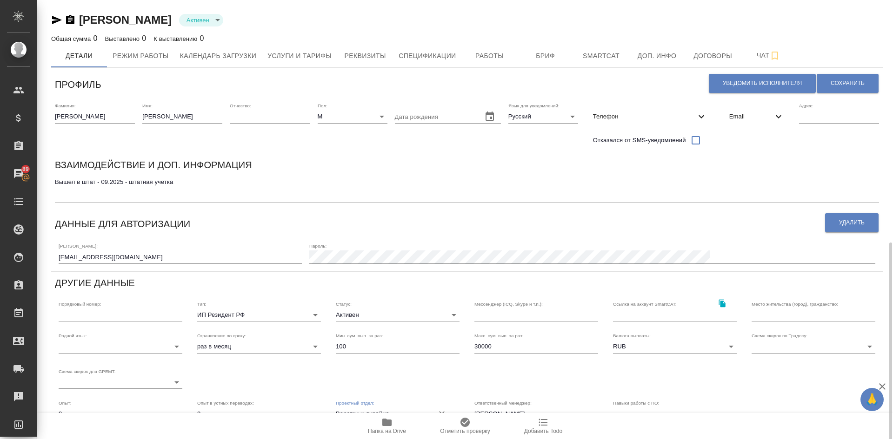
scroll to position [138, 0]
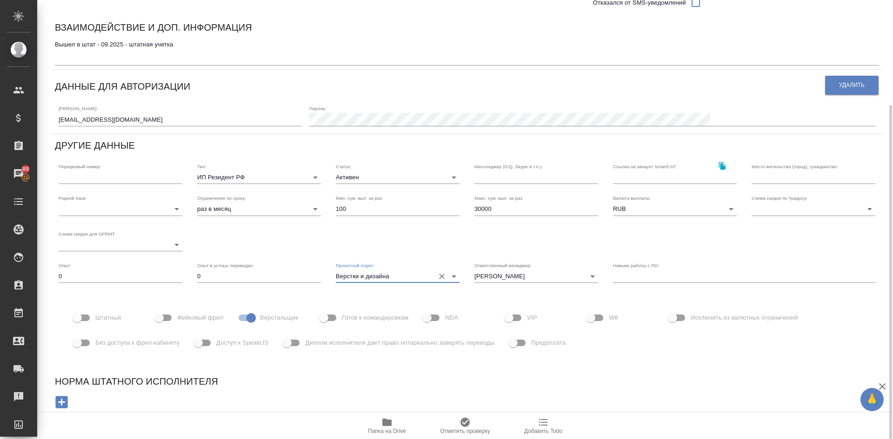
click at [409, 272] on input "Верстки и дизайна" at bounding box center [383, 276] width 94 height 13
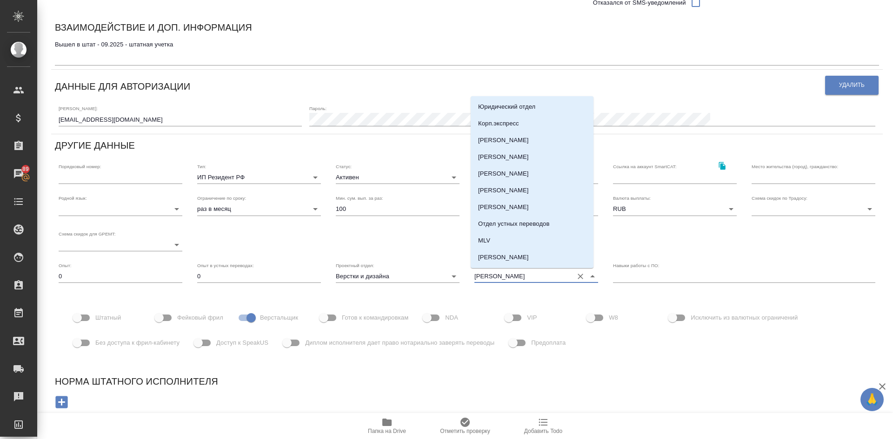
click at [524, 277] on input "[PERSON_NAME]" at bounding box center [521, 276] width 94 height 13
click at [398, 277] on input "Верстки и дизайна" at bounding box center [383, 276] width 94 height 13
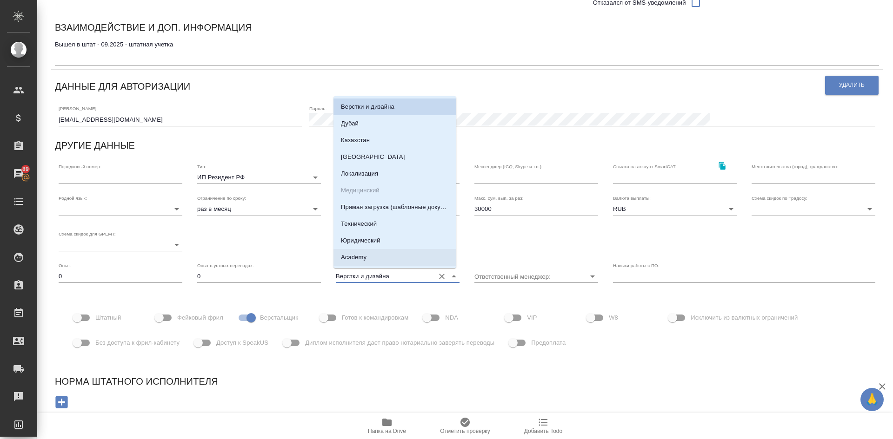
click at [405, 275] on input "Верстки и дизайна" at bounding box center [383, 276] width 94 height 13
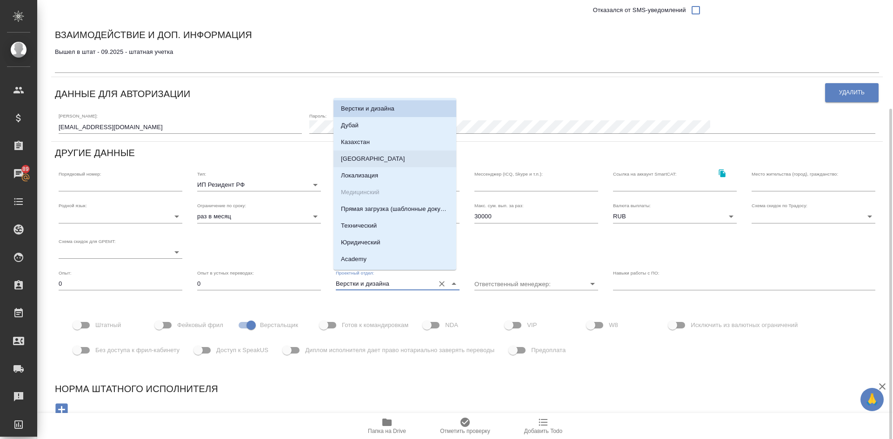
scroll to position [0, 0]
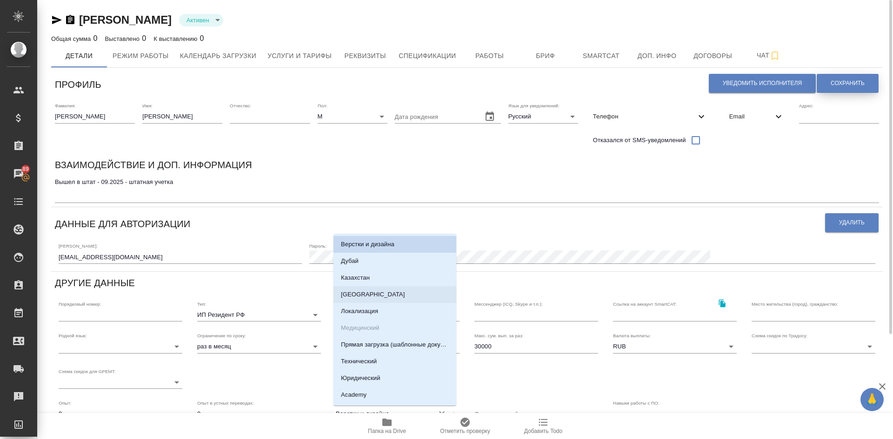
click at [839, 82] on span "Сохранить" at bounding box center [848, 84] width 34 height 8
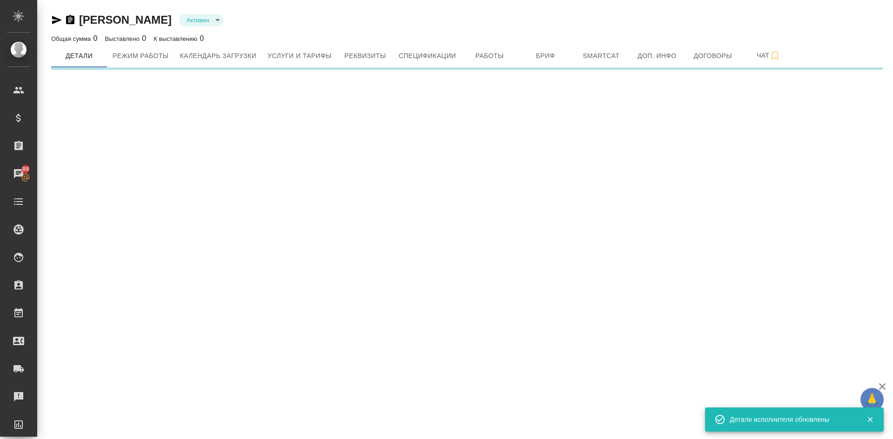
scroll to position [93, 0]
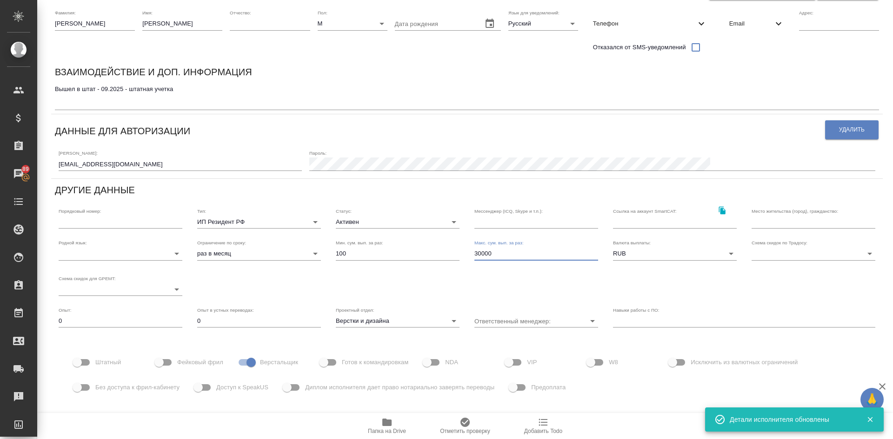
drag, startPoint x: 492, startPoint y: 253, endPoint x: 392, endPoint y: 243, distance: 100.1
click at [394, 244] on div "Родной язык: ​ Ограничение по сроку: раз в месяц month Мин. сум. вып. за раз: 1…" at bounding box center [467, 268] width 832 height 71
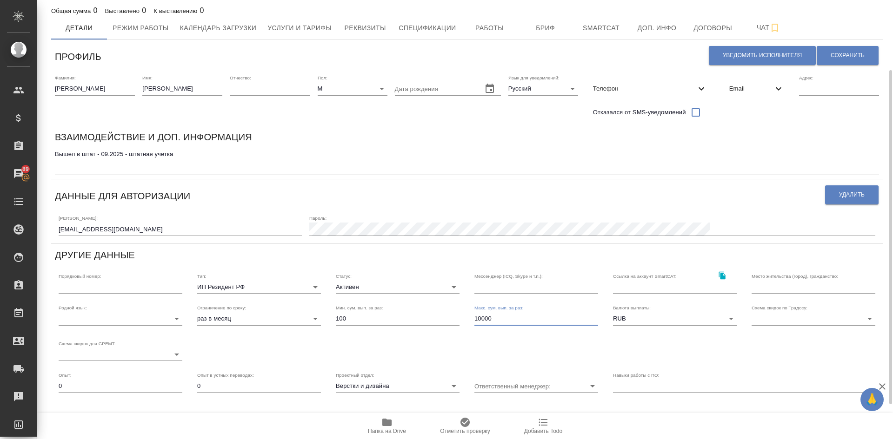
scroll to position [17, 0]
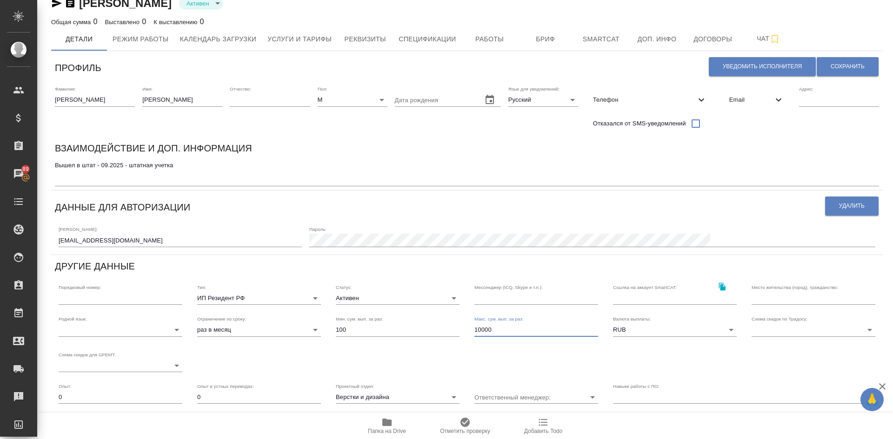
type input "10000"
click at [845, 57] on div "Уведомить исполнителя Сохранить" at bounding box center [793, 67] width 171 height 24
click at [845, 64] on span "Сохранить" at bounding box center [848, 67] width 34 height 8
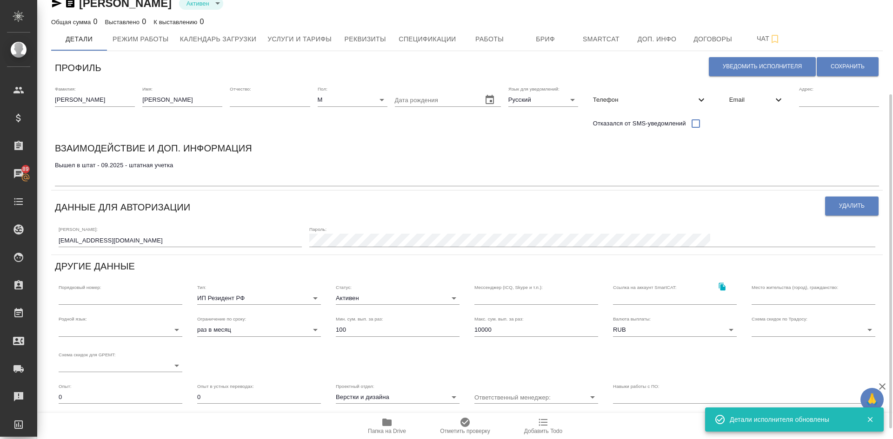
scroll to position [63, 0]
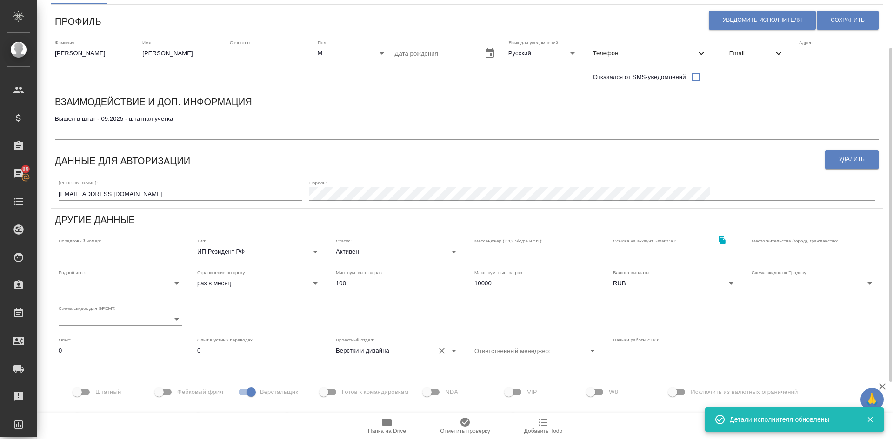
click at [406, 345] on input "Верстки и дизайна" at bounding box center [383, 351] width 94 height 13
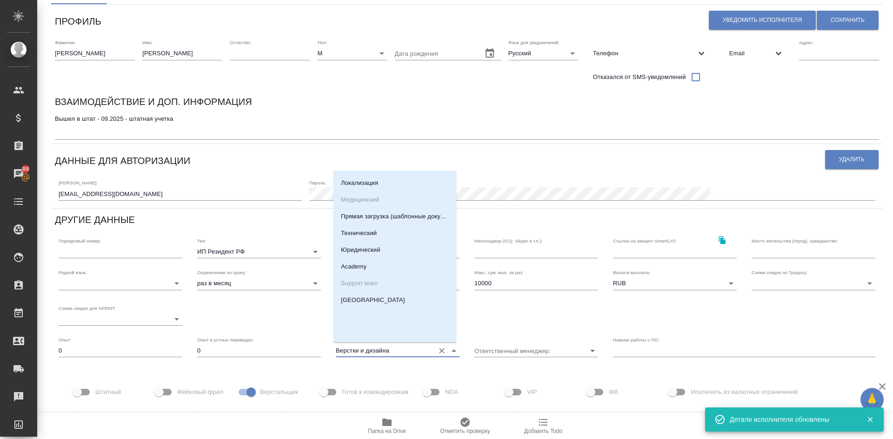
scroll to position [0, 0]
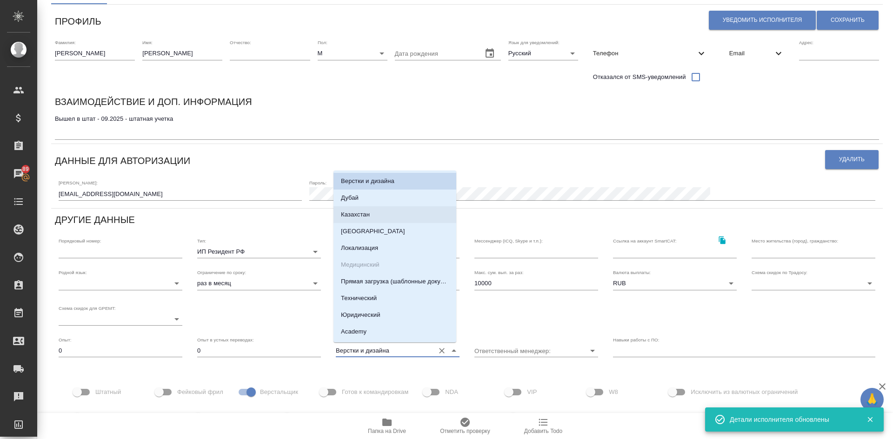
click at [116, 131] on textarea "Вышел в штат - 09.2025 - штатная учетка" at bounding box center [467, 125] width 824 height 21
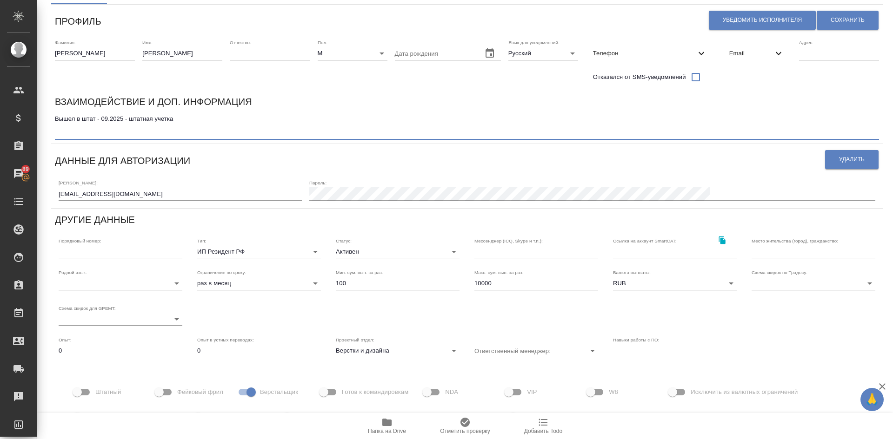
paste textarea "DTPspecialists"
type textarea "Вышел в штат - 09.2025 - штатная учетка DTPspecialists"
click at [396, 349] on input "Верстки и дизайна" at bounding box center [383, 351] width 94 height 13
type input "В"
click at [397, 334] on div "Проектный отдел: Dtp specialists" at bounding box center [397, 347] width 139 height 35
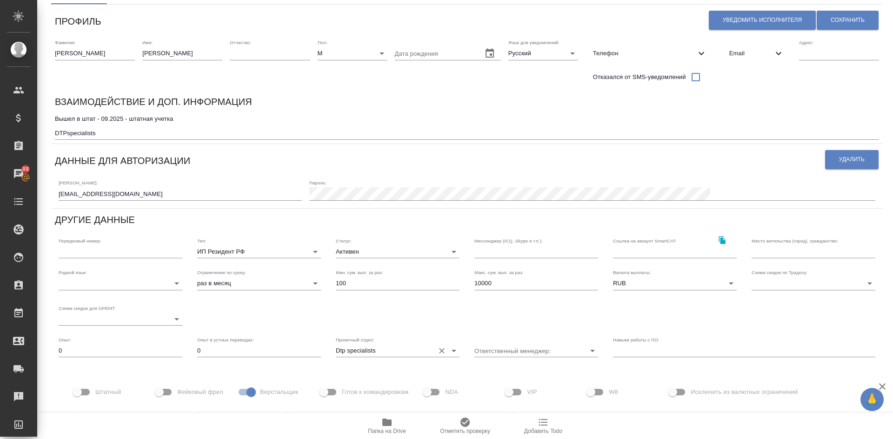
click at [414, 348] on input "Dtp specialists" at bounding box center [383, 351] width 94 height 13
click at [319, 361] on div "Опыт в устных переводах: 0" at bounding box center [259, 347] width 139 height 35
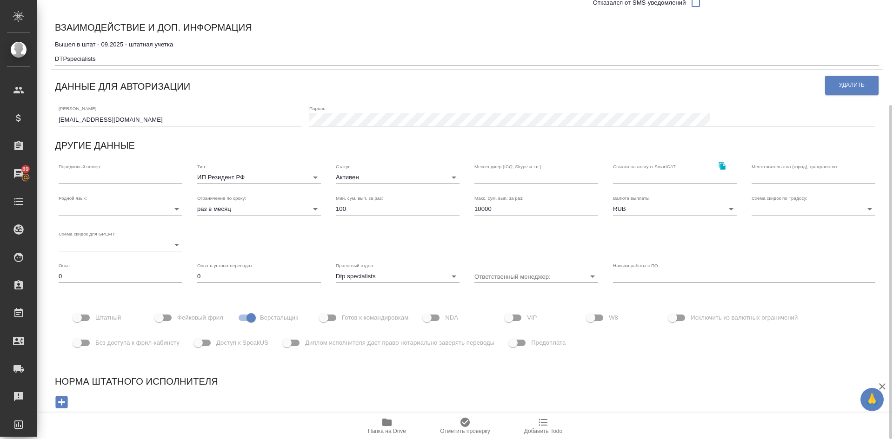
click at [359, 296] on div "Профиль Уведомить исполнителя Сохранить Фамилия: [PERSON_NAME] Имя: [PERSON_NAM…" at bounding box center [467, 175] width 832 height 482
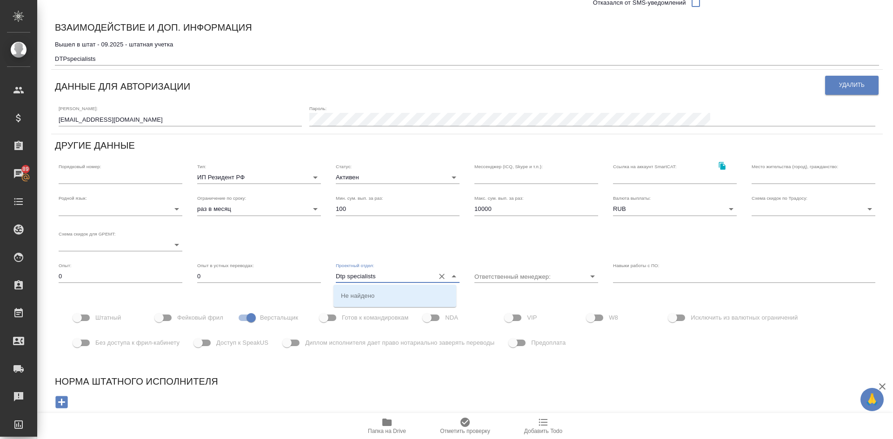
click at [338, 276] on input "Dtp specialists" at bounding box center [383, 276] width 94 height 13
click at [341, 279] on input "Dtp specialists" at bounding box center [383, 276] width 94 height 13
click at [401, 282] on input "DTP specialists" at bounding box center [383, 276] width 94 height 13
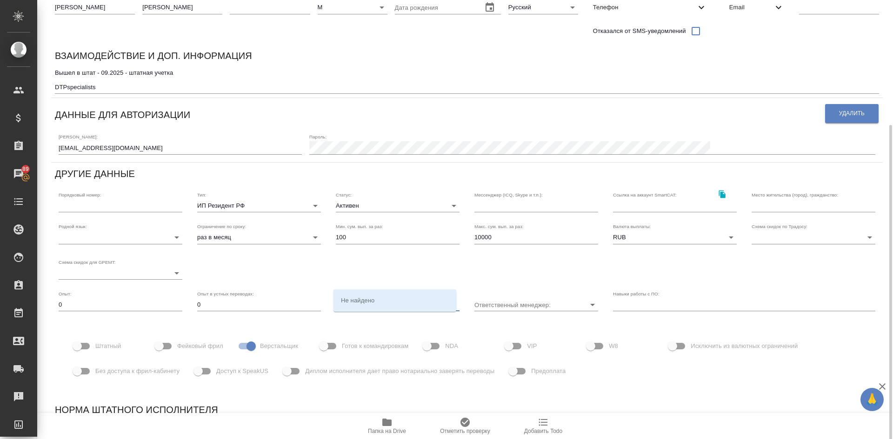
scroll to position [0, 0]
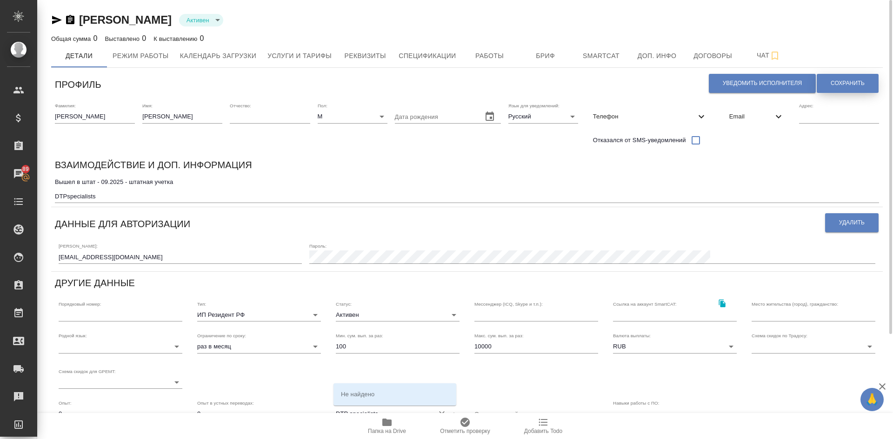
type input "DTP specialists"
click at [852, 83] on span "Сохранить" at bounding box center [848, 84] width 34 height 8
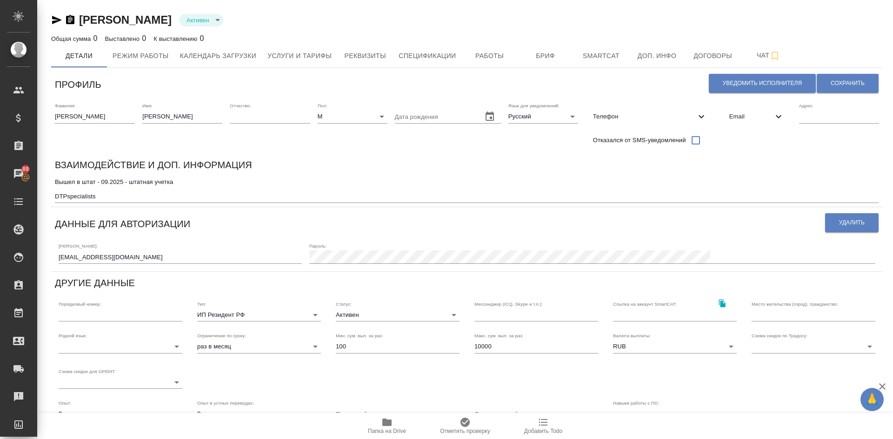
scroll to position [138, 0]
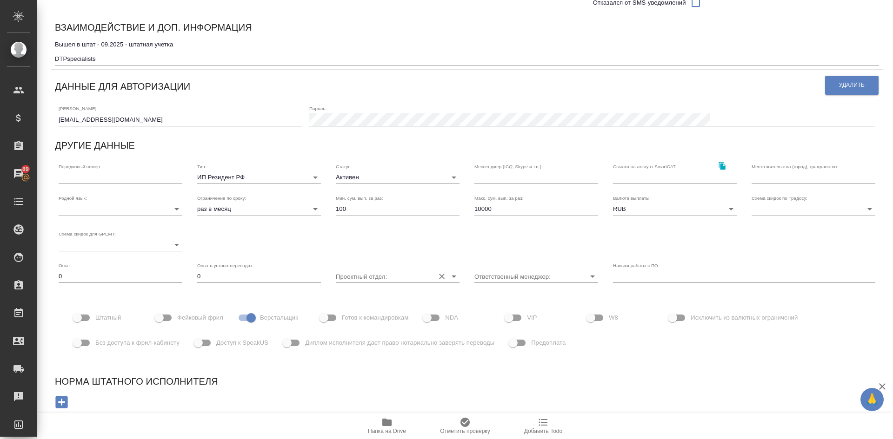
click at [346, 266] on div "Проектный отдел:" at bounding box center [398, 273] width 124 height 20
click at [346, 277] on input "Проектный отдел:" at bounding box center [383, 276] width 94 height 13
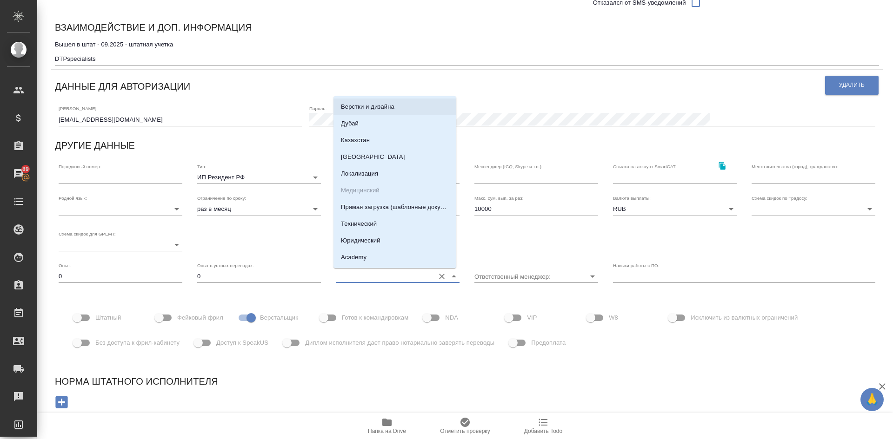
click at [369, 107] on p "Верстки и дизайна" at bounding box center [367, 106] width 53 height 9
type input "Верстки и дизайна"
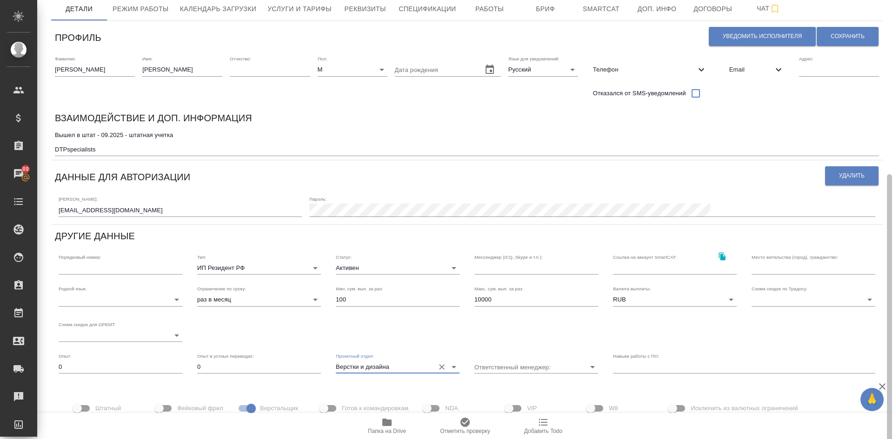
scroll to position [5, 0]
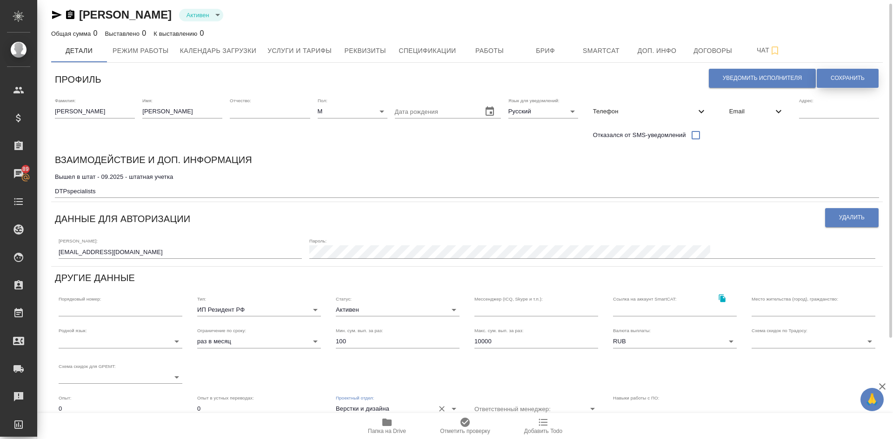
click at [838, 73] on button "Сохранить" at bounding box center [848, 78] width 62 height 19
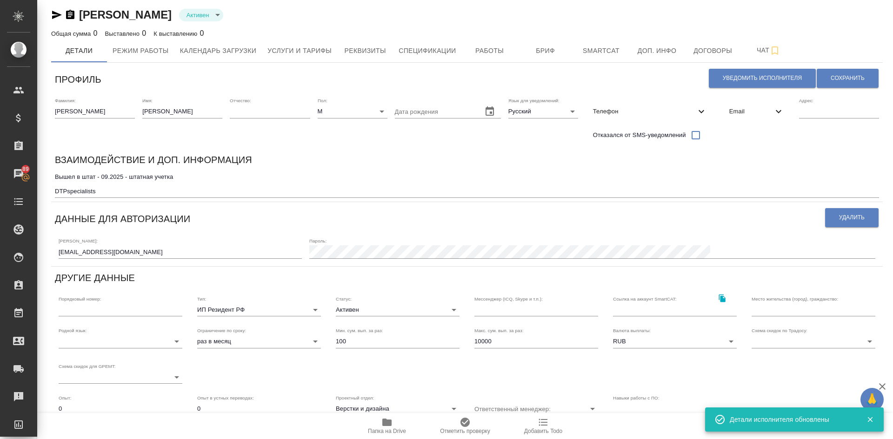
scroll to position [138, 0]
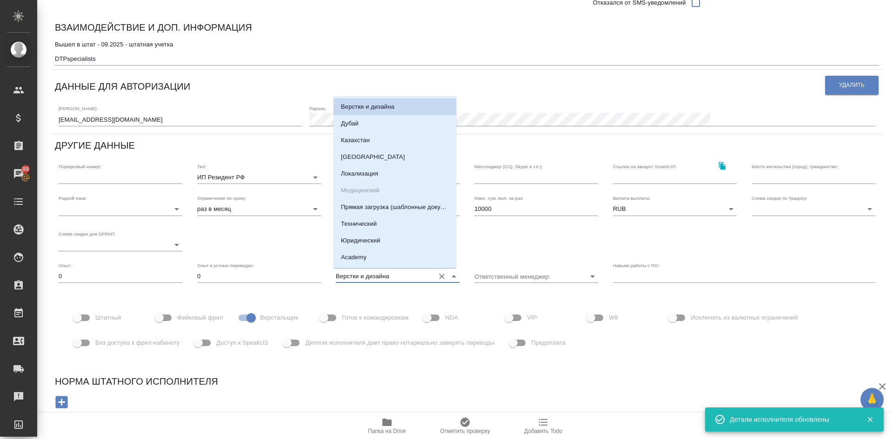
click at [409, 273] on input "Верстки и дизайна" at bounding box center [383, 276] width 94 height 13
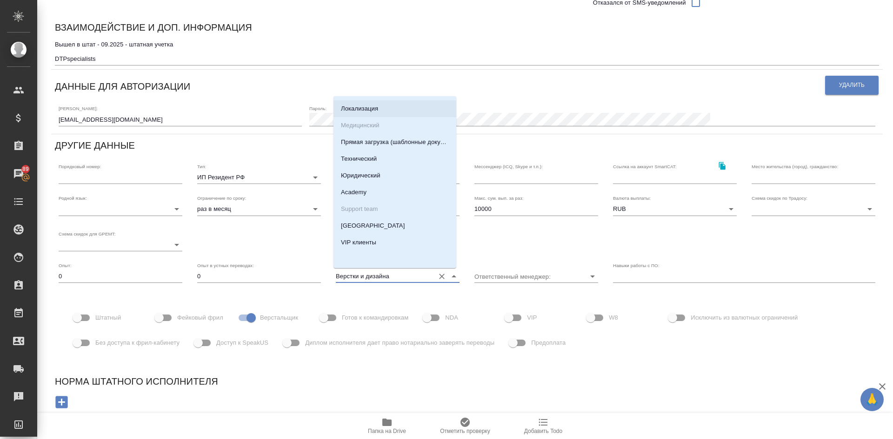
scroll to position [0, 0]
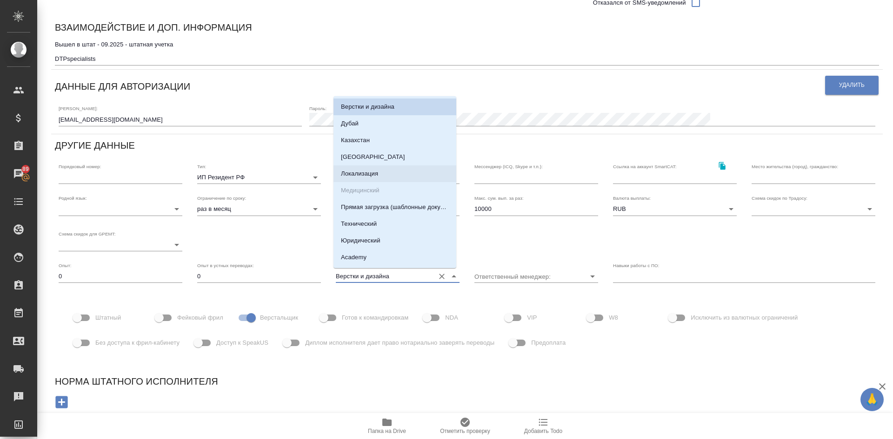
click at [459, 23] on div "Взаимодействие и доп. информация" at bounding box center [467, 29] width 824 height 18
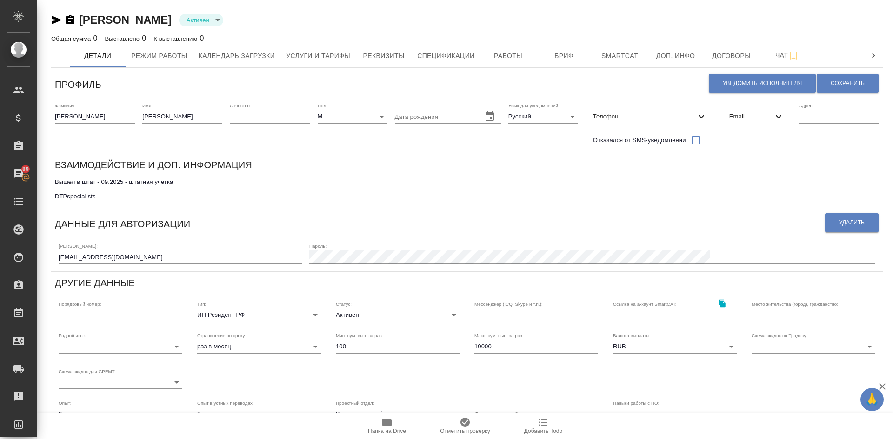
click at [55, 18] on icon "button" at bounding box center [57, 20] width 10 height 8
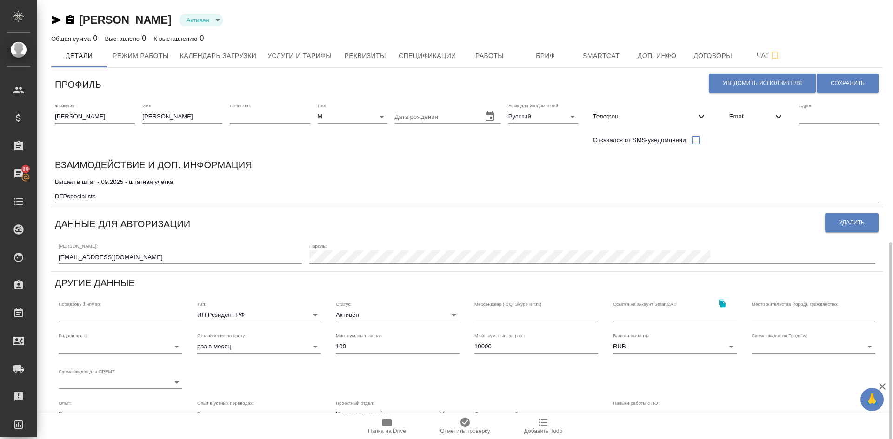
scroll to position [138, 0]
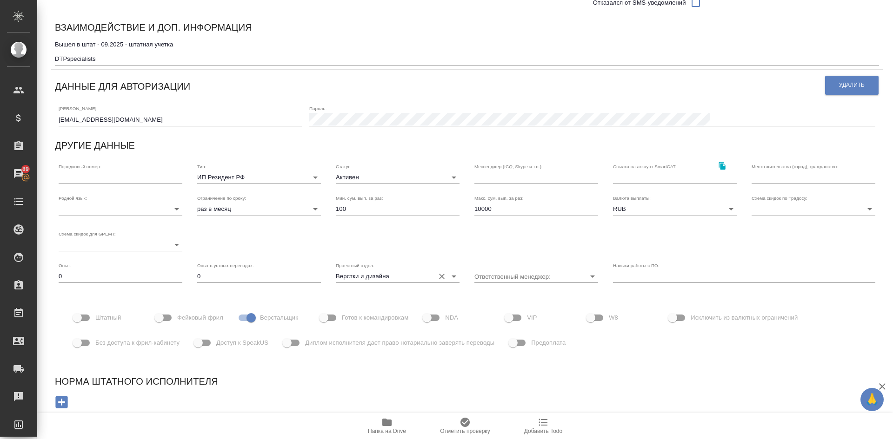
click at [398, 271] on input "Верстки и дизайна" at bounding box center [383, 276] width 94 height 13
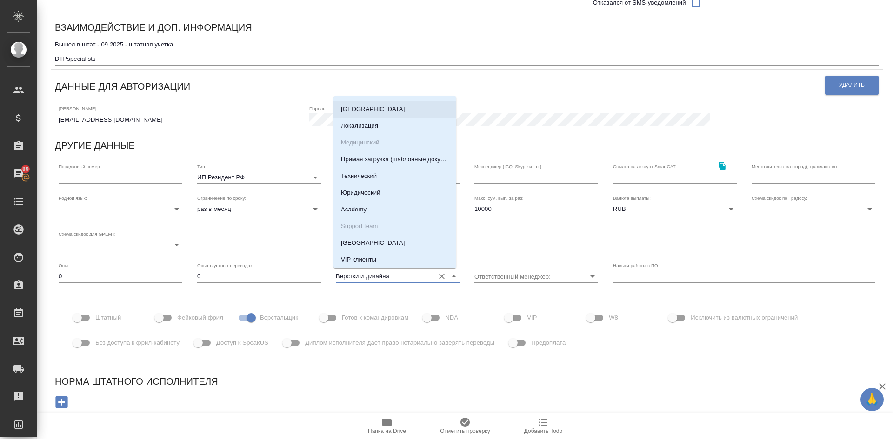
scroll to position [65, 0]
click at [420, 371] on div "Норма штатного исполнителя" at bounding box center [467, 395] width 843 height 60
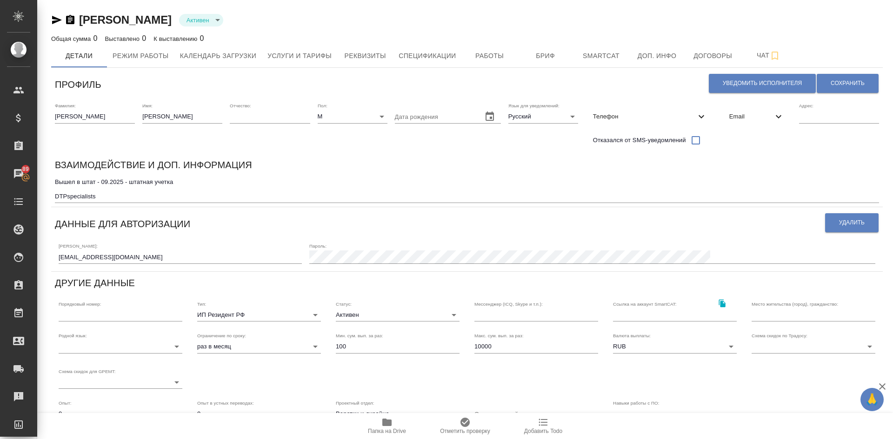
scroll to position [138, 0]
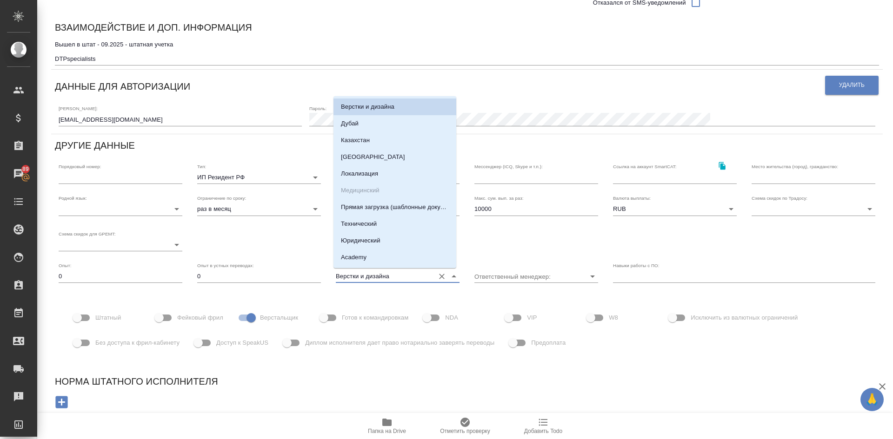
click at [355, 273] on input "Верстки и дизайна" at bounding box center [383, 276] width 94 height 13
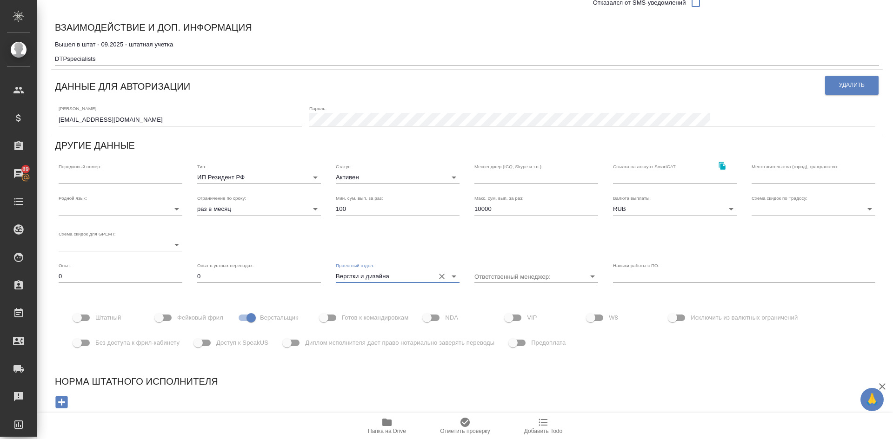
click at [89, 320] on input "Штатный" at bounding box center [77, 318] width 53 height 18
checkbox input "true"
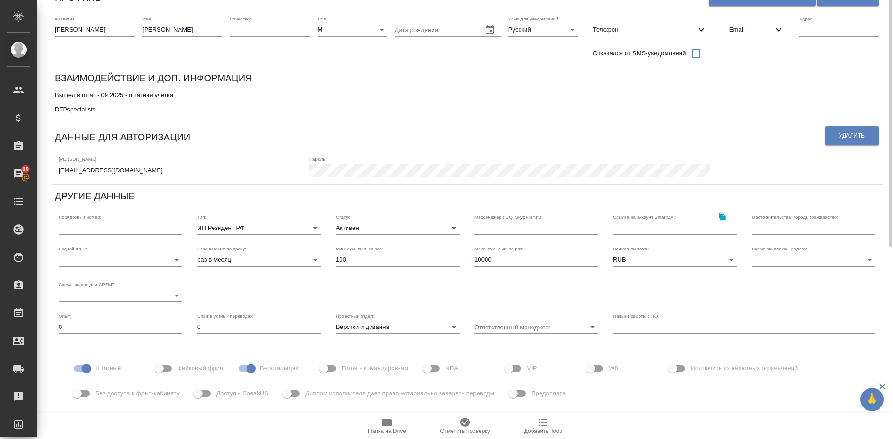
scroll to position [0, 0]
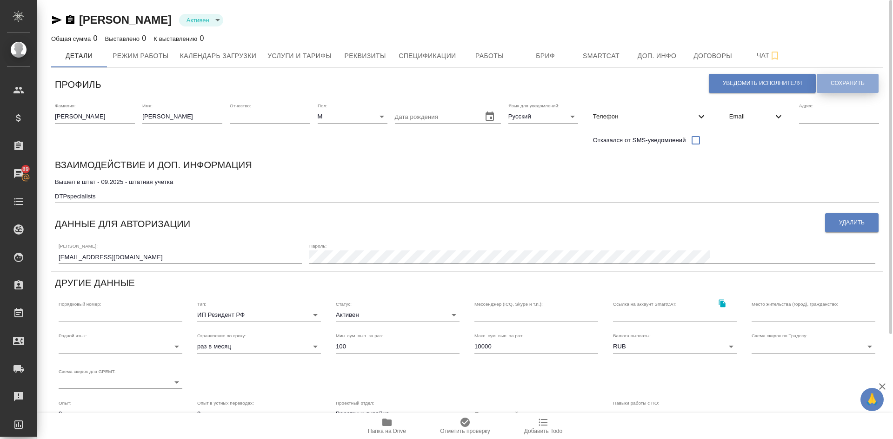
click at [833, 83] on span "Сохранить" at bounding box center [848, 84] width 34 height 8
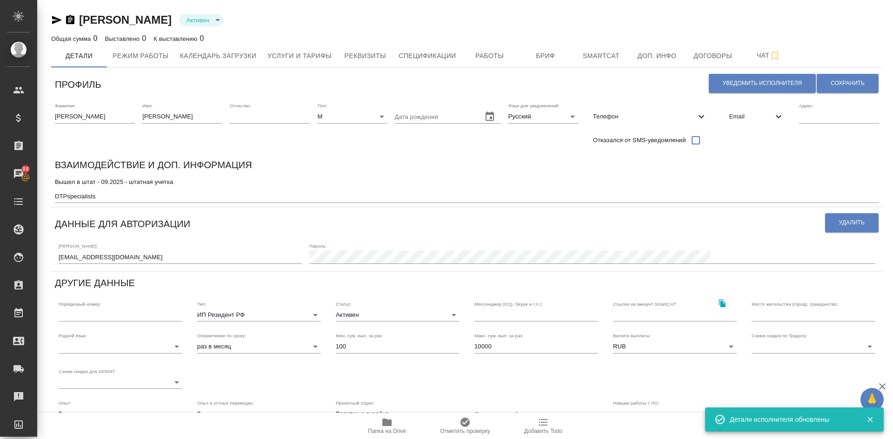
scroll to position [138, 0]
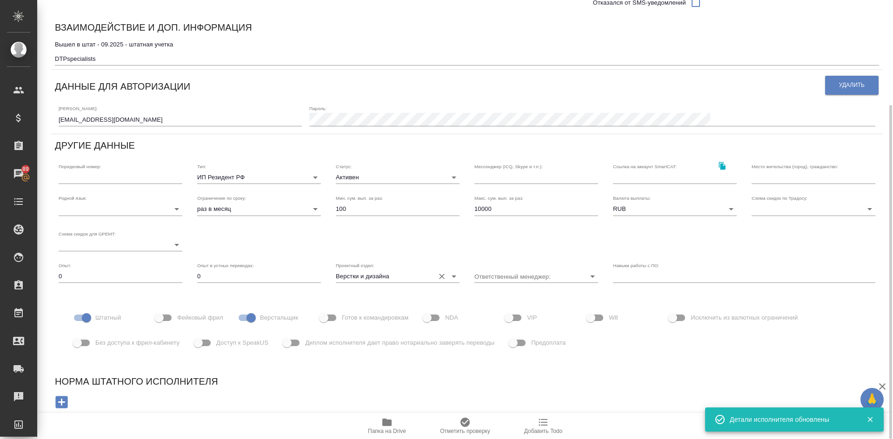
click at [387, 275] on input "Верстки и дизайна" at bounding box center [383, 276] width 94 height 13
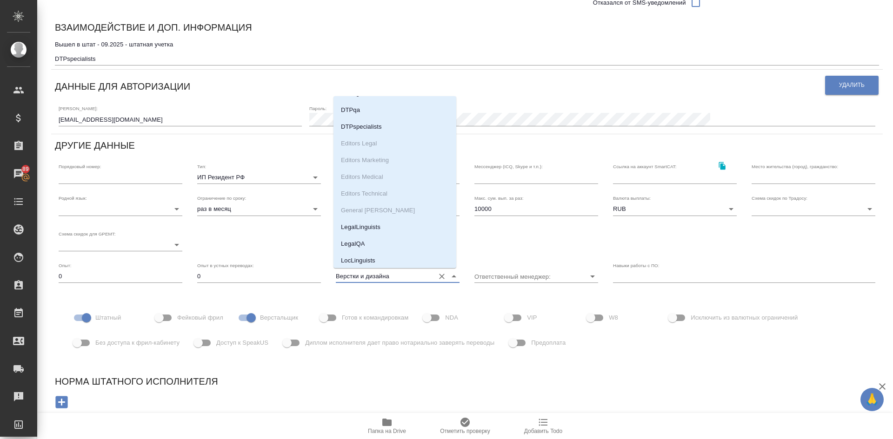
scroll to position [1397, 0]
click at [385, 152] on li "DTPspecialists" at bounding box center [394, 149] width 123 height 17
type input "DTPspecialists"
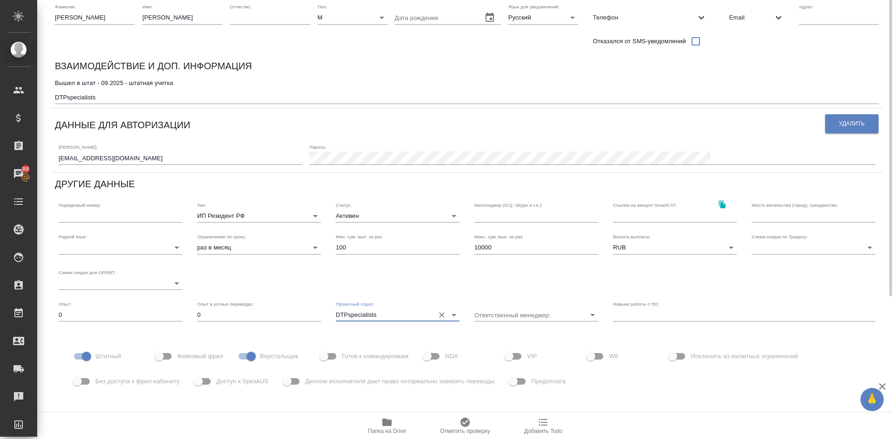
scroll to position [21, 0]
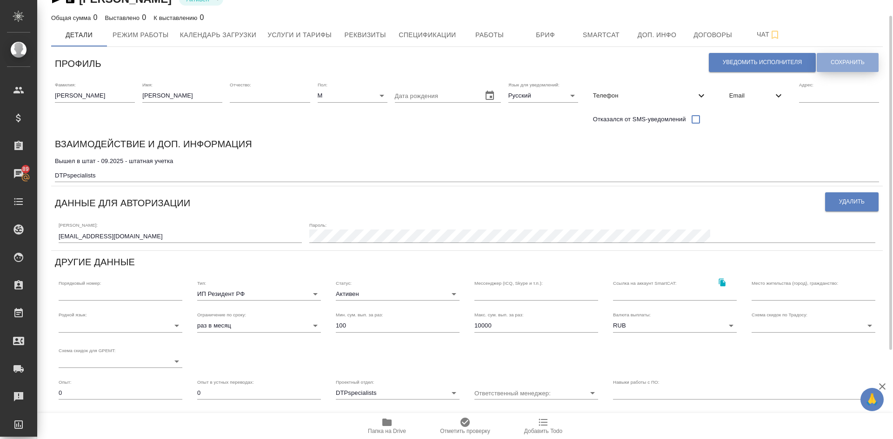
click at [848, 58] on button "Сохранить" at bounding box center [848, 62] width 62 height 19
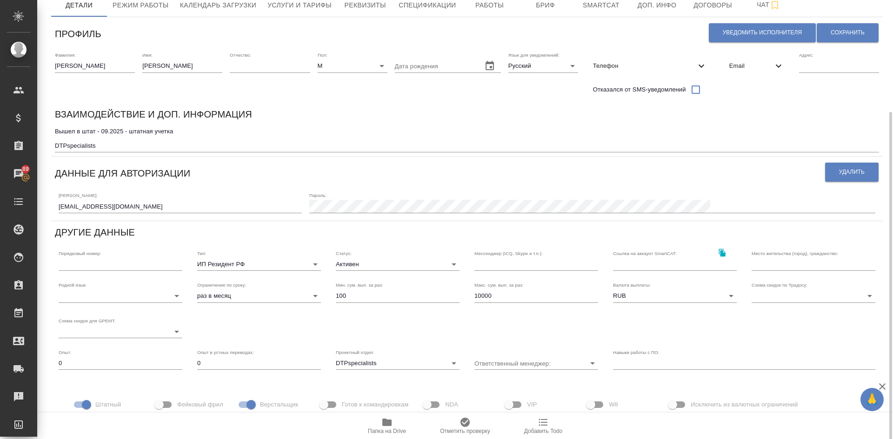
scroll to position [0, 0]
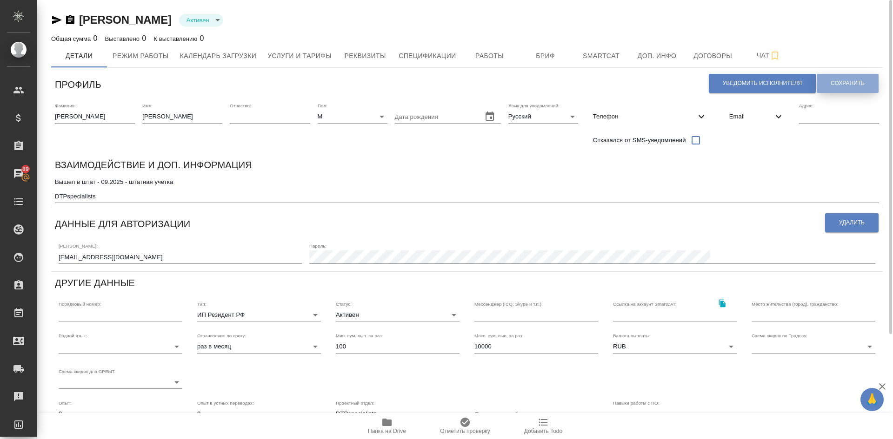
click at [833, 87] on span "Сохранить" at bounding box center [848, 84] width 34 height 8
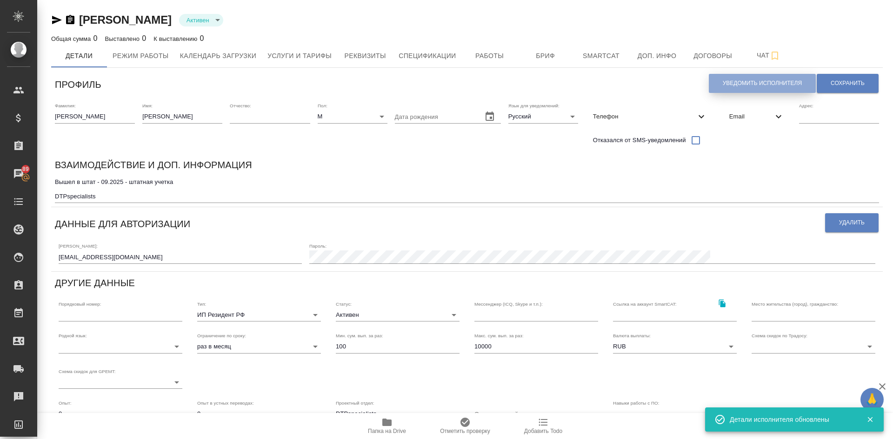
click at [724, 81] on span "Уведомить исполнителя" at bounding box center [762, 84] width 79 height 8
type textarea "Loremi dolo, Sitametc! Adipiscingel s doeiusmod temporincid ut laboreetdol magn…"
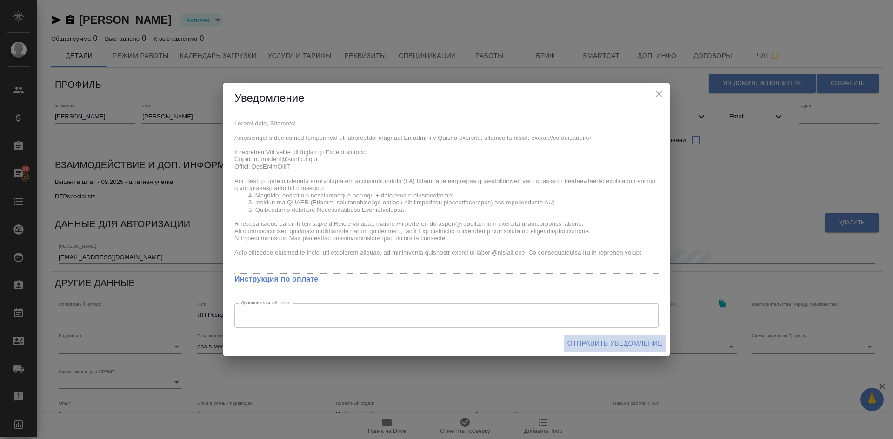
click at [585, 341] on span "Отправить уведомление" at bounding box center [614, 344] width 95 height 12
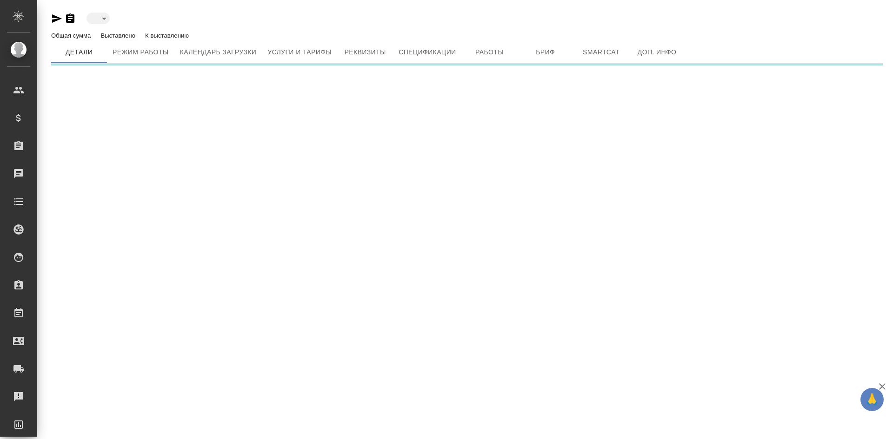
type input "toBeImplemented"
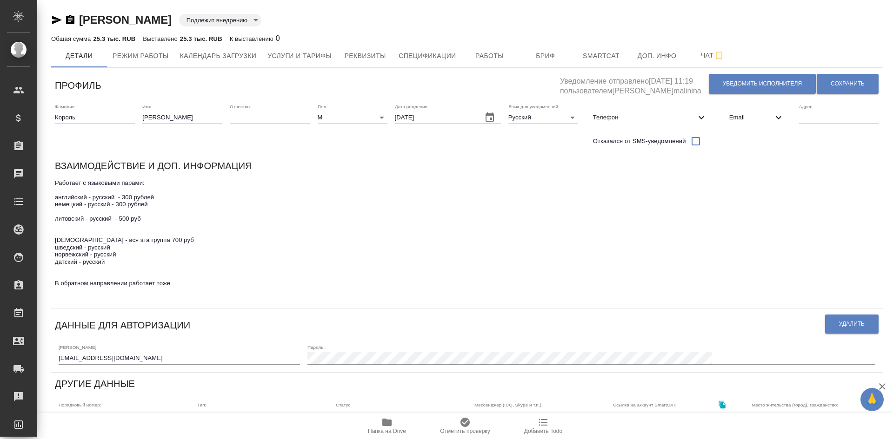
click at [69, 18] on icon "button" at bounding box center [70, 19] width 11 height 11
